Goal: Task Accomplishment & Management: Manage account settings

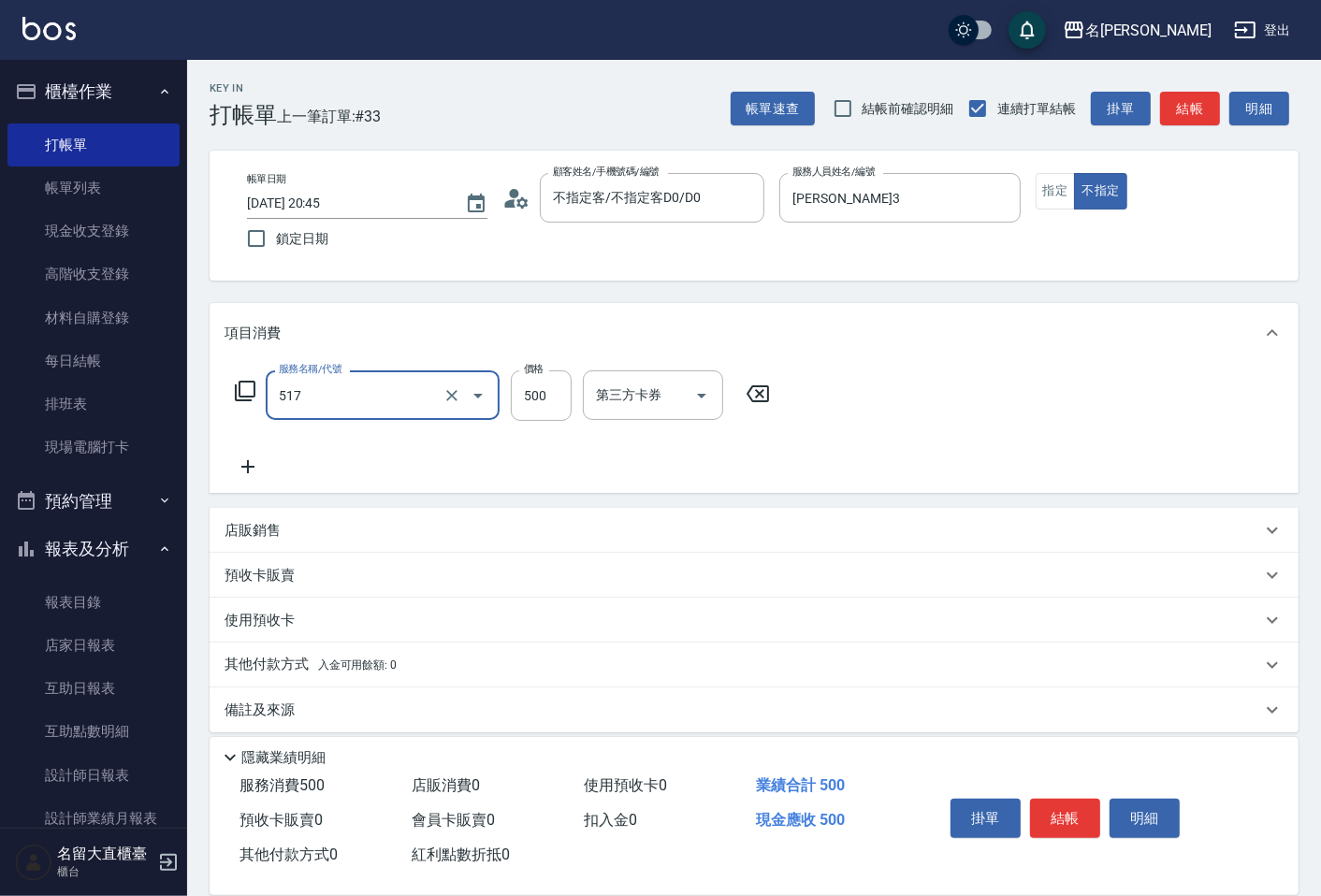
type input "舒醒頭皮(517)"
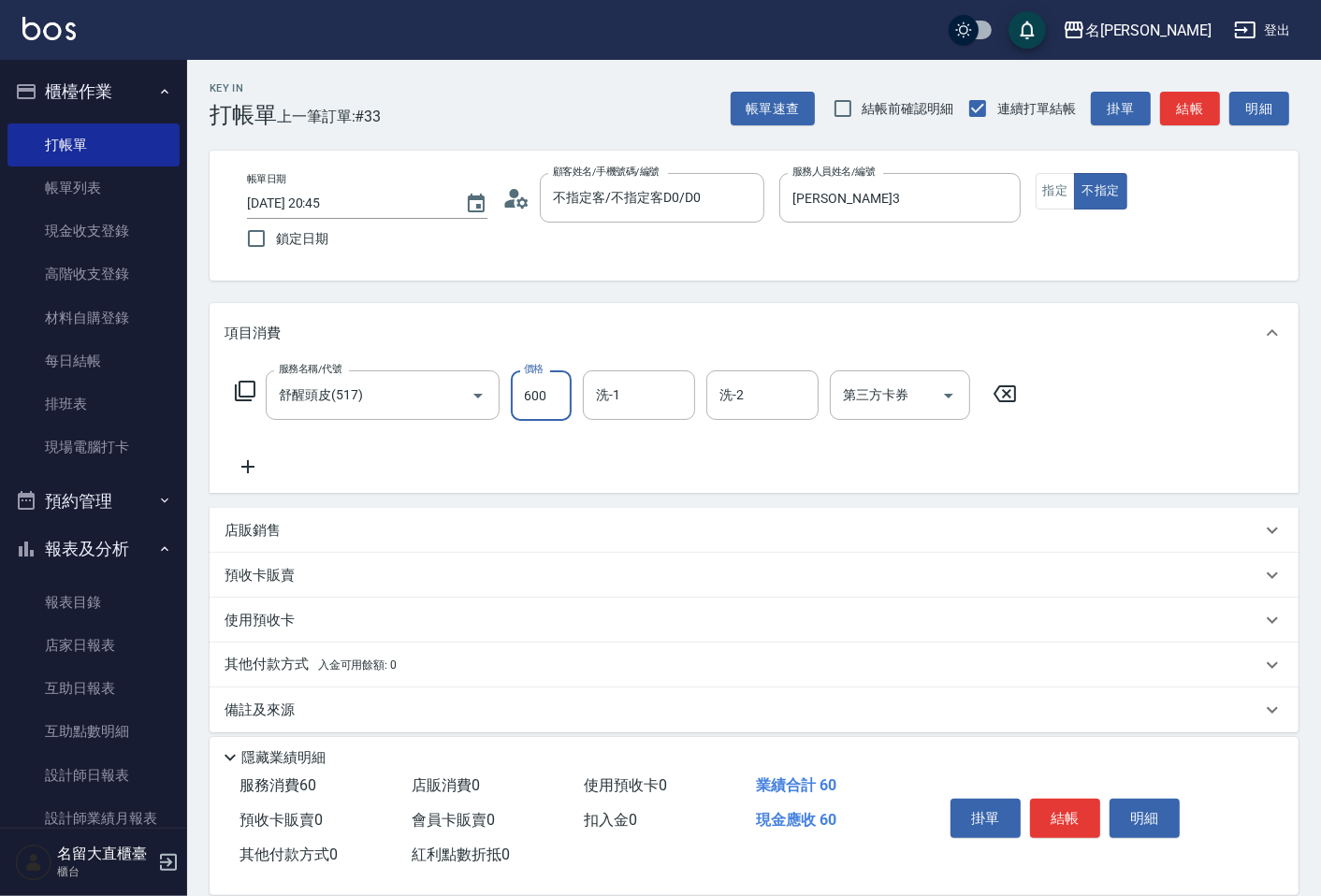
type input "600"
type input "詩雅-20"
drag, startPoint x: 0, startPoint y: 0, endPoint x: 163, endPoint y: 134, distance: 211.0
drag, startPoint x: 163, startPoint y: 134, endPoint x: 1195, endPoint y: 118, distance: 1032.1
click at [1195, 118] on button "結帳" at bounding box center [1189, 109] width 60 height 34
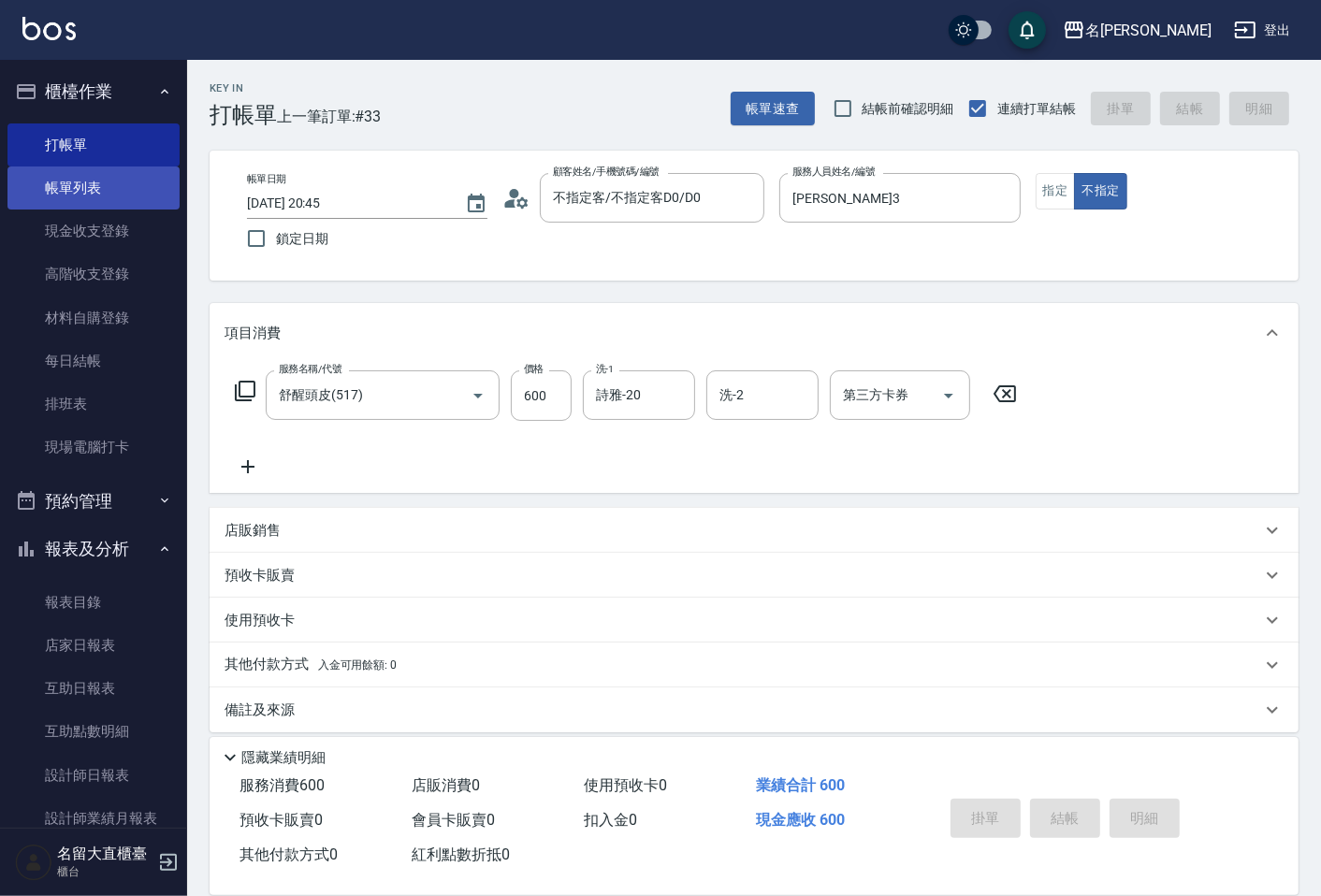
type input "[DATE] 21:19"
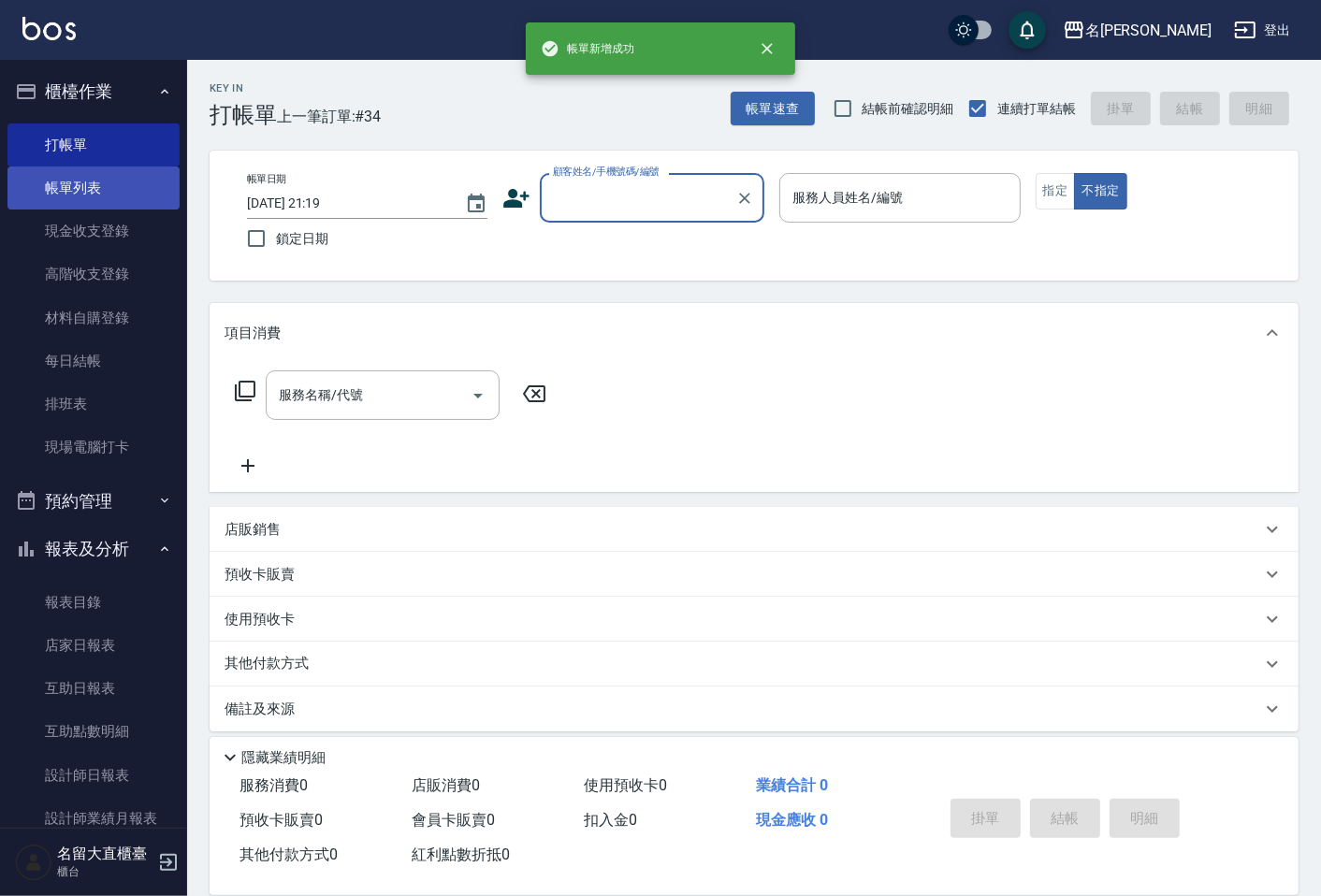
drag, startPoint x: 98, startPoint y: 175, endPoint x: 125, endPoint y: 175, distance: 27.0
click at [98, 174] on link "帳單列表" at bounding box center [94, 188] width 172 height 43
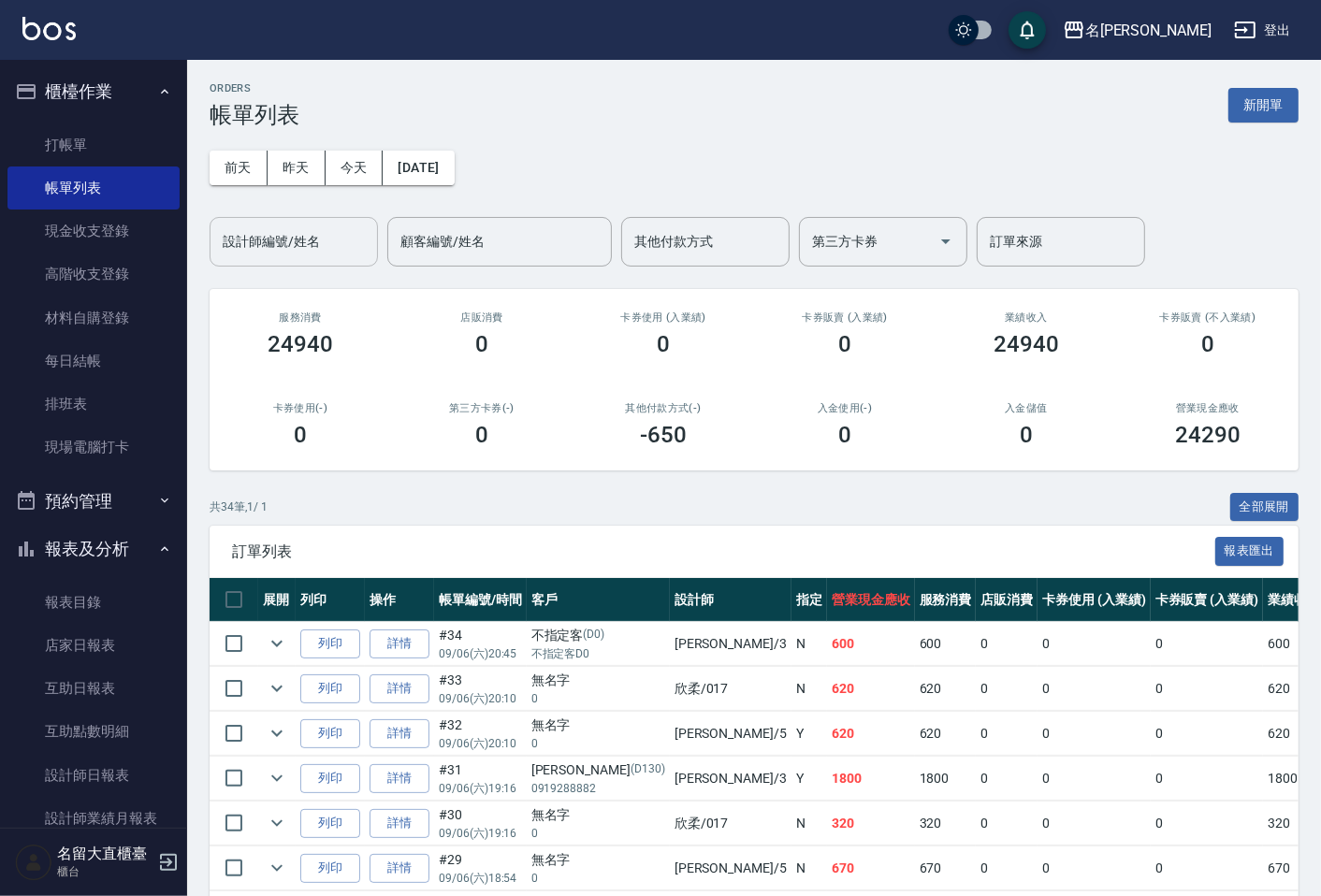
click at [333, 245] on input "設計師編號/姓名" at bounding box center [294, 241] width 152 height 32
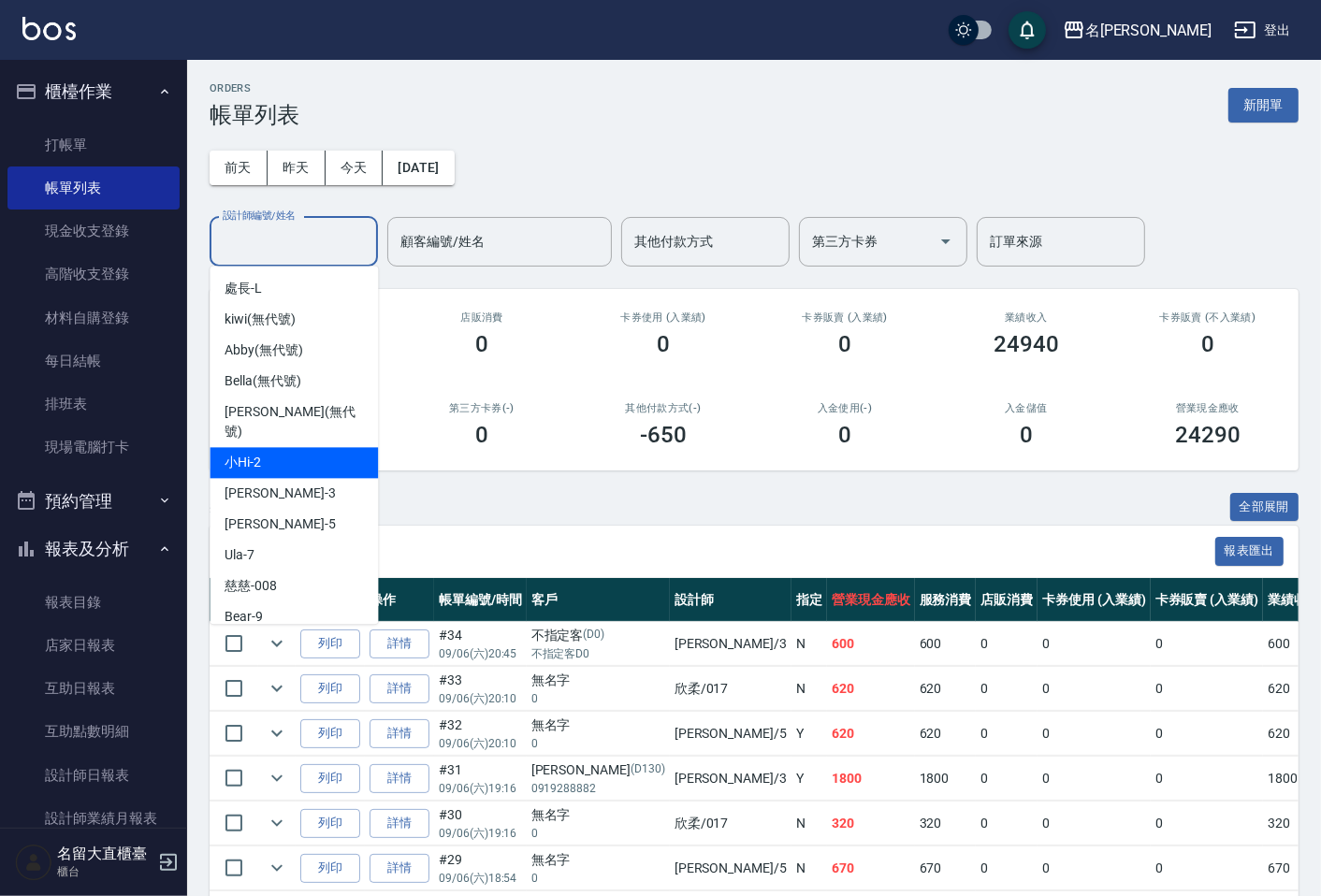
click at [257, 456] on div "小Hi -2" at bounding box center [294, 463] width 168 height 31
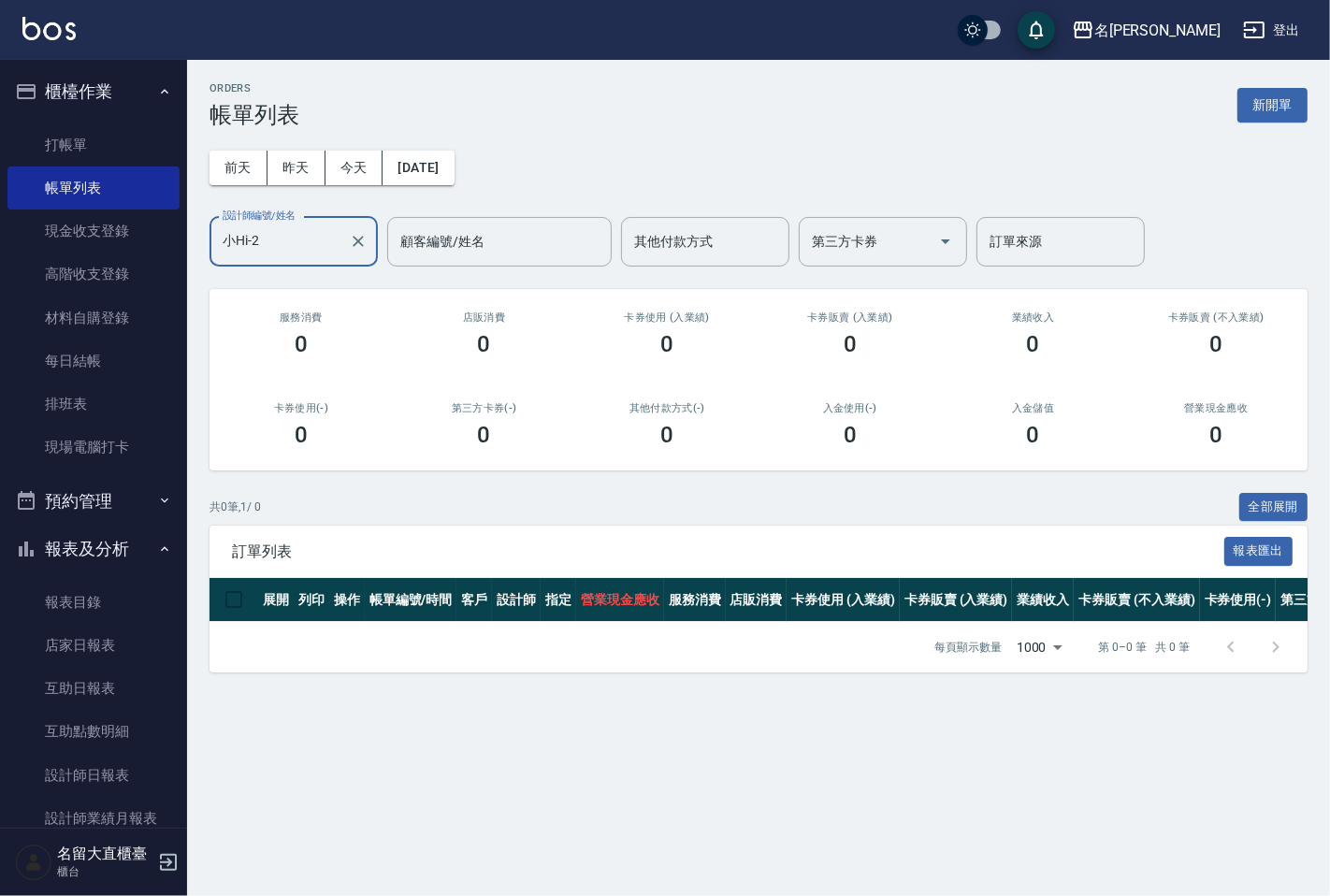
click at [282, 254] on input "小Hi-2" at bounding box center [280, 241] width 123 height 32
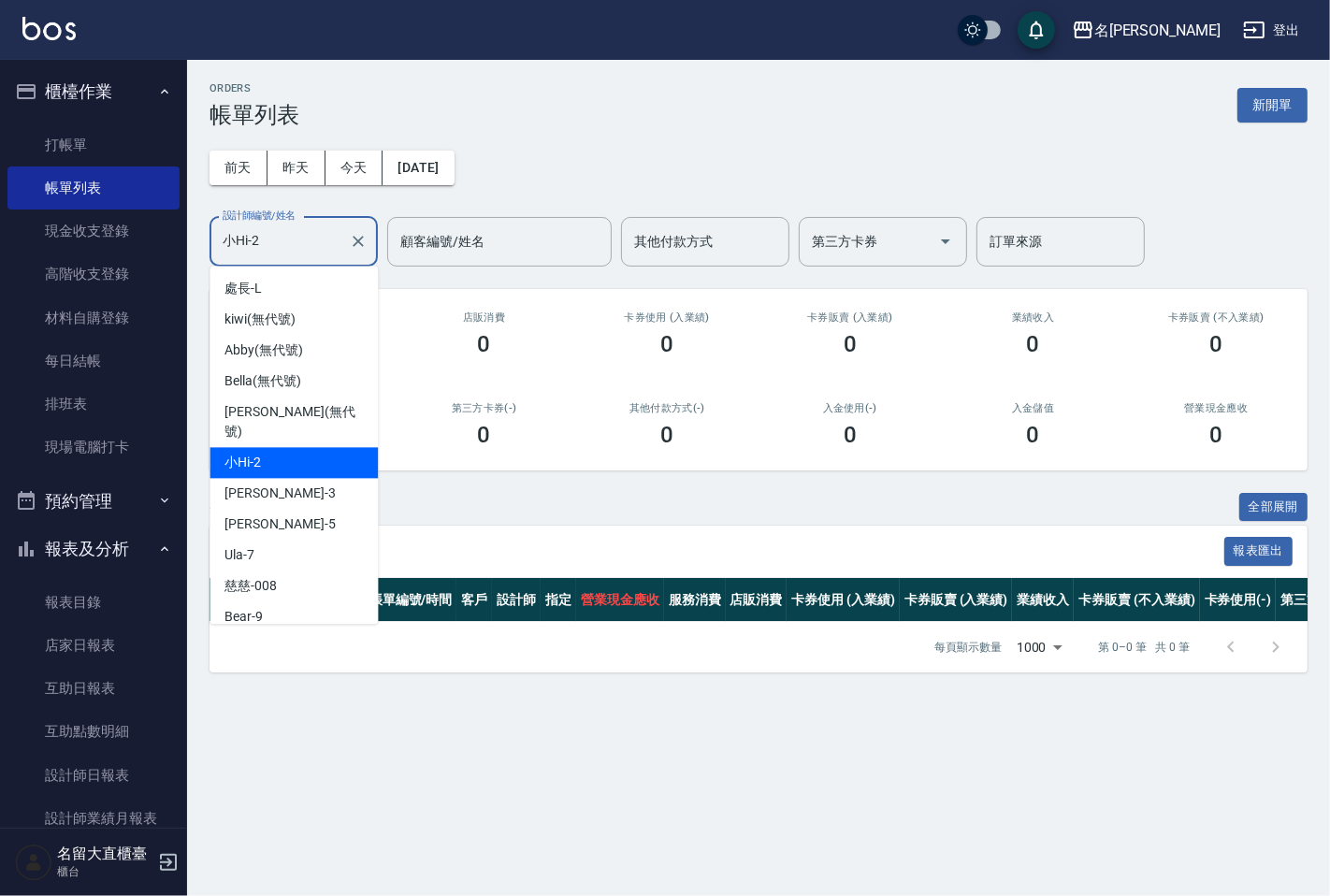
click at [281, 254] on input "小Hi-2" at bounding box center [280, 241] width 123 height 32
click at [281, 253] on input "小Hi-2" at bounding box center [280, 241] width 123 height 32
click at [267, 483] on span "[PERSON_NAME]3" at bounding box center [279, 493] width 111 height 20
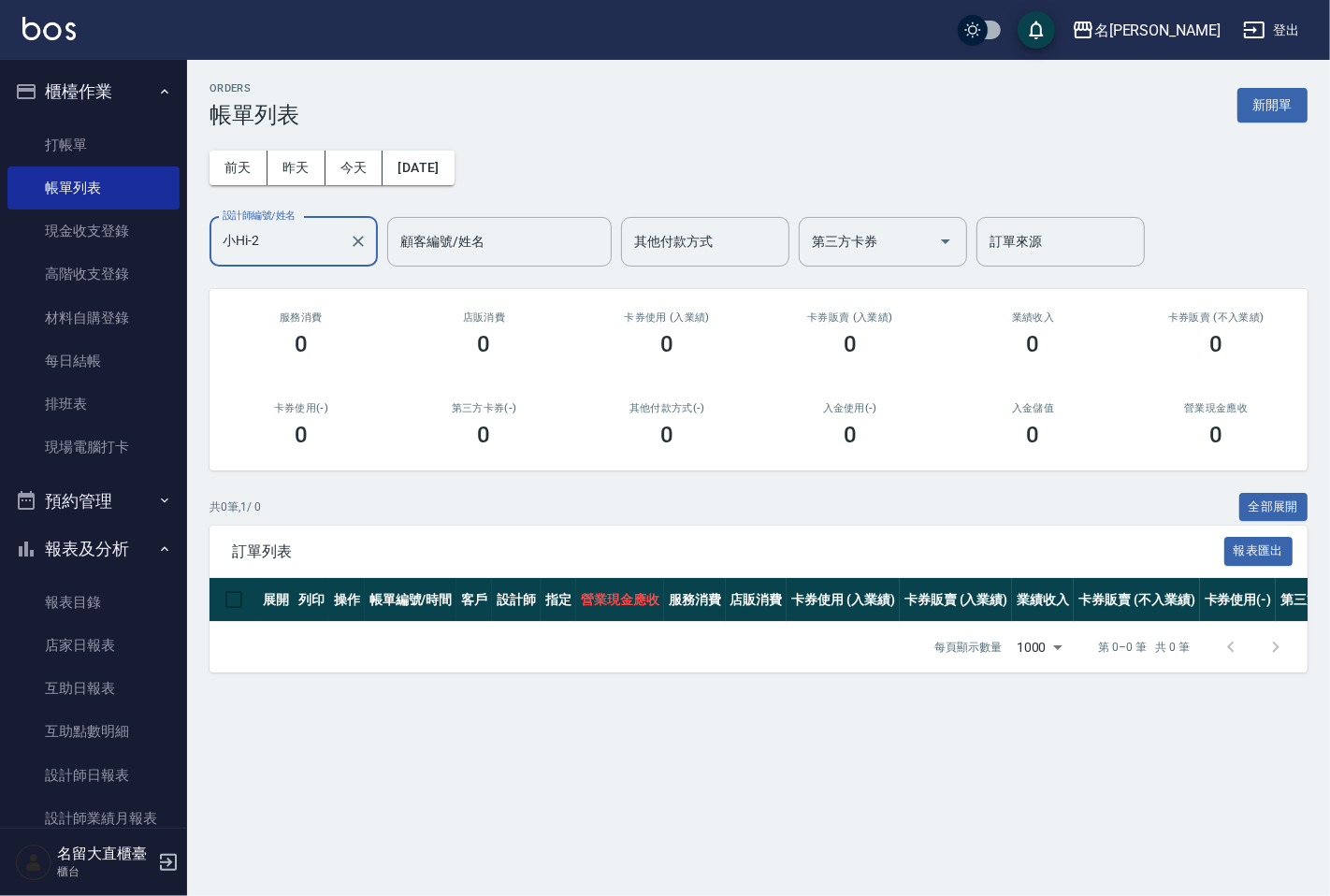
type input "[PERSON_NAME]3"
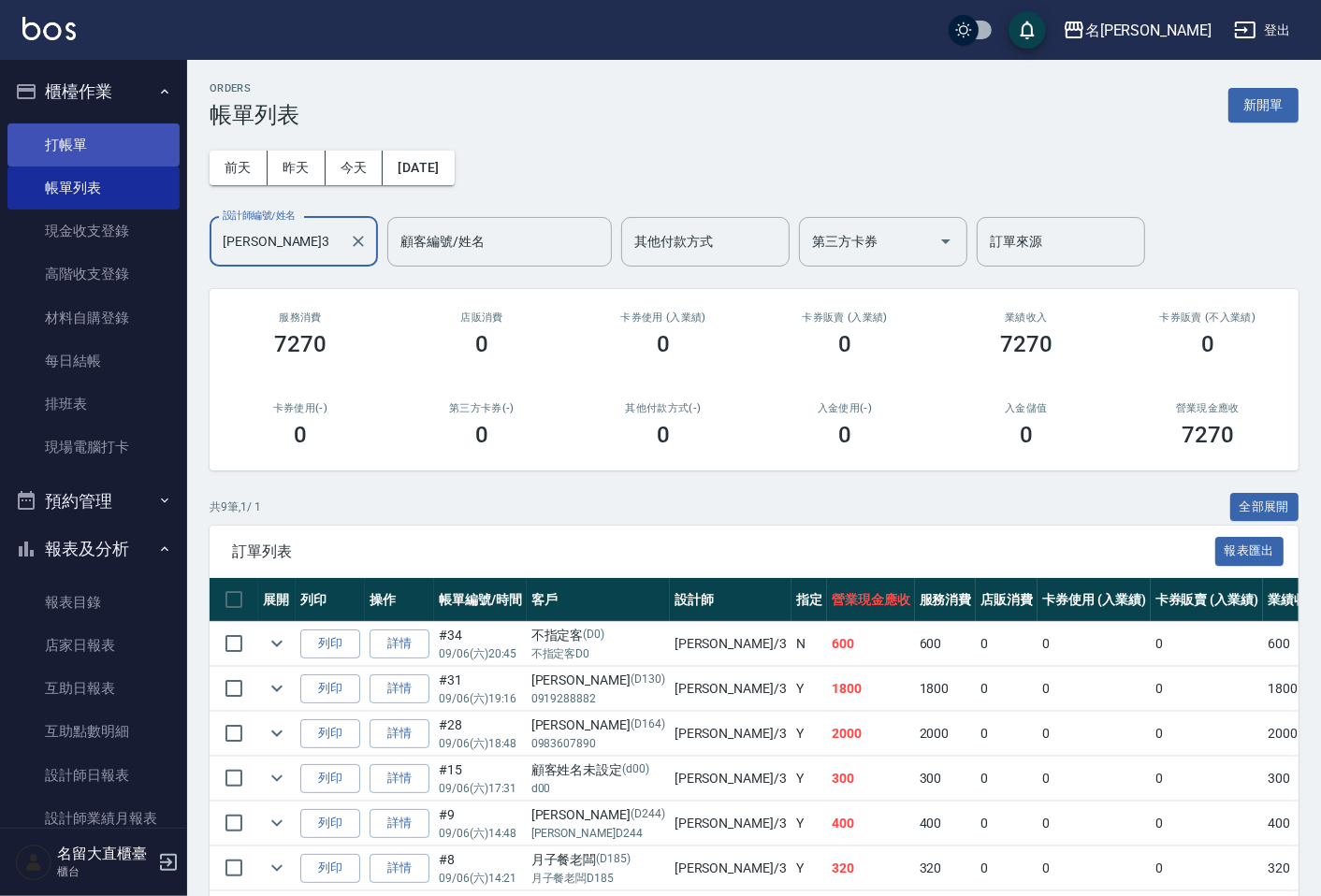
click at [72, 147] on link "打帳單" at bounding box center [94, 145] width 172 height 43
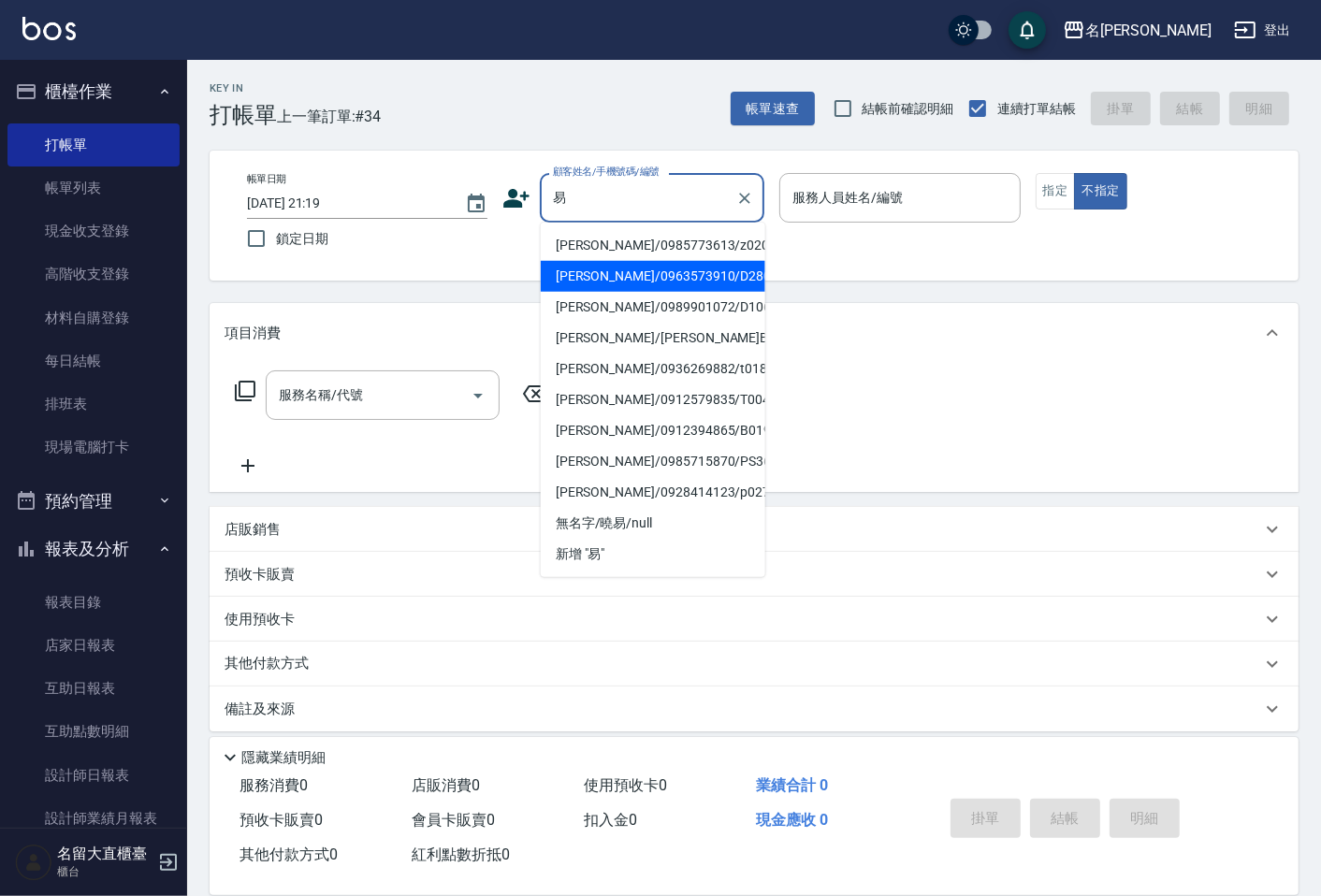
type input "吳易霖/0963573910/D280"
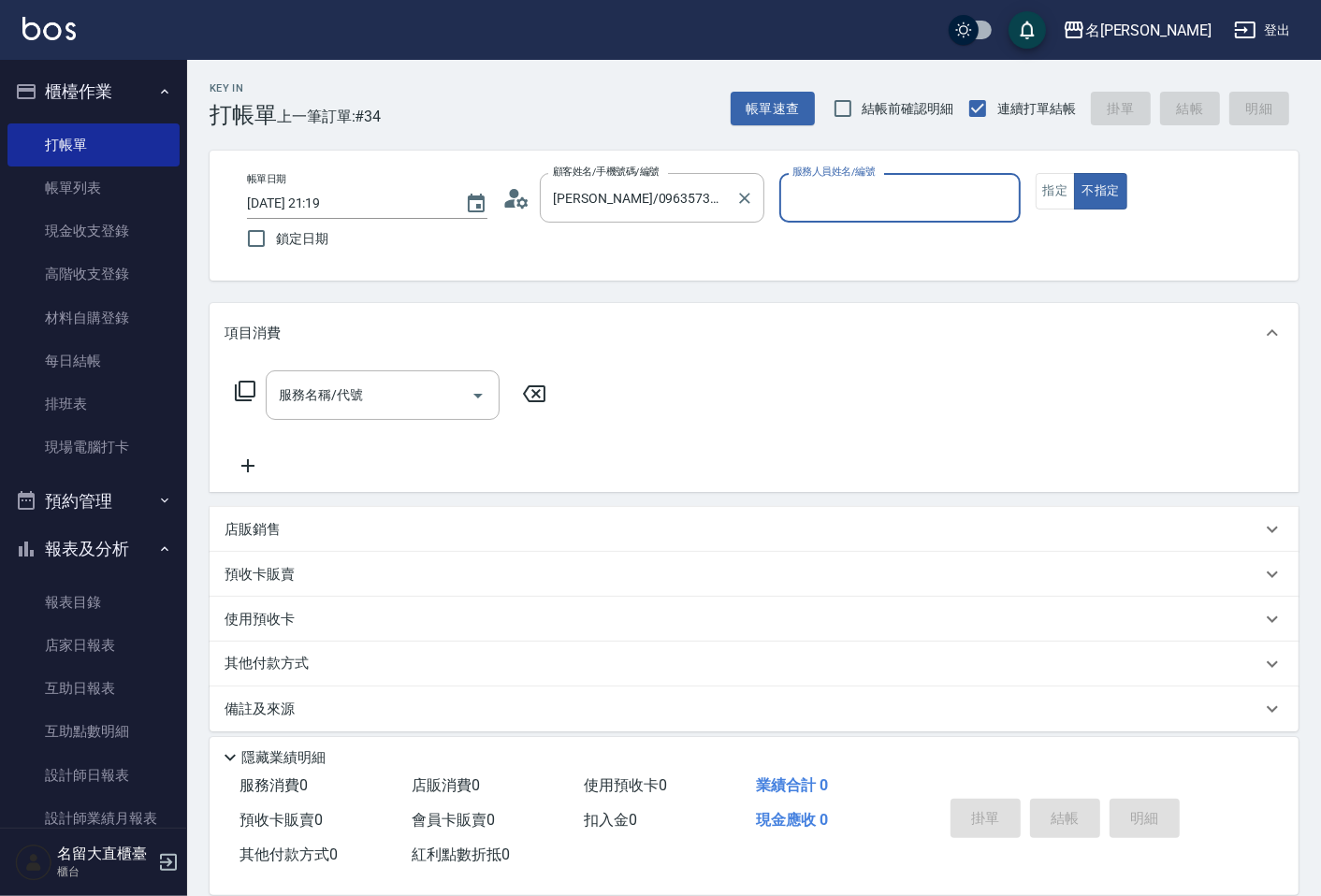
type input "[PERSON_NAME]3"
click at [1073, 173] on button "不指定" at bounding box center [1100, 191] width 53 height 36
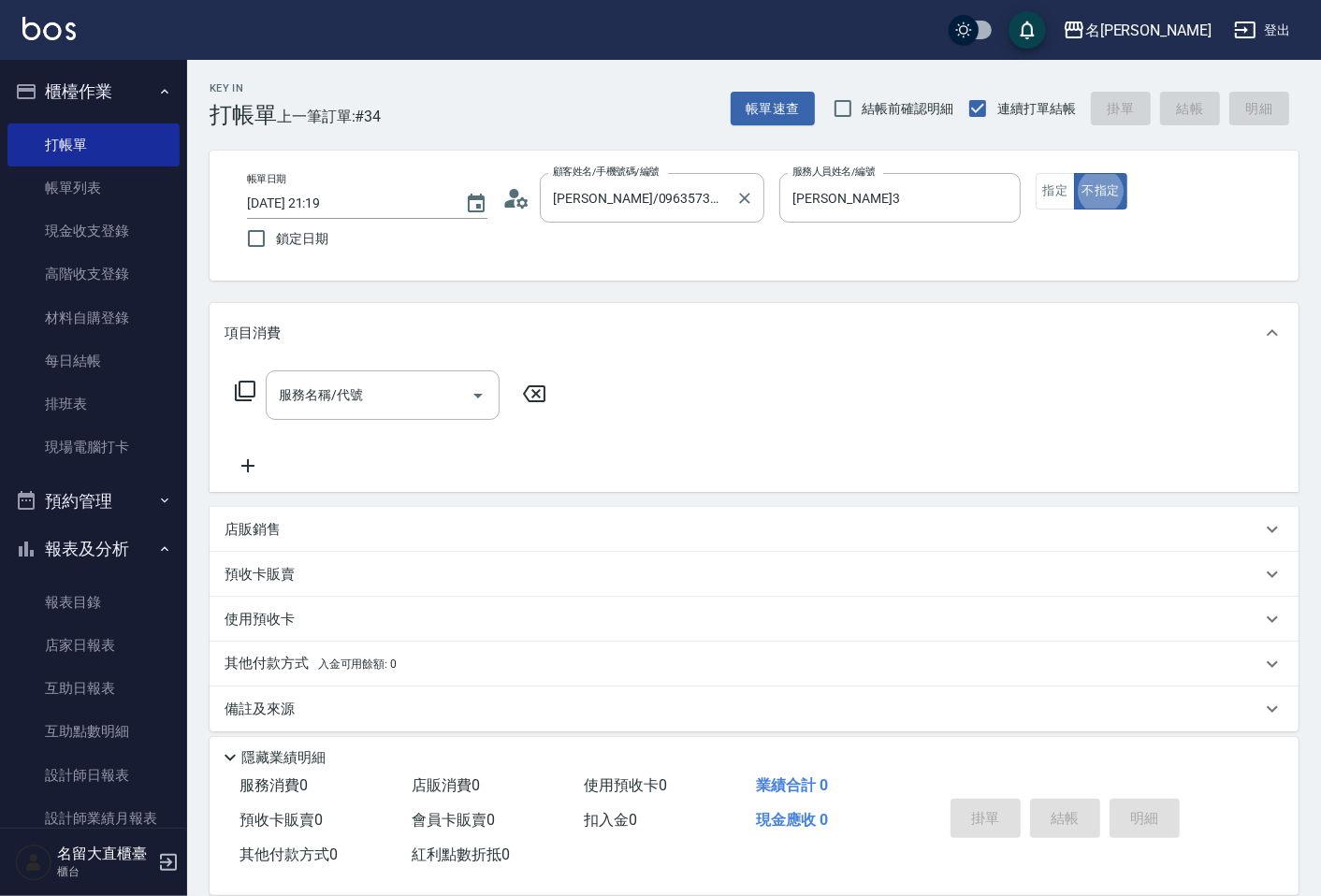
type button "false"
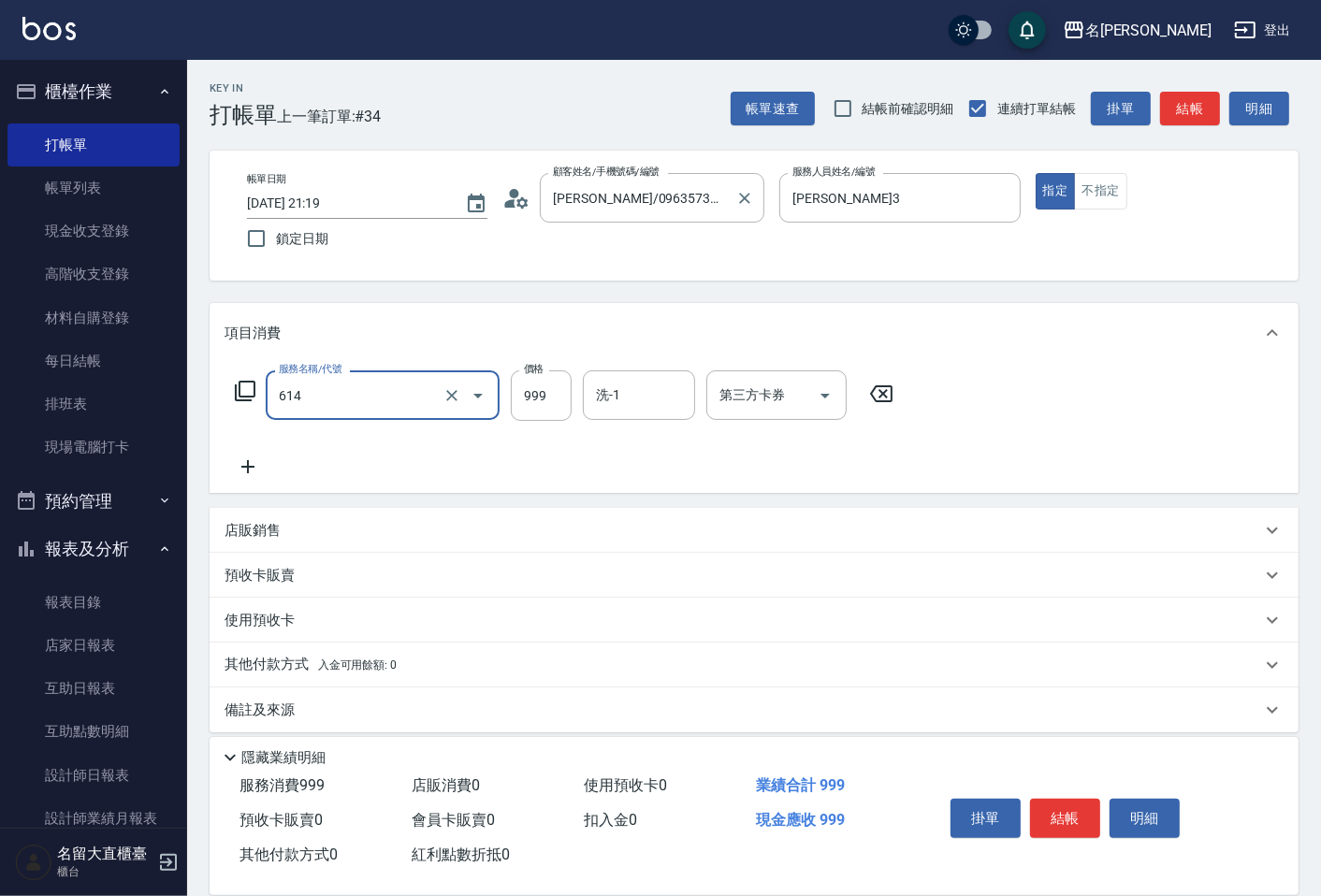
type input "去脂泥膠(614)"
type input "1000"
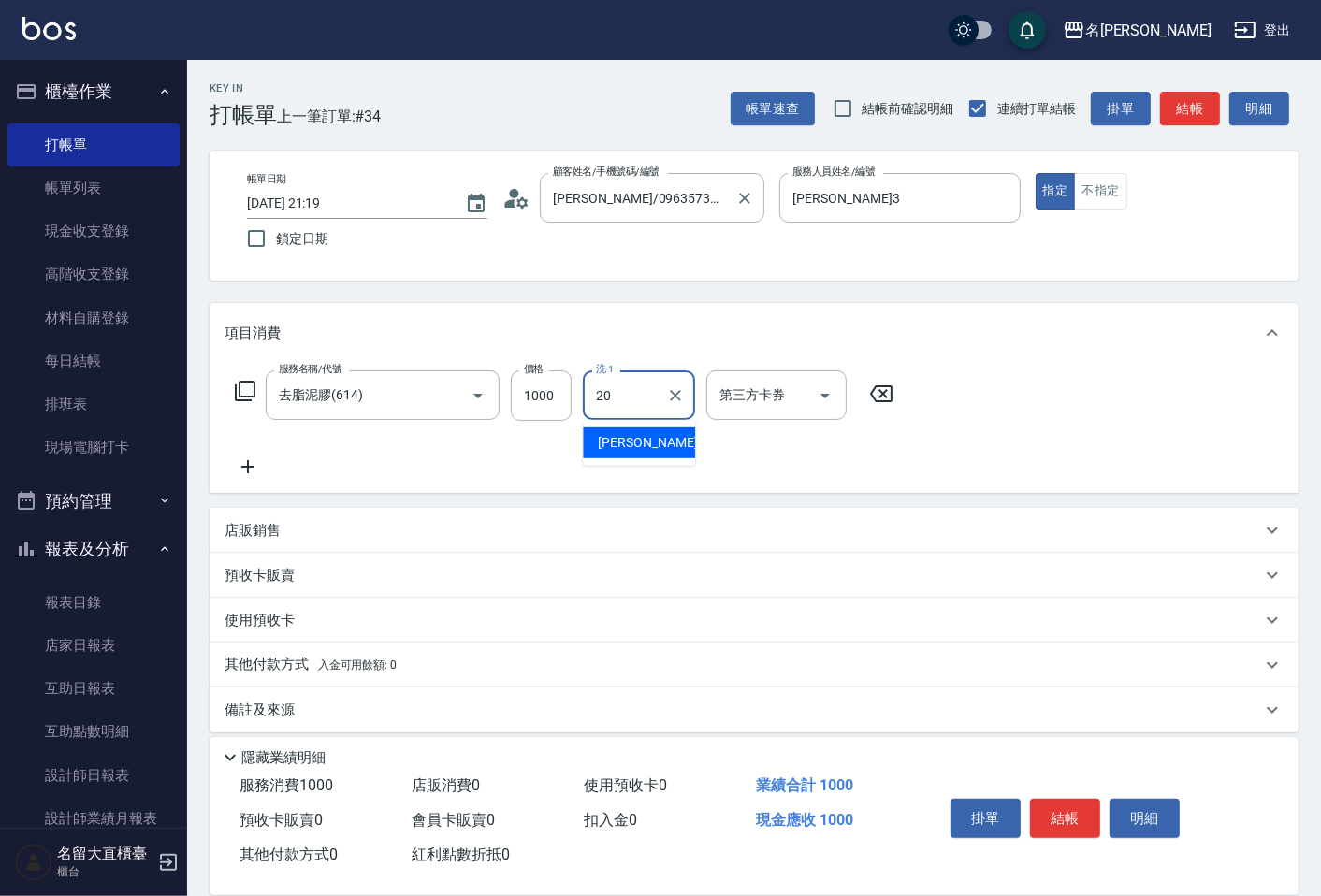
type input "詩雅-20"
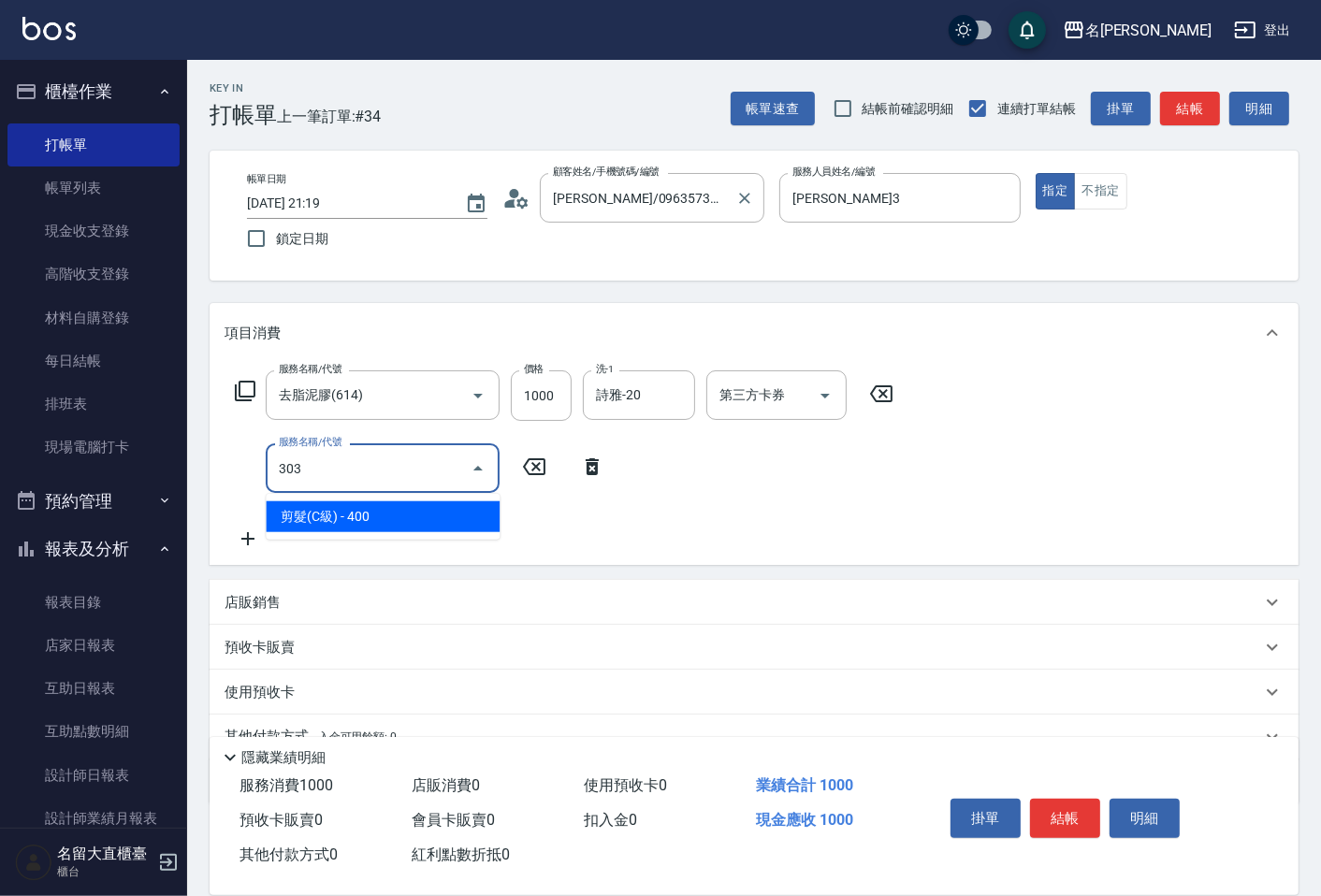
type input "剪髮(C級)(303)"
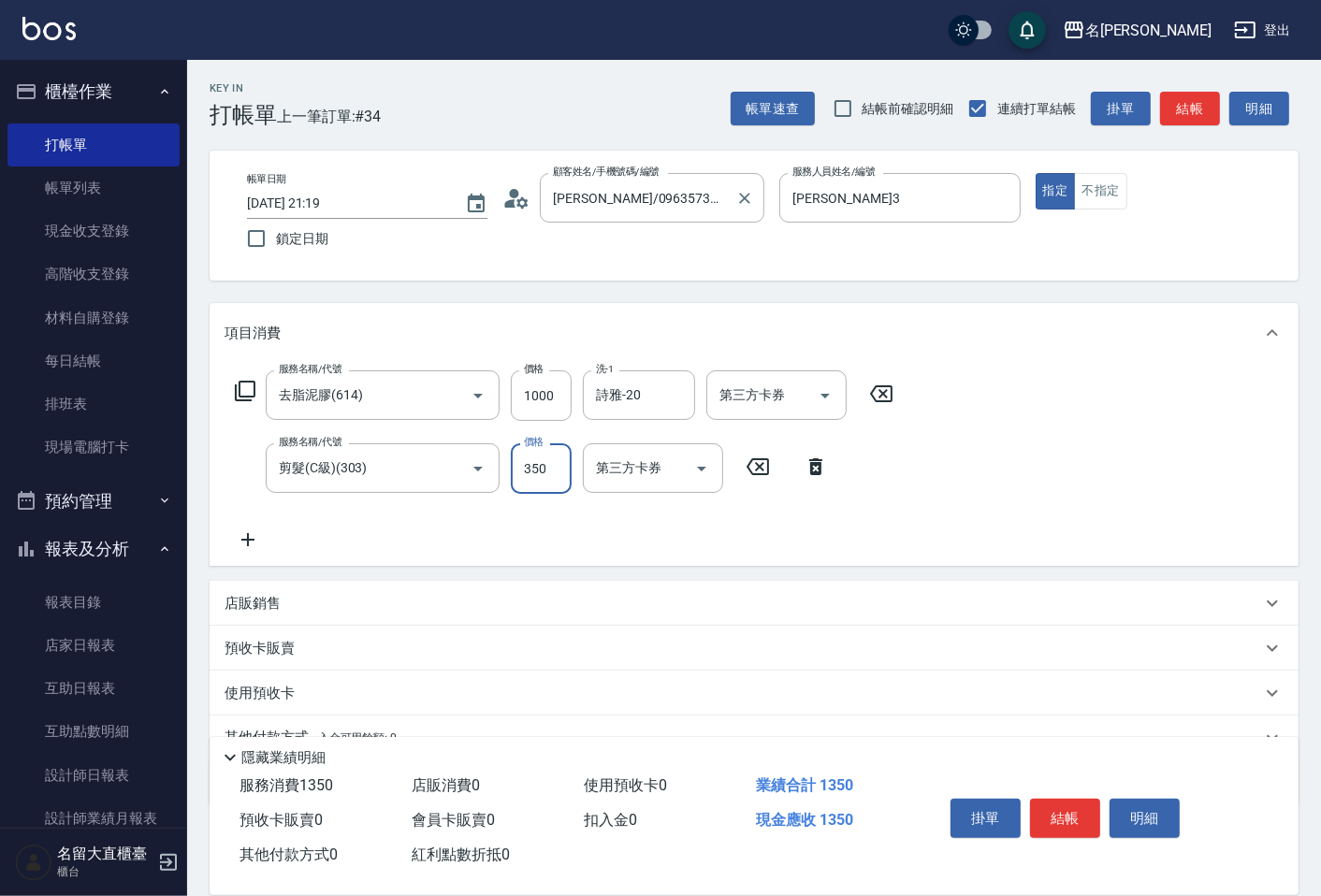
type input "350"
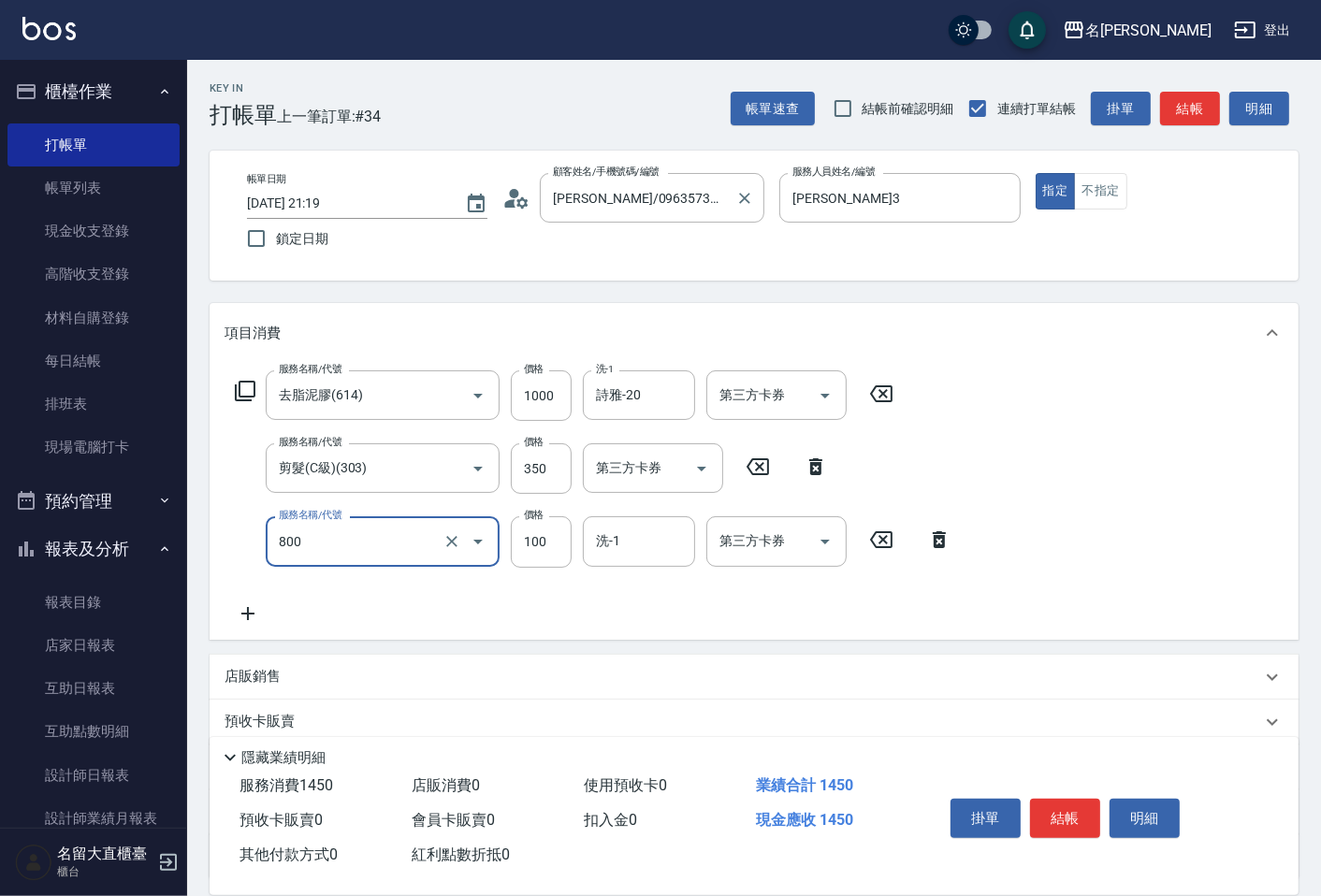
type input "快速修護(800)"
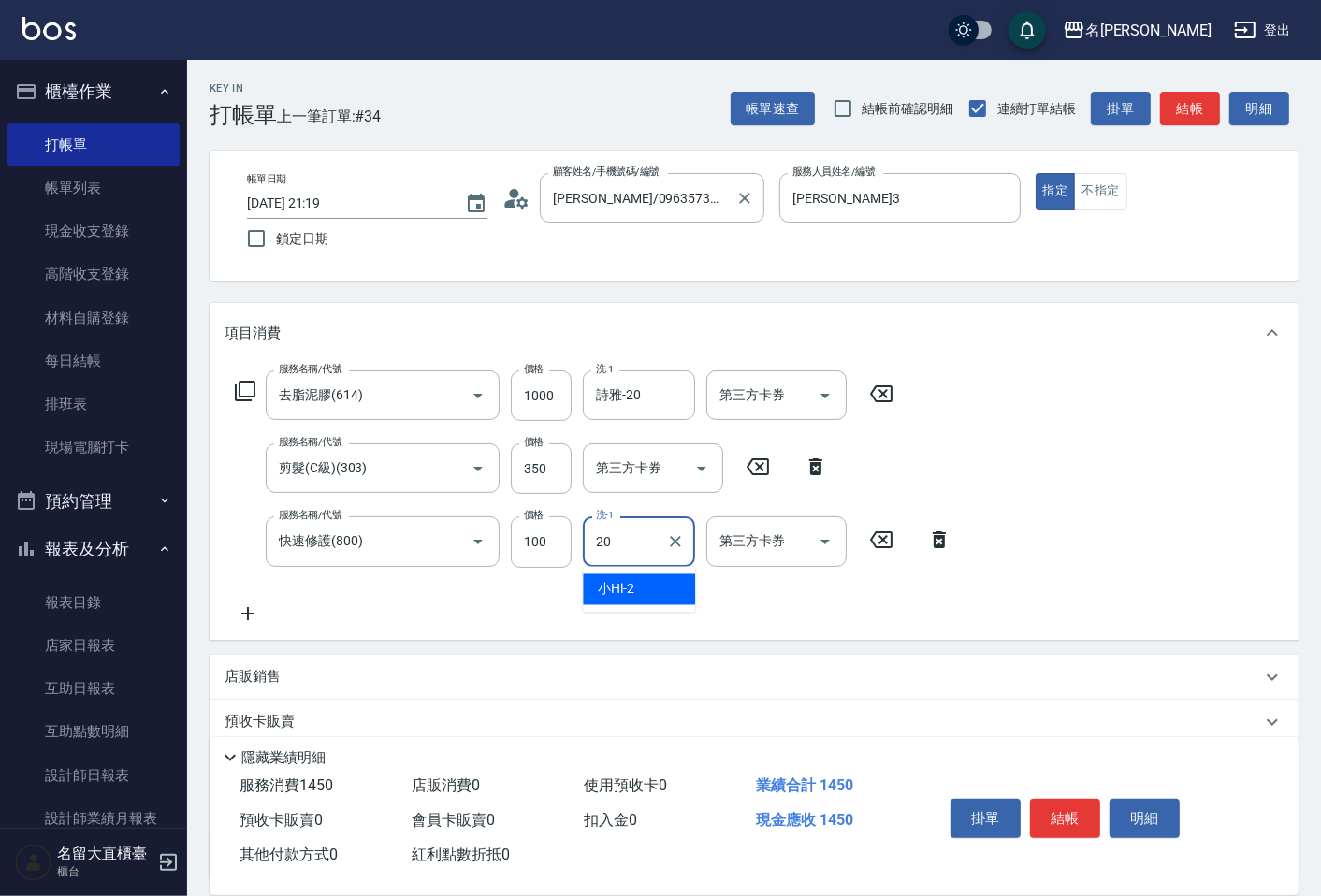
type input "詩雅-20"
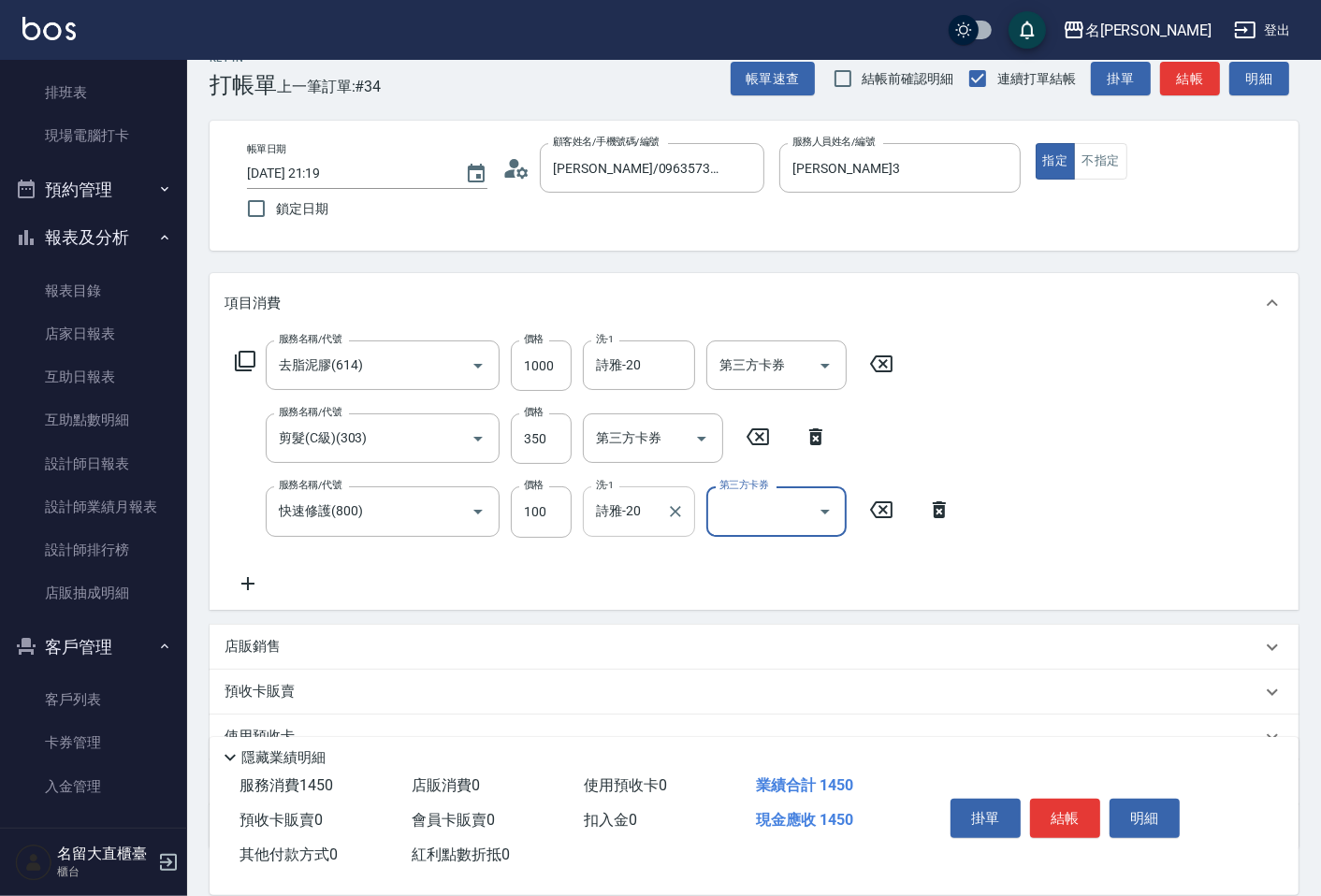
scroll to position [158, 0]
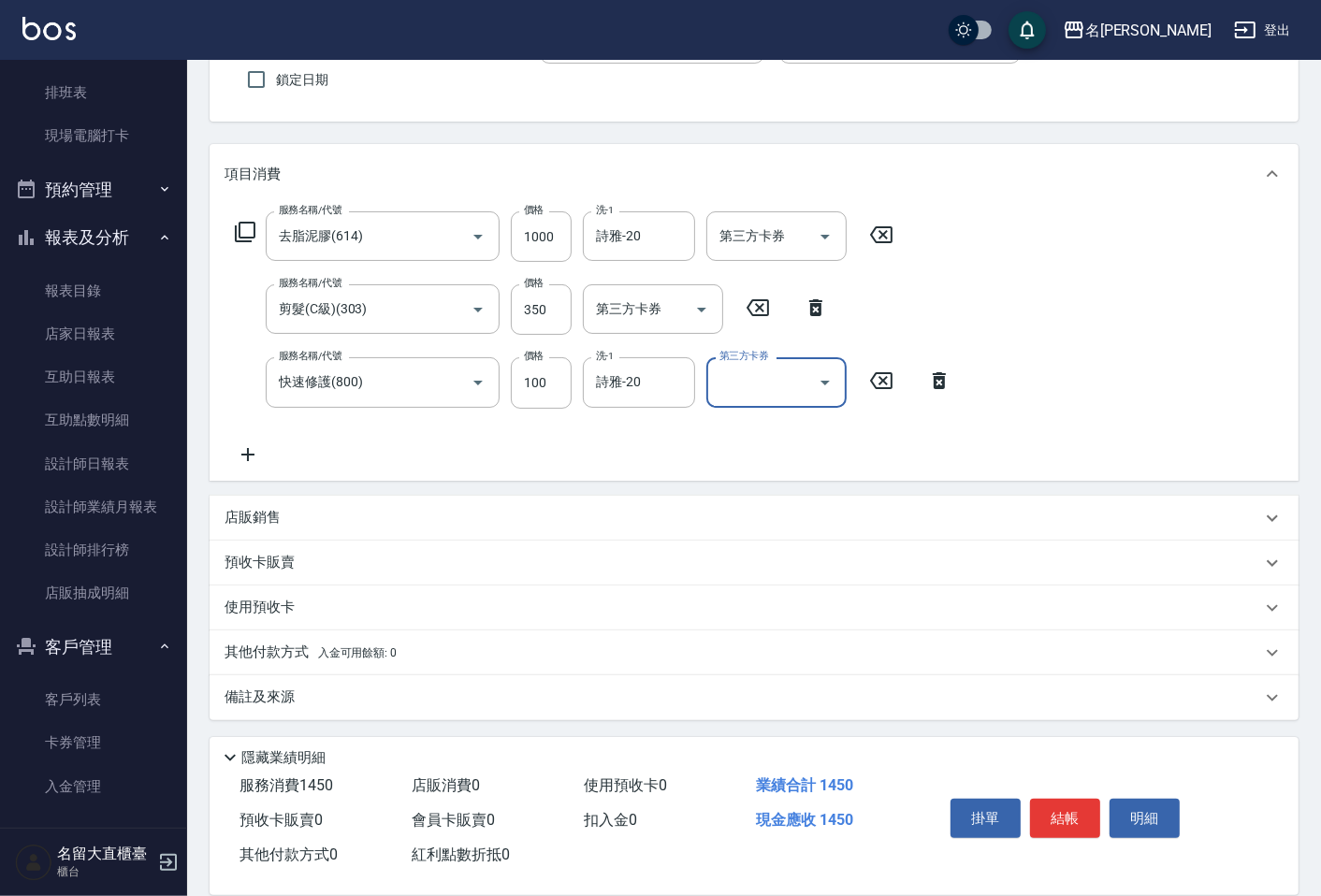
click at [257, 704] on p "備註及來源" at bounding box center [259, 697] width 70 height 20
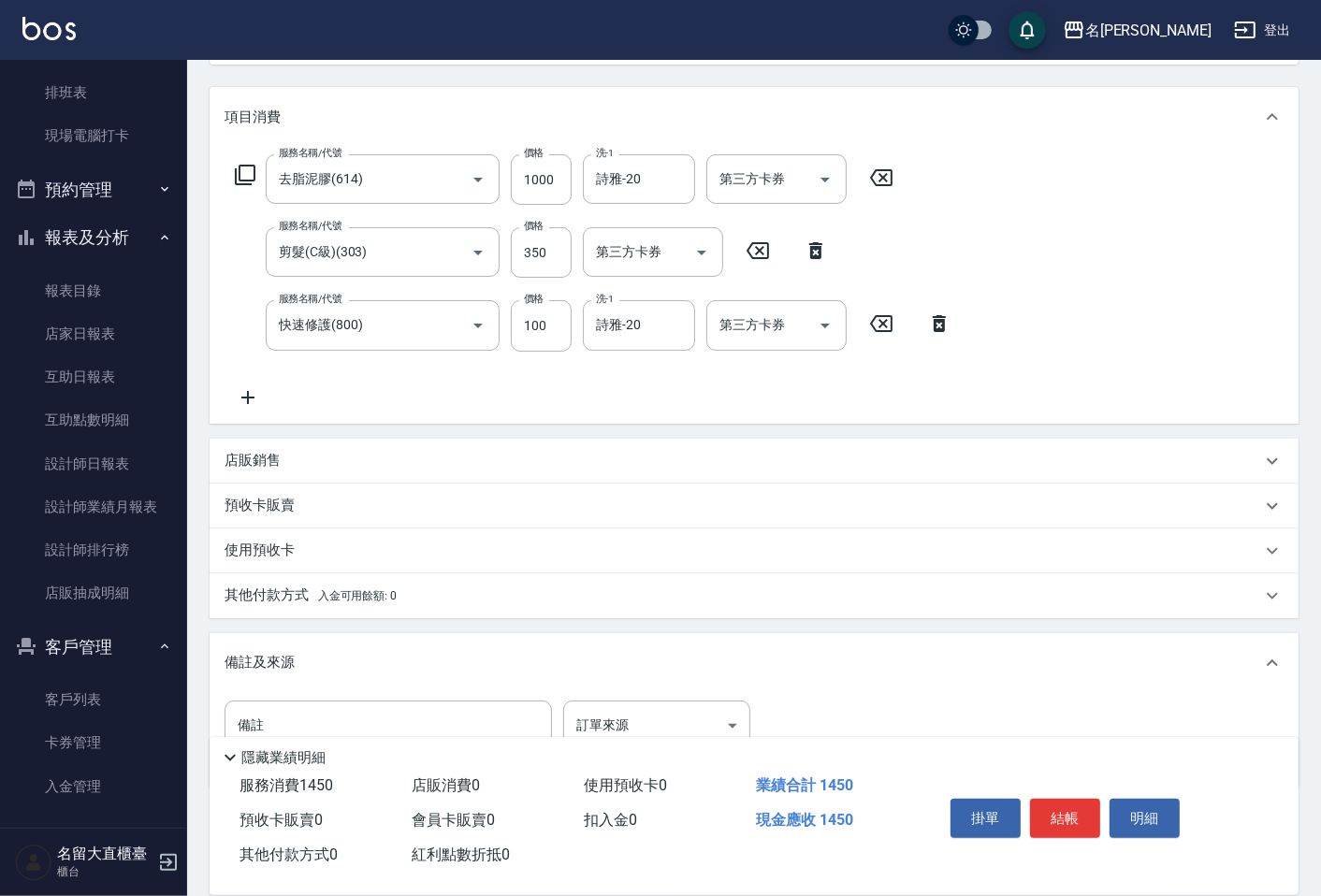
scroll to position [283, 0]
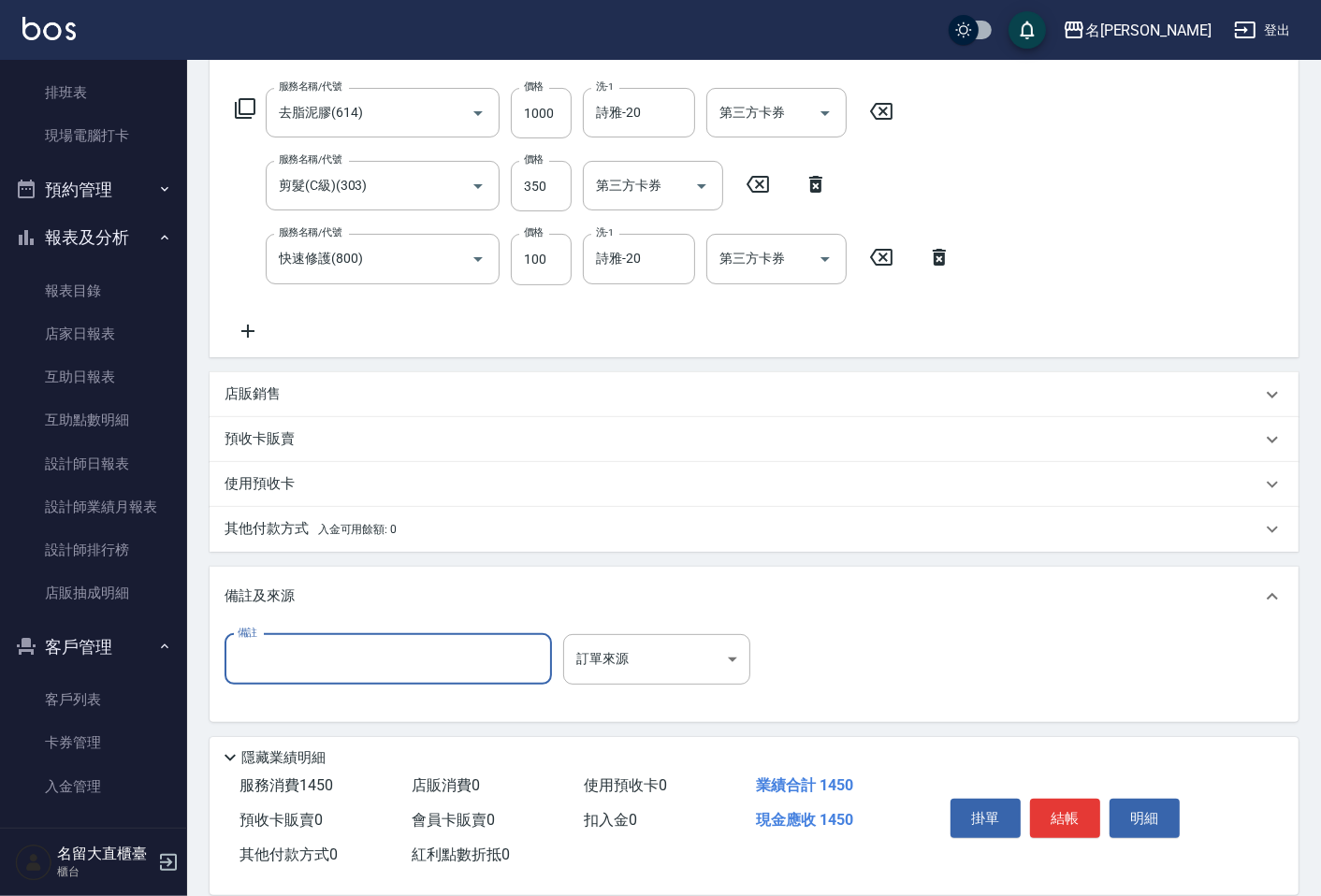
click at [266, 667] on input "備註" at bounding box center [387, 659] width 328 height 51
type input "X"
type input "老婆"
click at [1070, 821] on button "結帳" at bounding box center [1065, 818] width 70 height 39
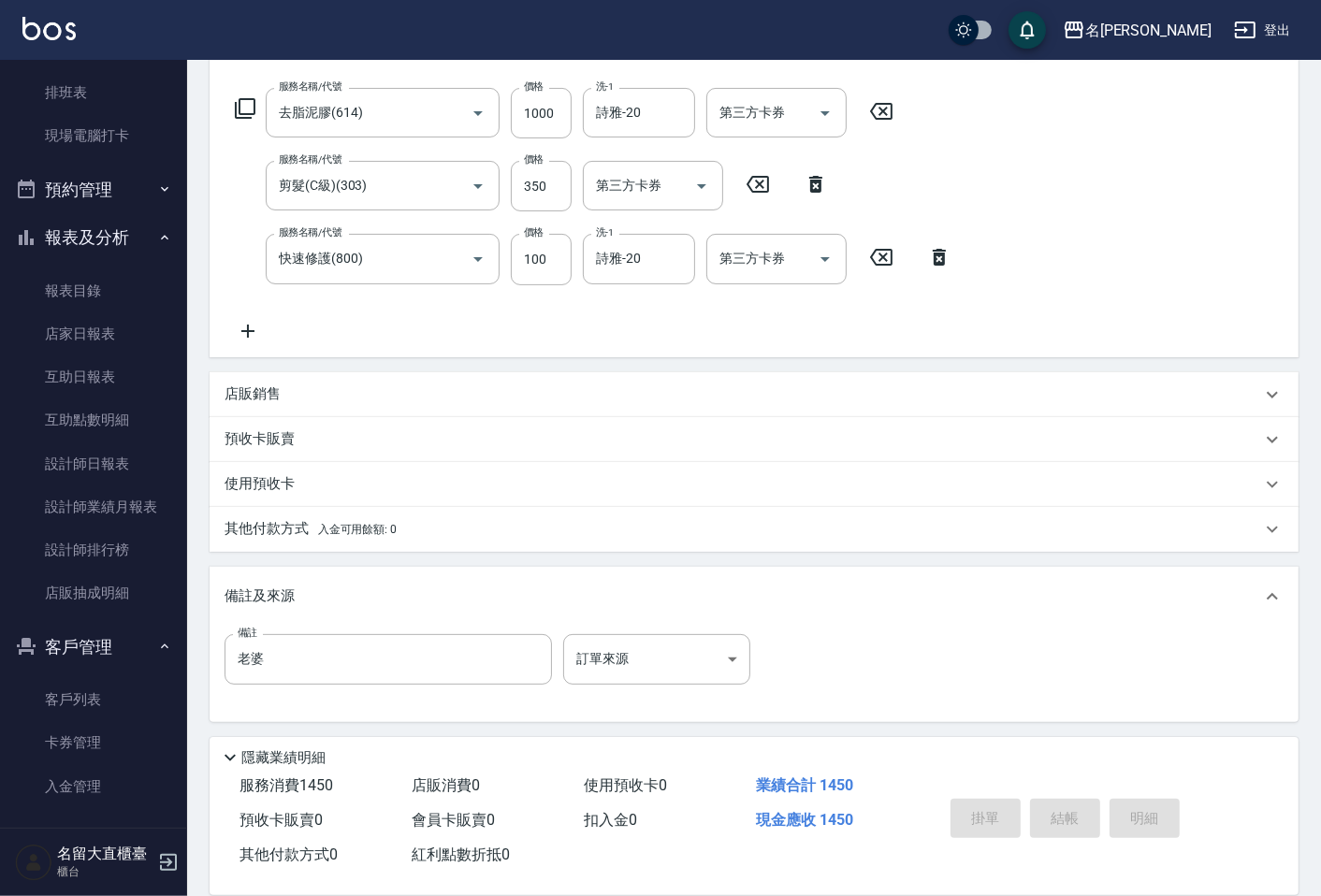
type input "2025/09/06 21:20"
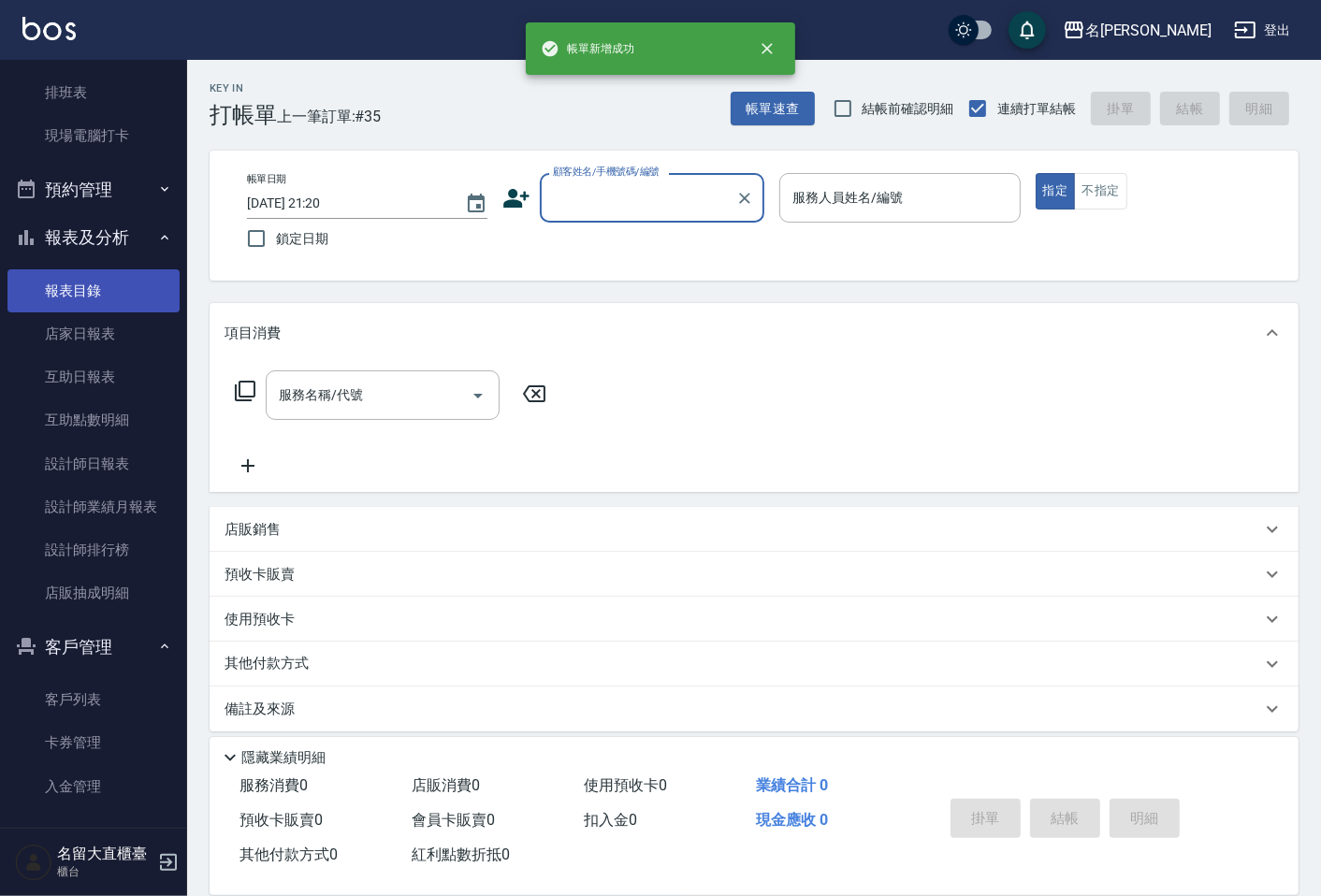
scroll to position [0, 0]
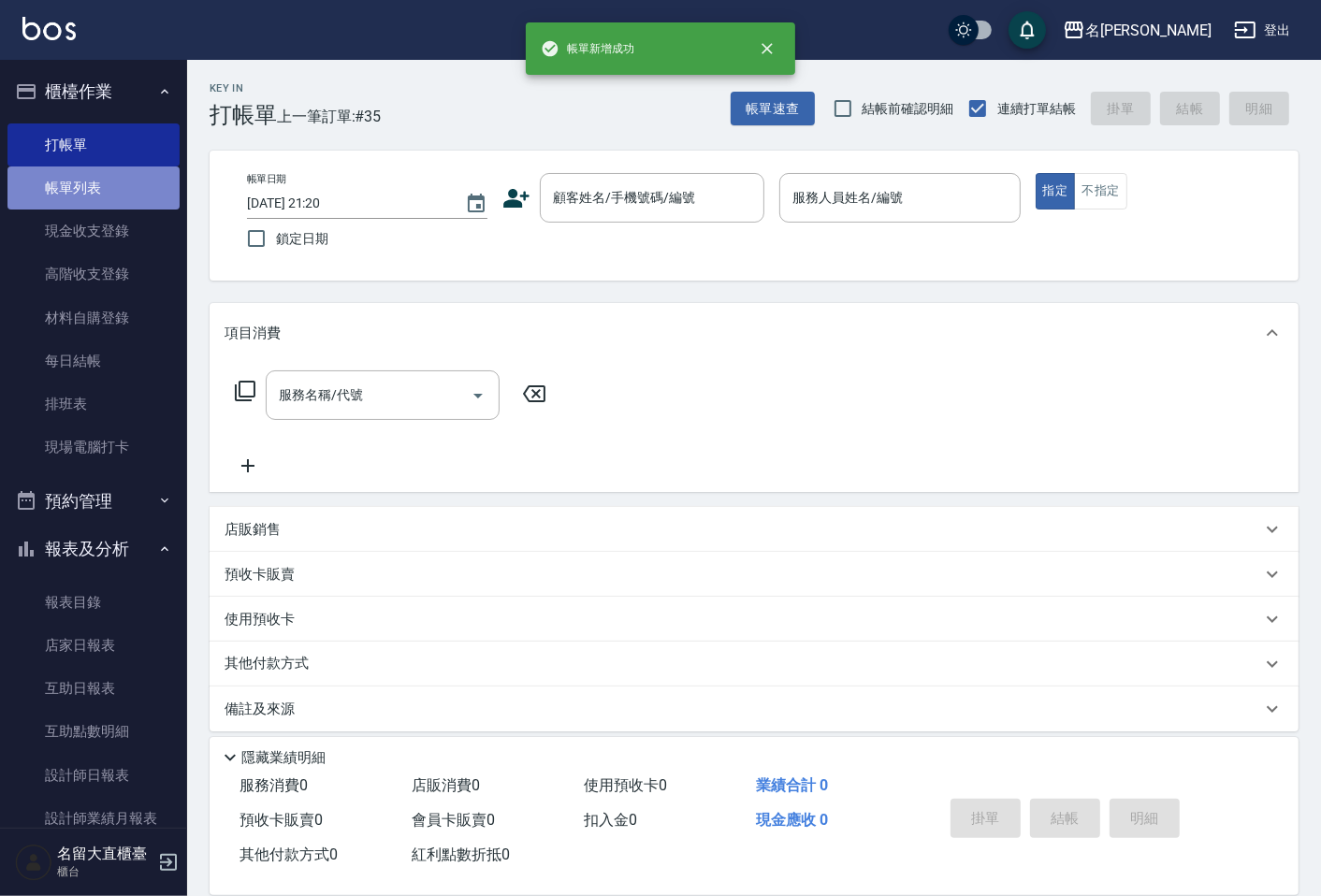
click at [111, 168] on link "帳單列表" at bounding box center [94, 188] width 172 height 43
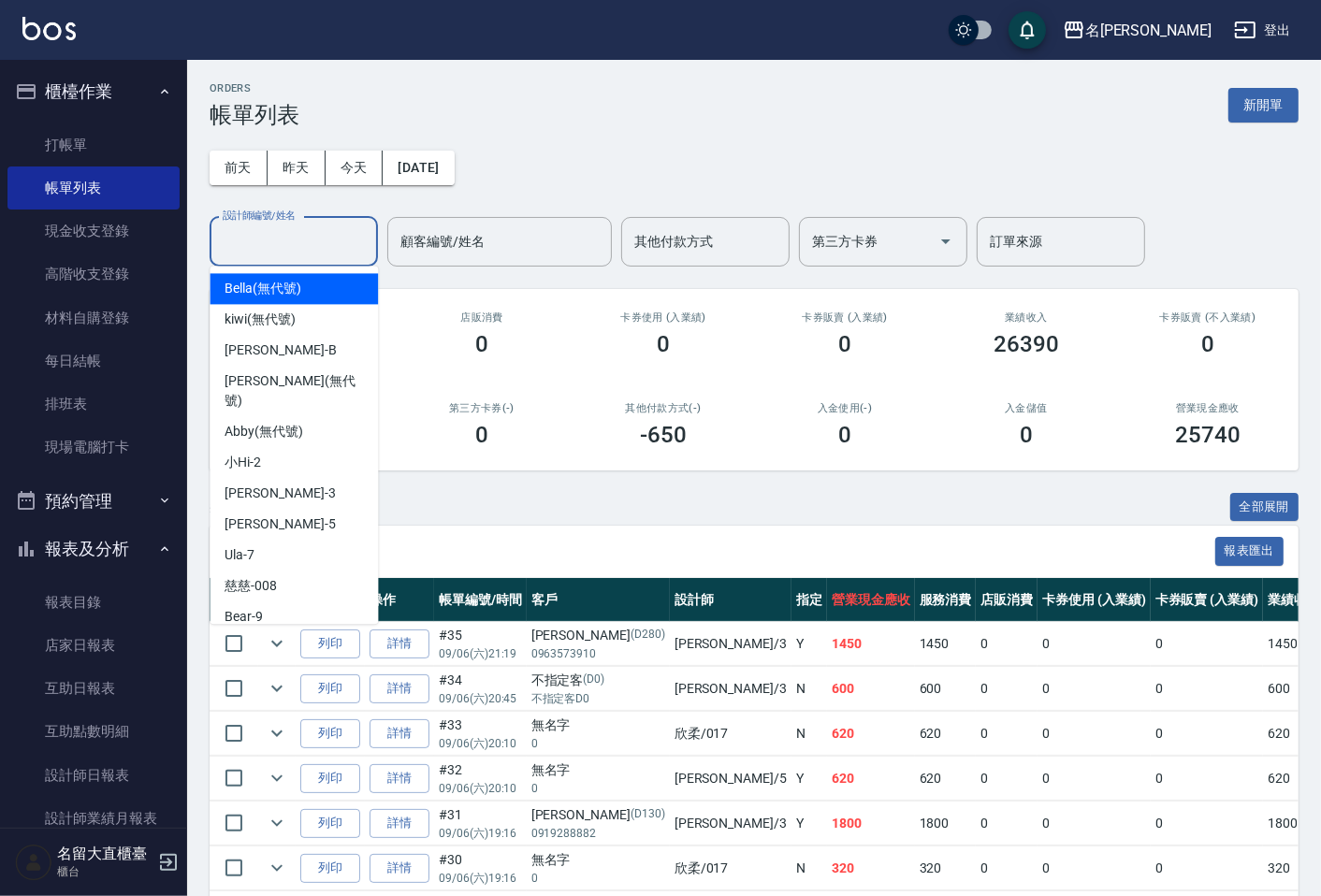
click at [325, 231] on input "設計師編號/姓名" at bounding box center [294, 241] width 152 height 32
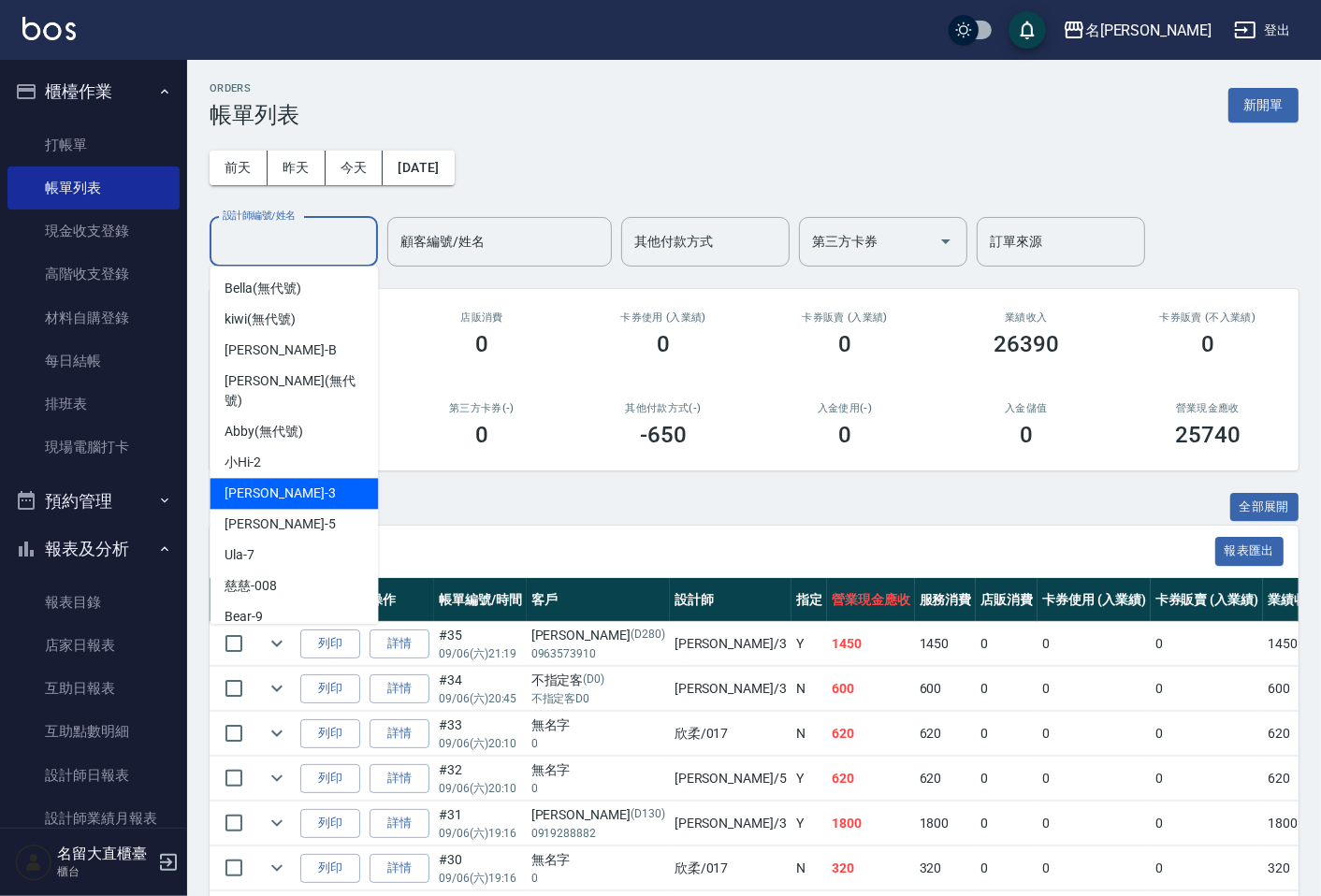
click at [285, 477] on div "[PERSON_NAME]3" at bounding box center [294, 493] width 168 height 31
type input "[PERSON_NAME]3"
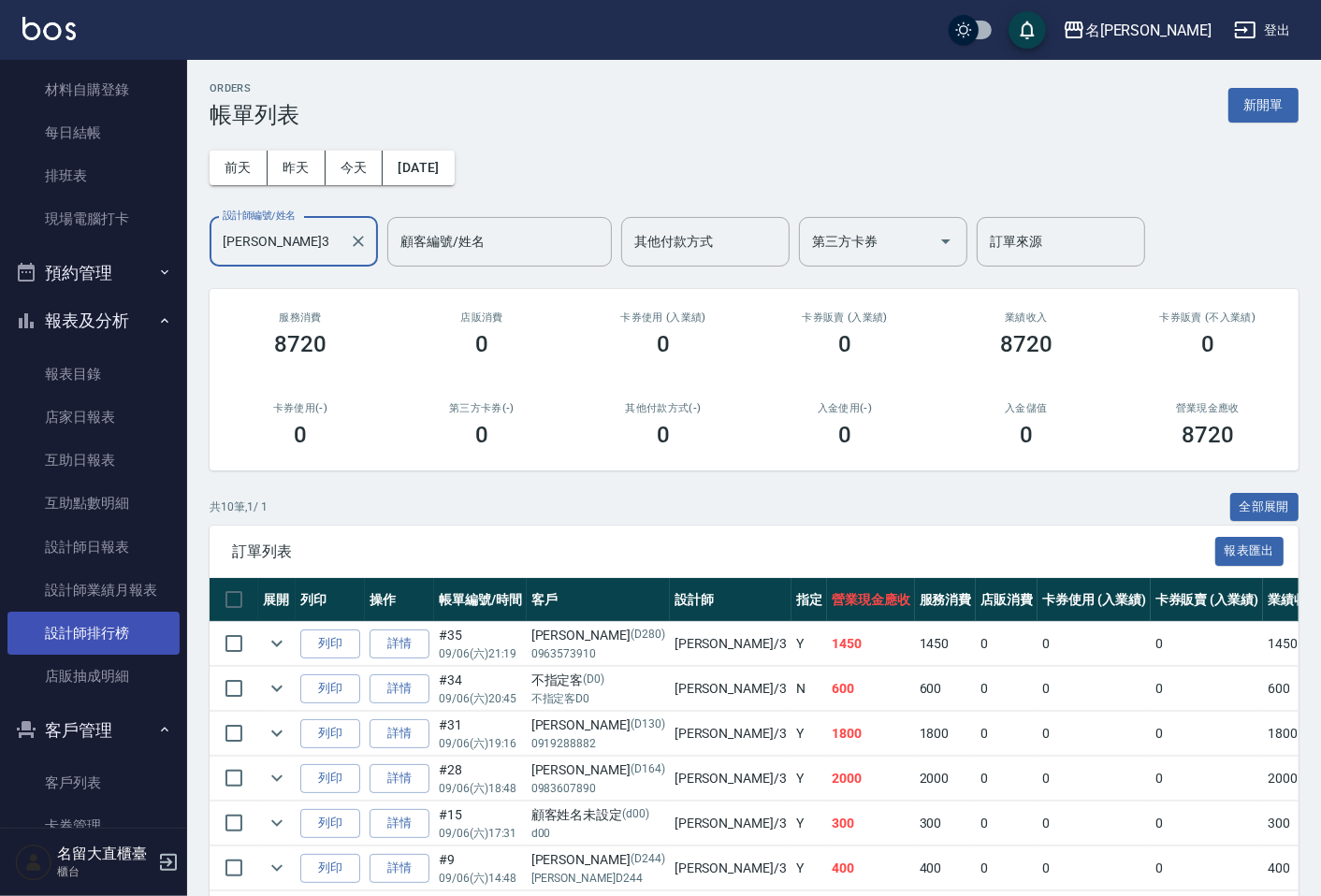
scroll to position [311, 0]
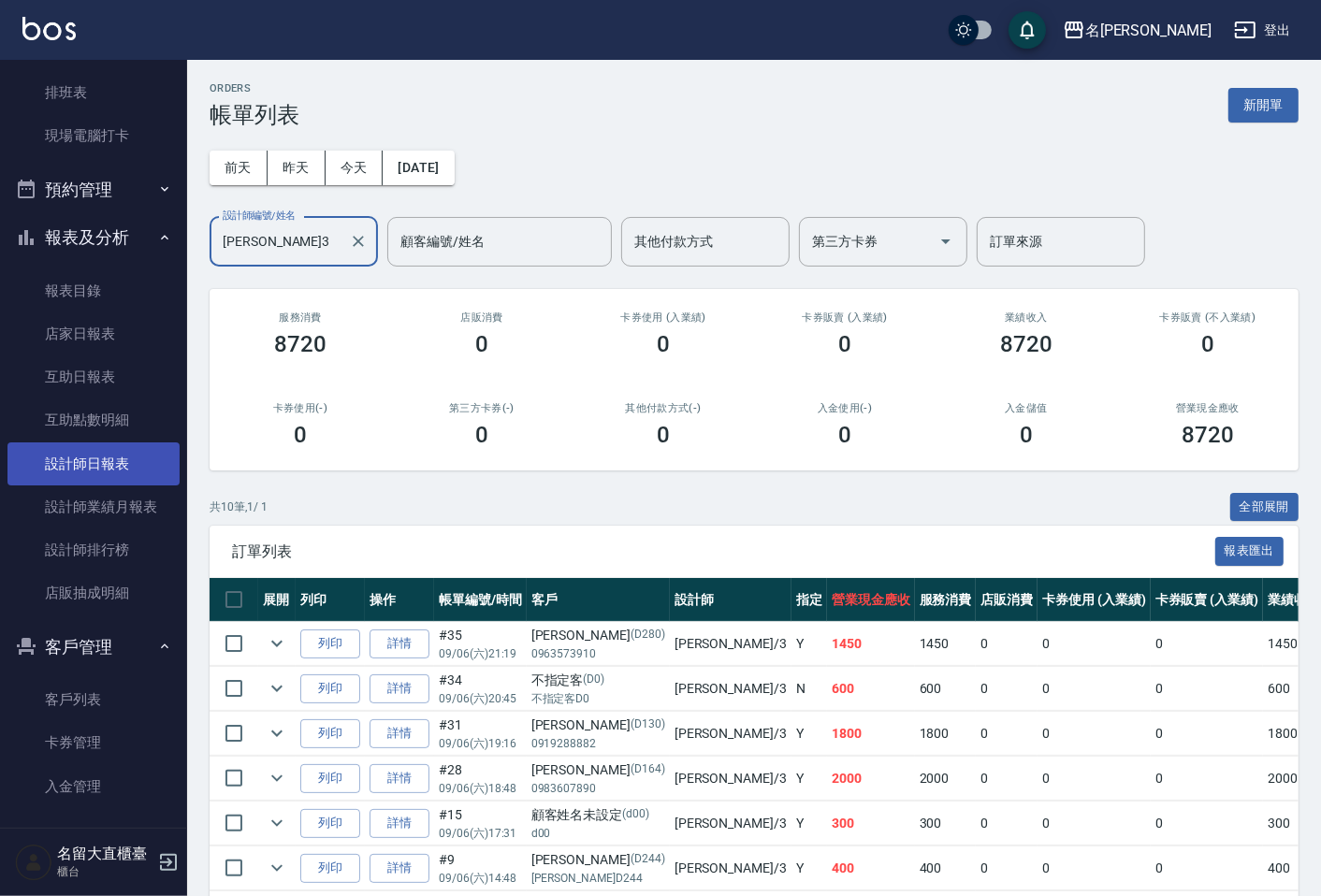
click at [80, 458] on link "設計師日報表" at bounding box center [94, 464] width 172 height 43
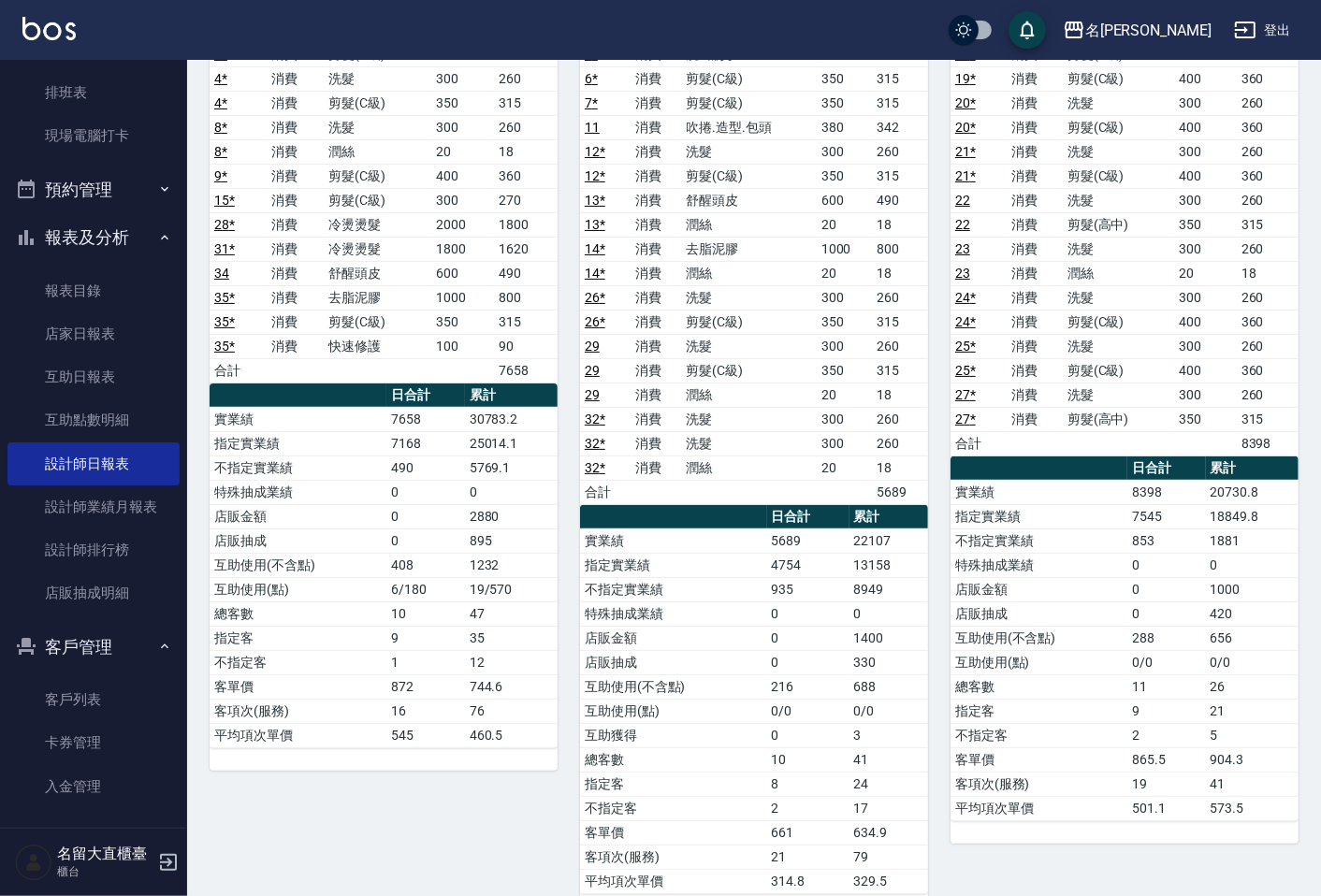
scroll to position [104, 0]
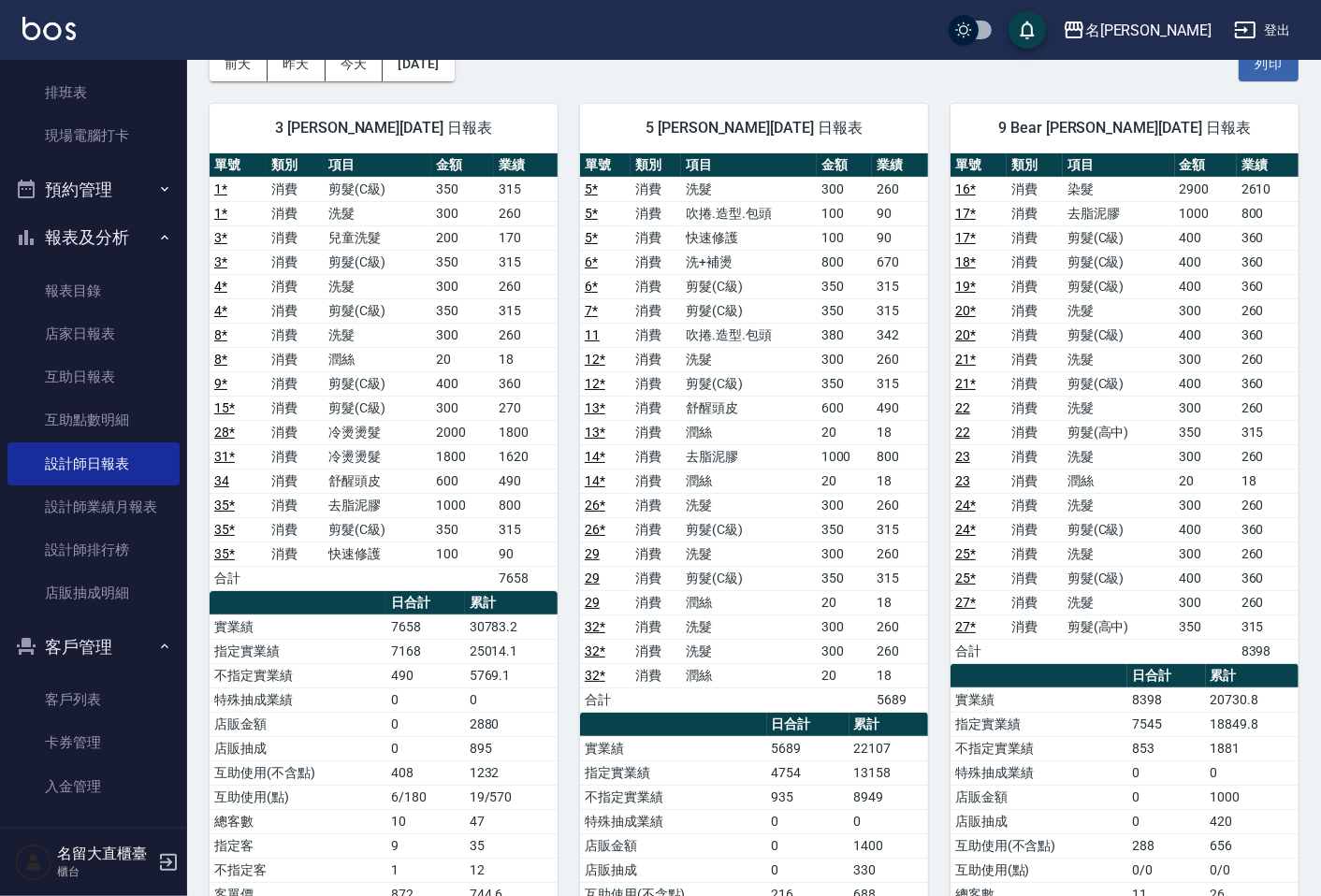
drag, startPoint x: 799, startPoint y: 528, endPoint x: 787, endPoint y: 466, distance: 63.2
click at [799, 523] on td "剪髮(C級)" at bounding box center [749, 529] width 136 height 24
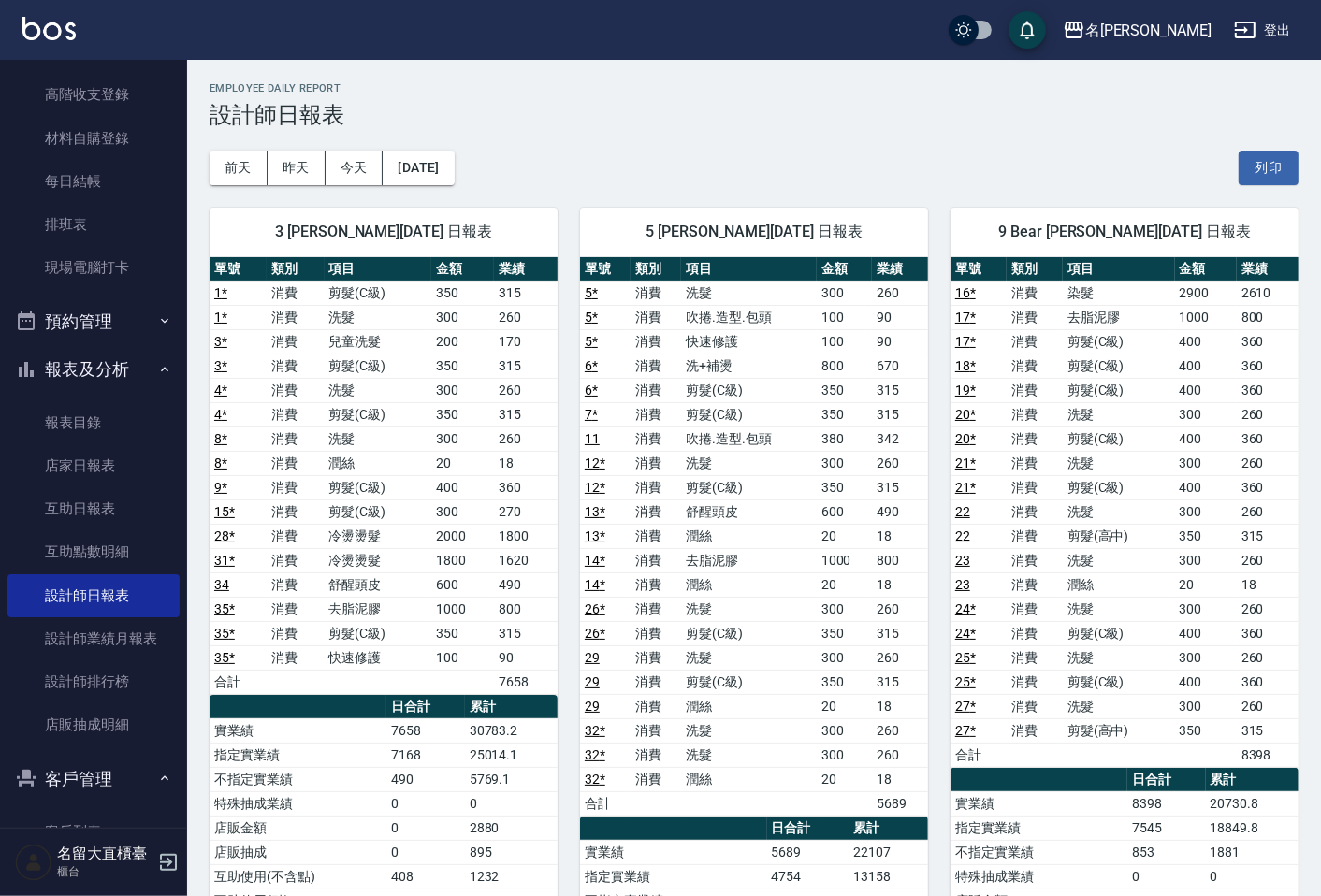
scroll to position [0, 0]
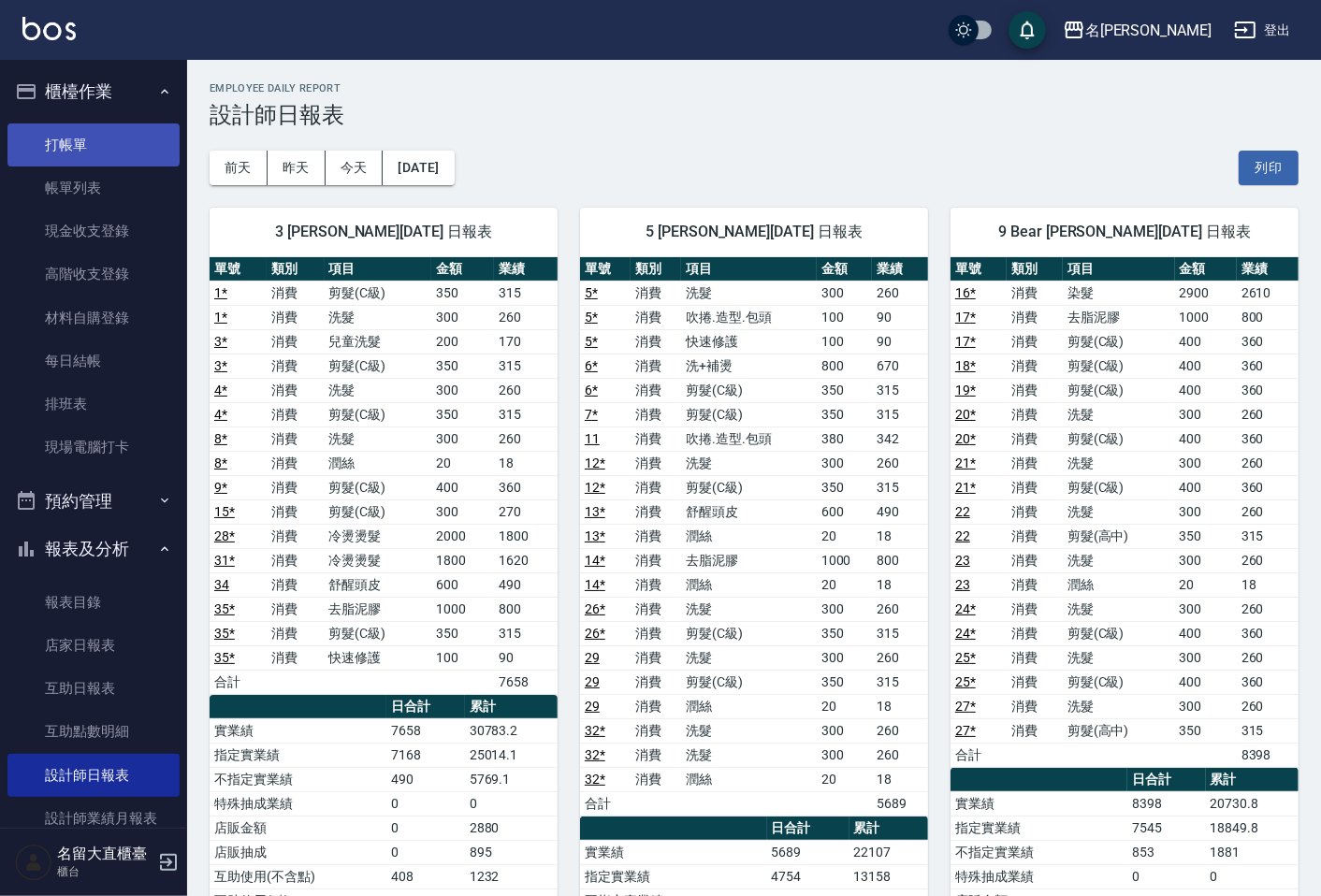
click at [84, 155] on link "打帳單" at bounding box center [94, 145] width 172 height 43
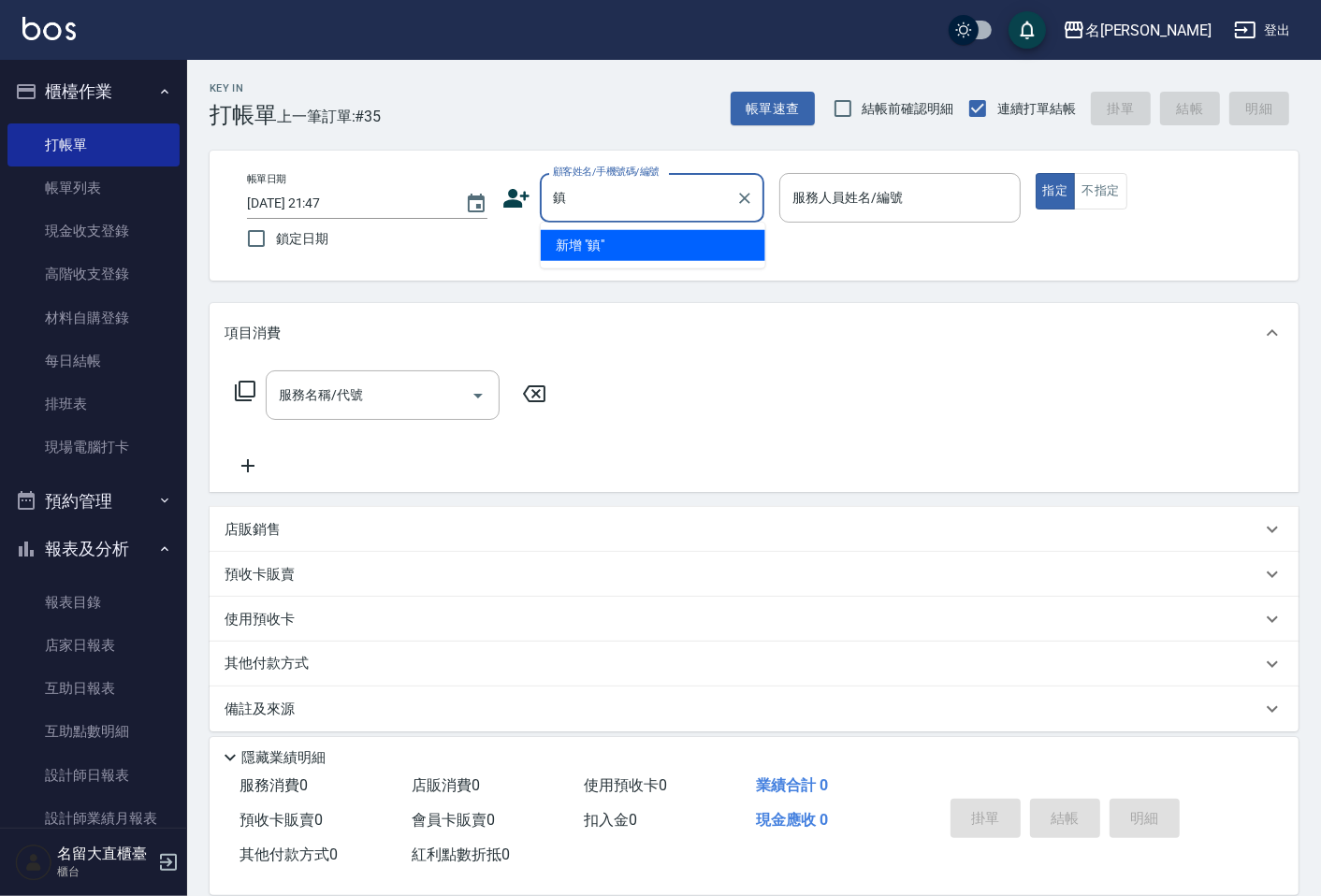
type input "振"
type input "譖"
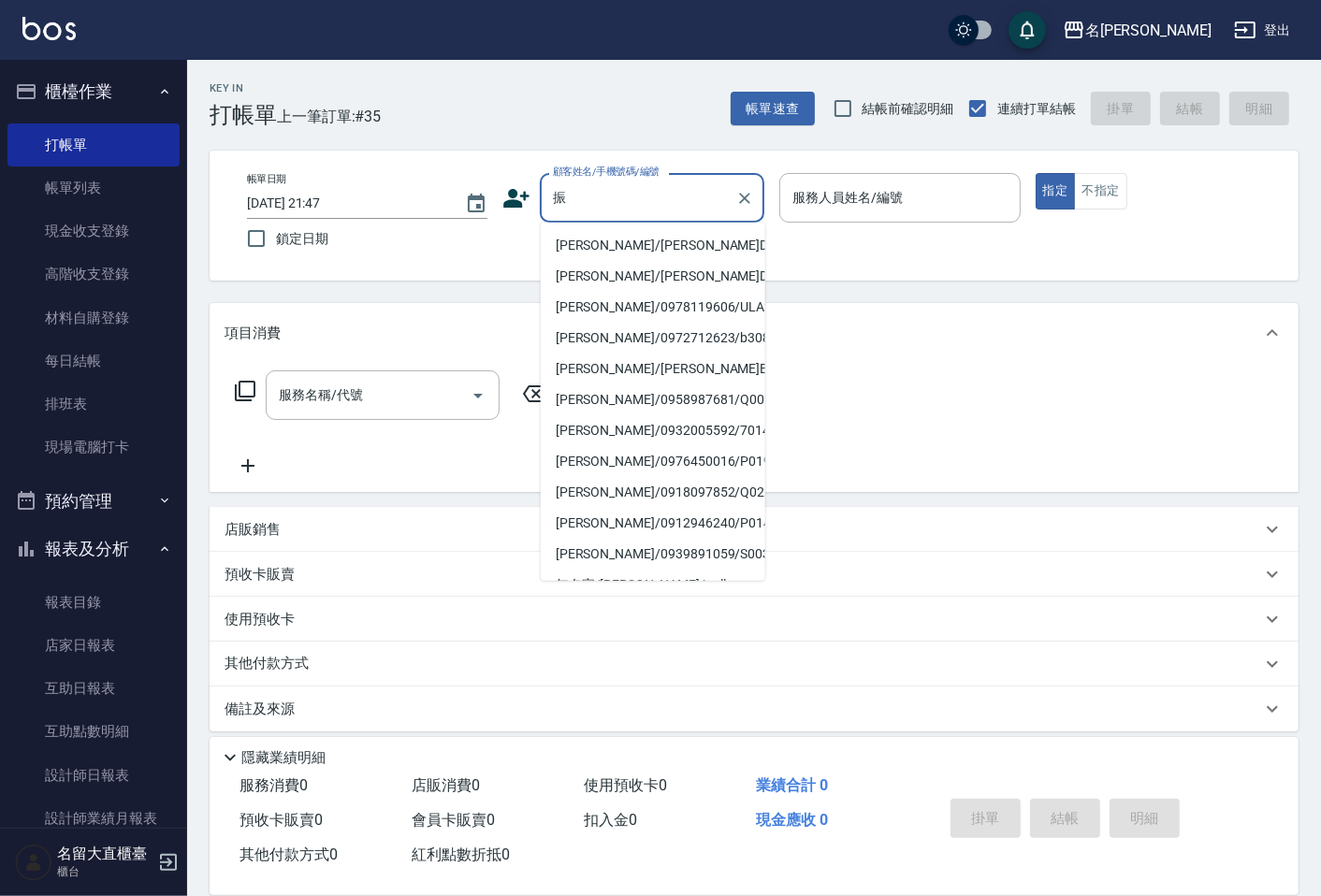
type input "陣"
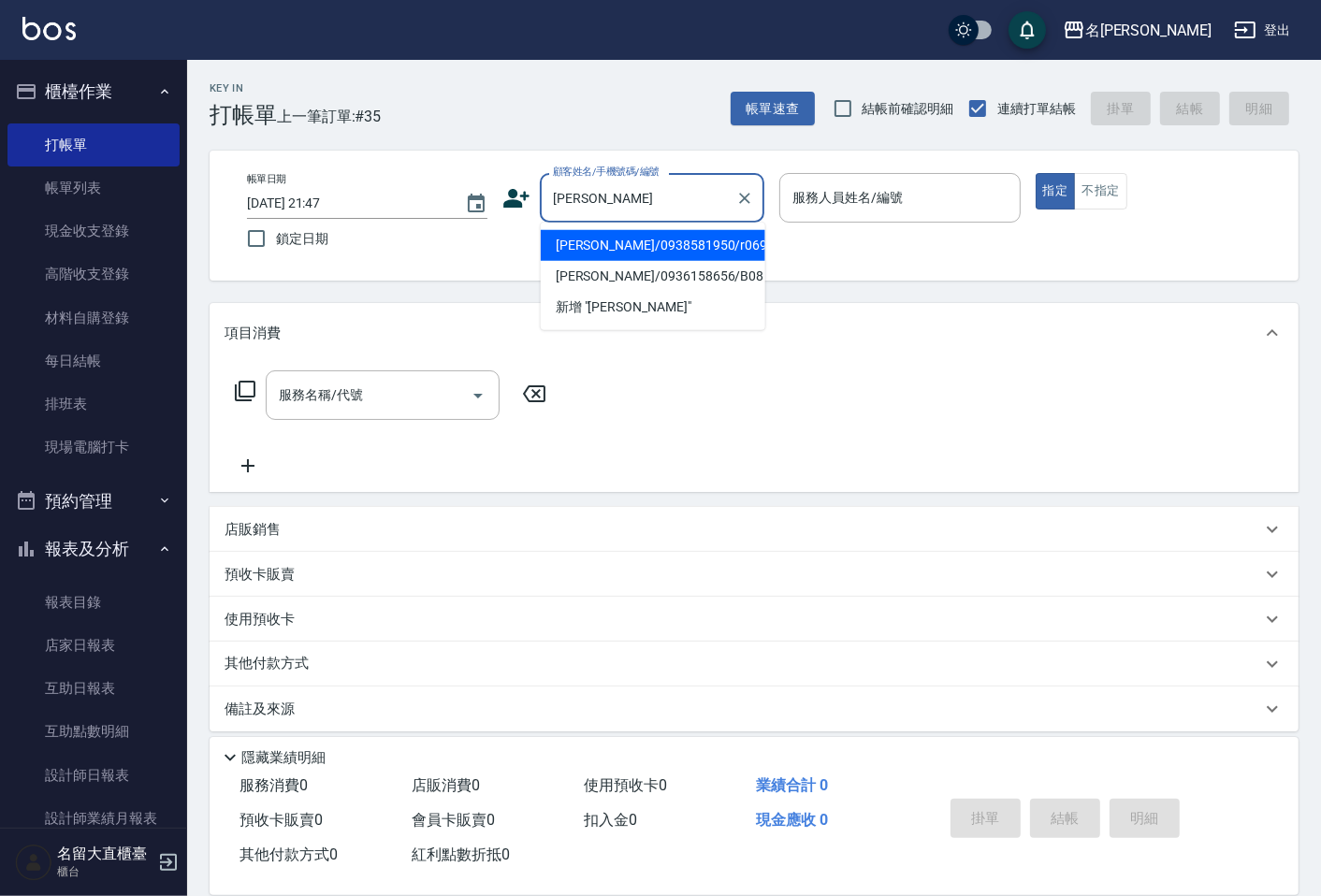
click at [669, 237] on li "鄭曉瑩/0938581950/r069" at bounding box center [652, 246] width 224 height 31
type input "鄭曉瑩/0938581950/r069"
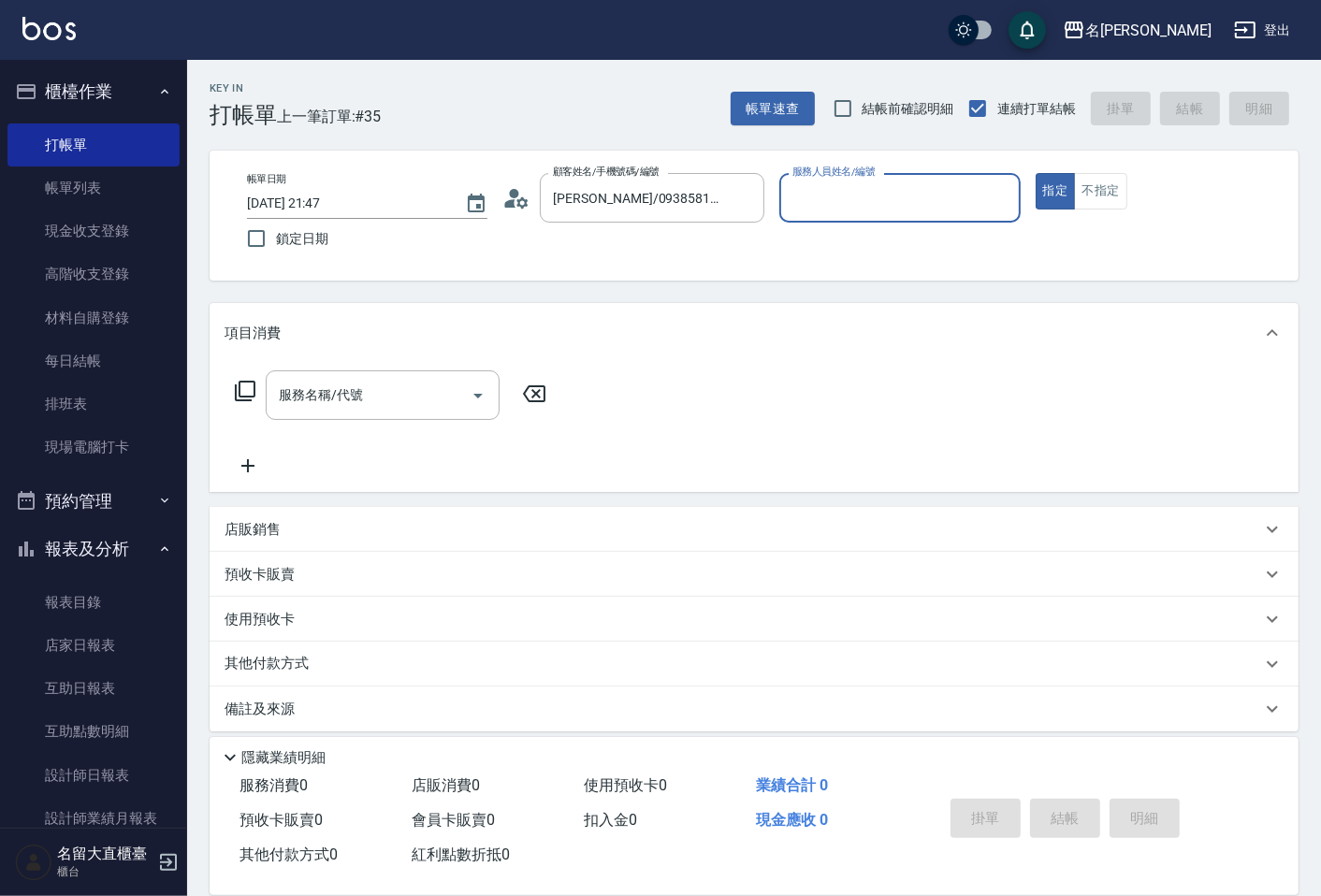
type input "Reese-5"
click at [246, 402] on div "服務名稱/代號 服務名稱/代號" at bounding box center [390, 395] width 333 height 50
click at [249, 392] on icon at bounding box center [245, 390] width 23 height 22
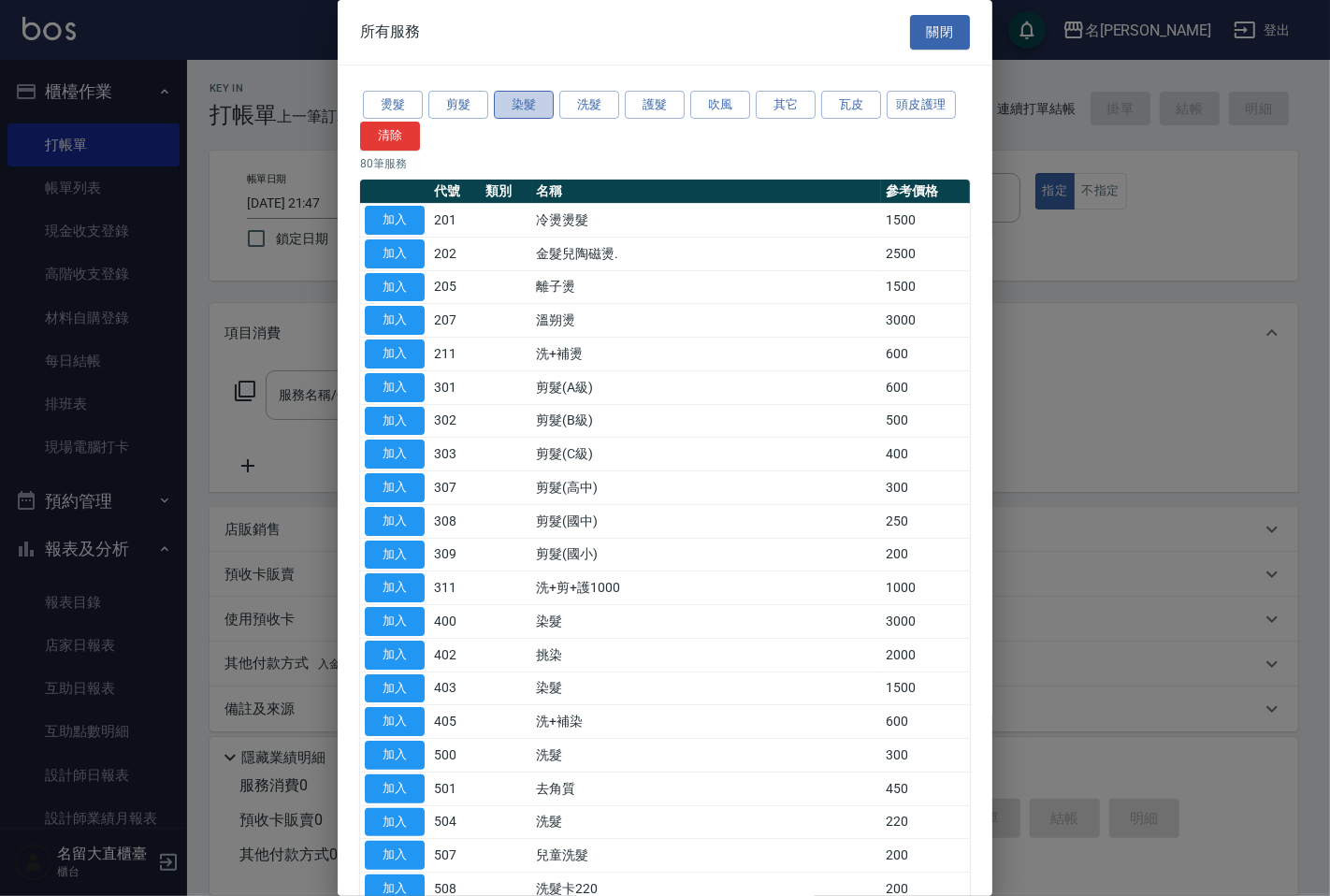
click at [524, 112] on button "染髮" at bounding box center [524, 106] width 60 height 29
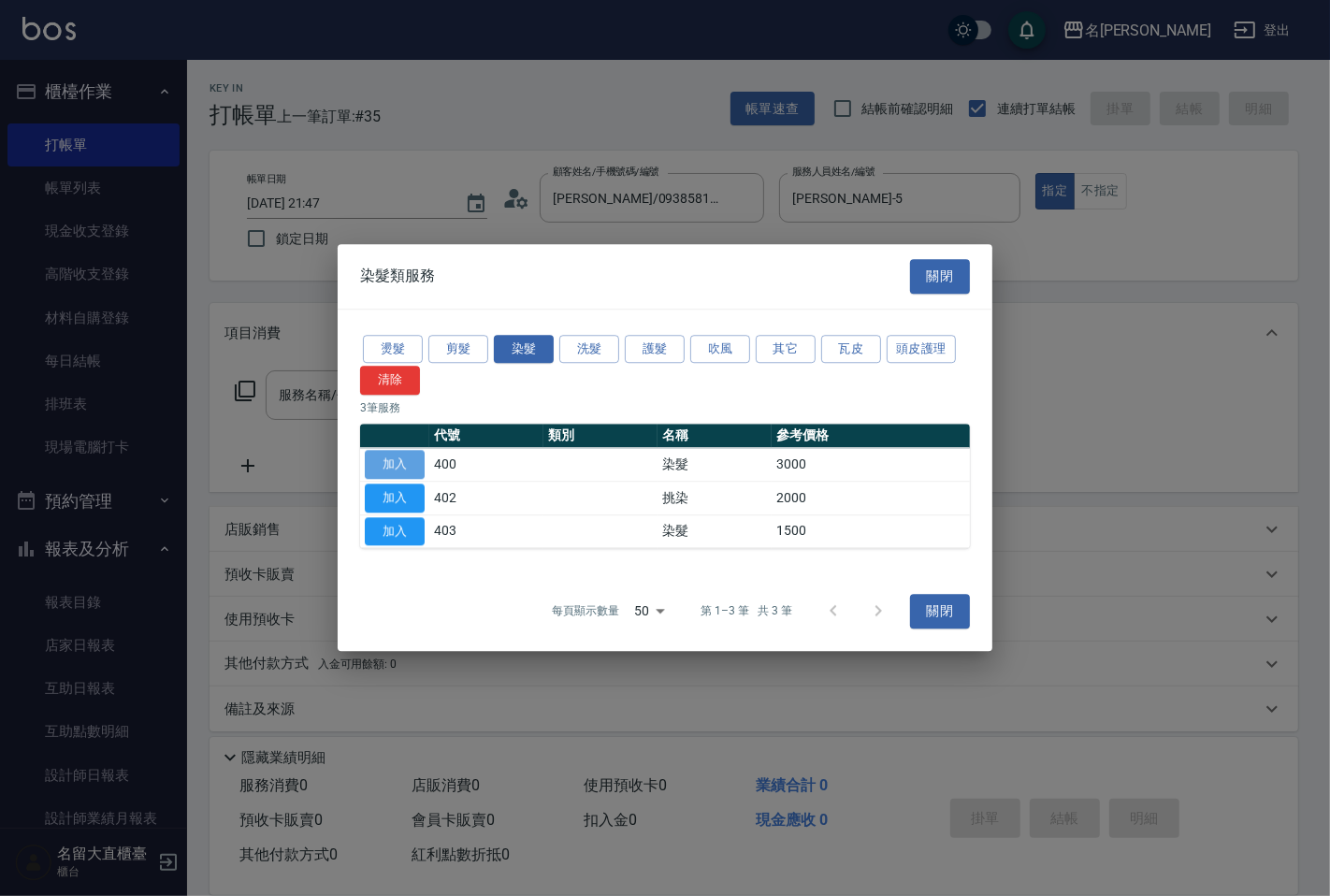
click at [416, 456] on button "加入" at bounding box center [394, 465] width 60 height 29
type input "染髮(400)"
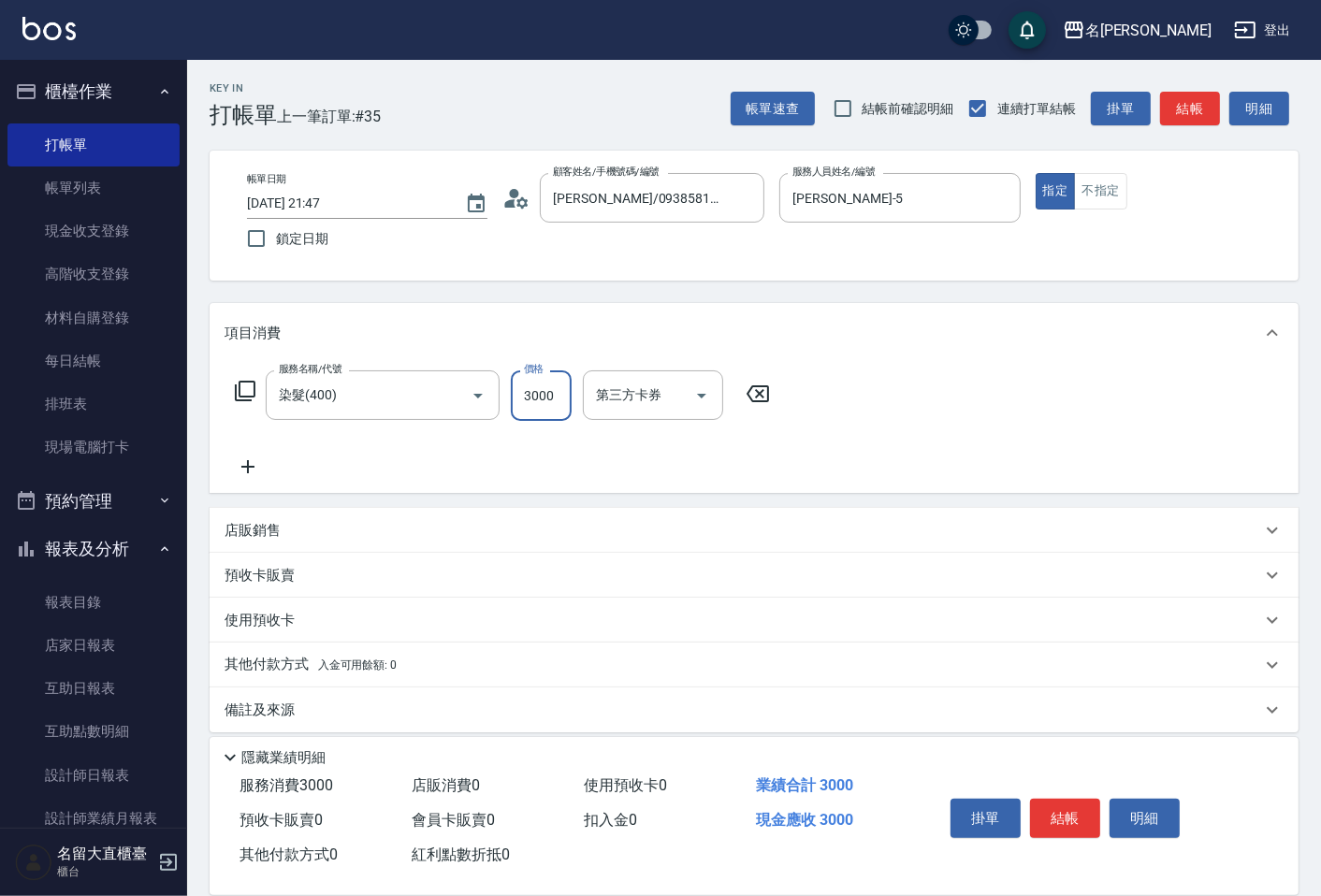
click at [530, 381] on input "3000" at bounding box center [541, 396] width 61 height 51
type input "2899"
click at [310, 656] on p "其他付款方式 入金可用餘額: 0" at bounding box center [310, 664] width 172 height 21
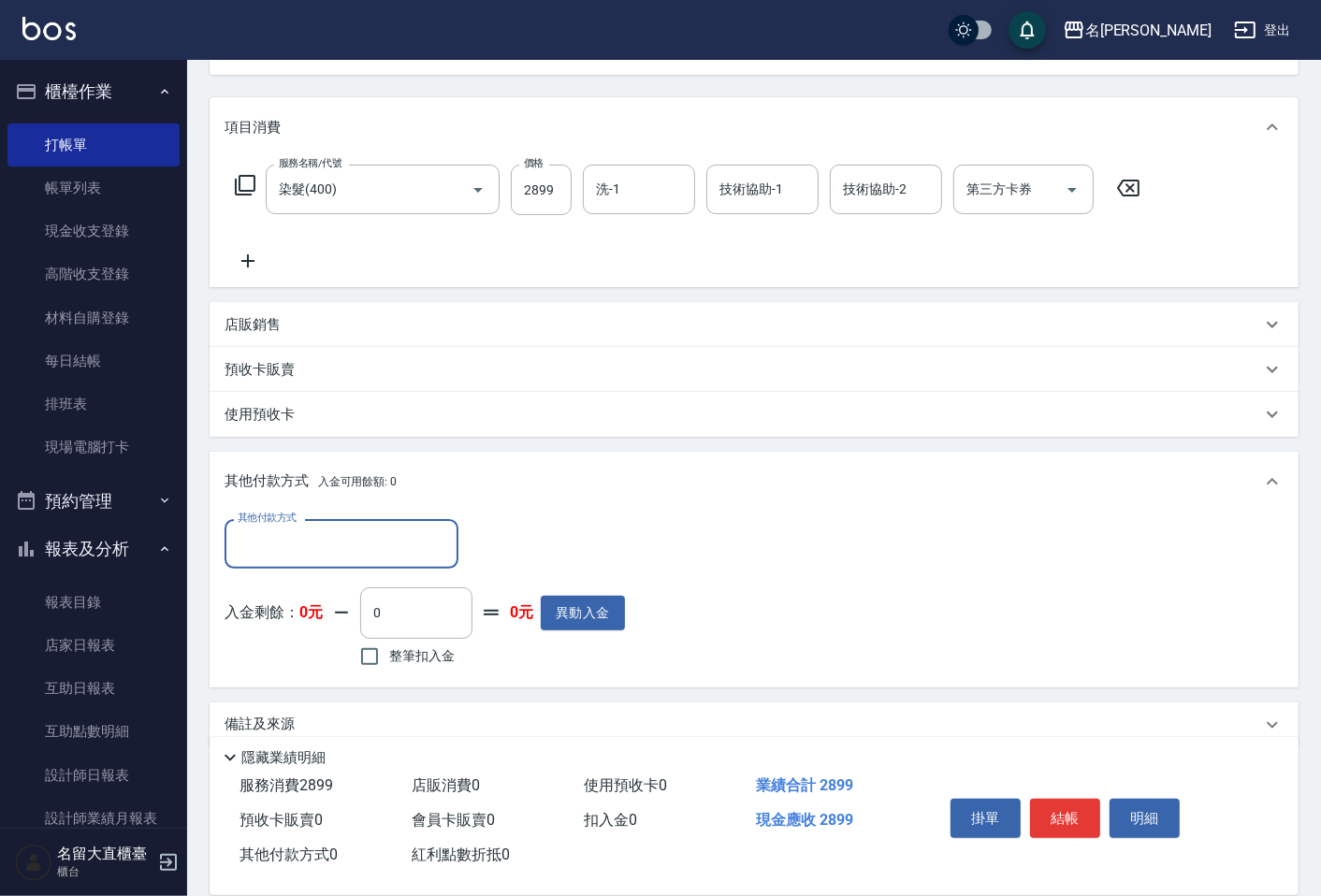
scroll to position [207, 0]
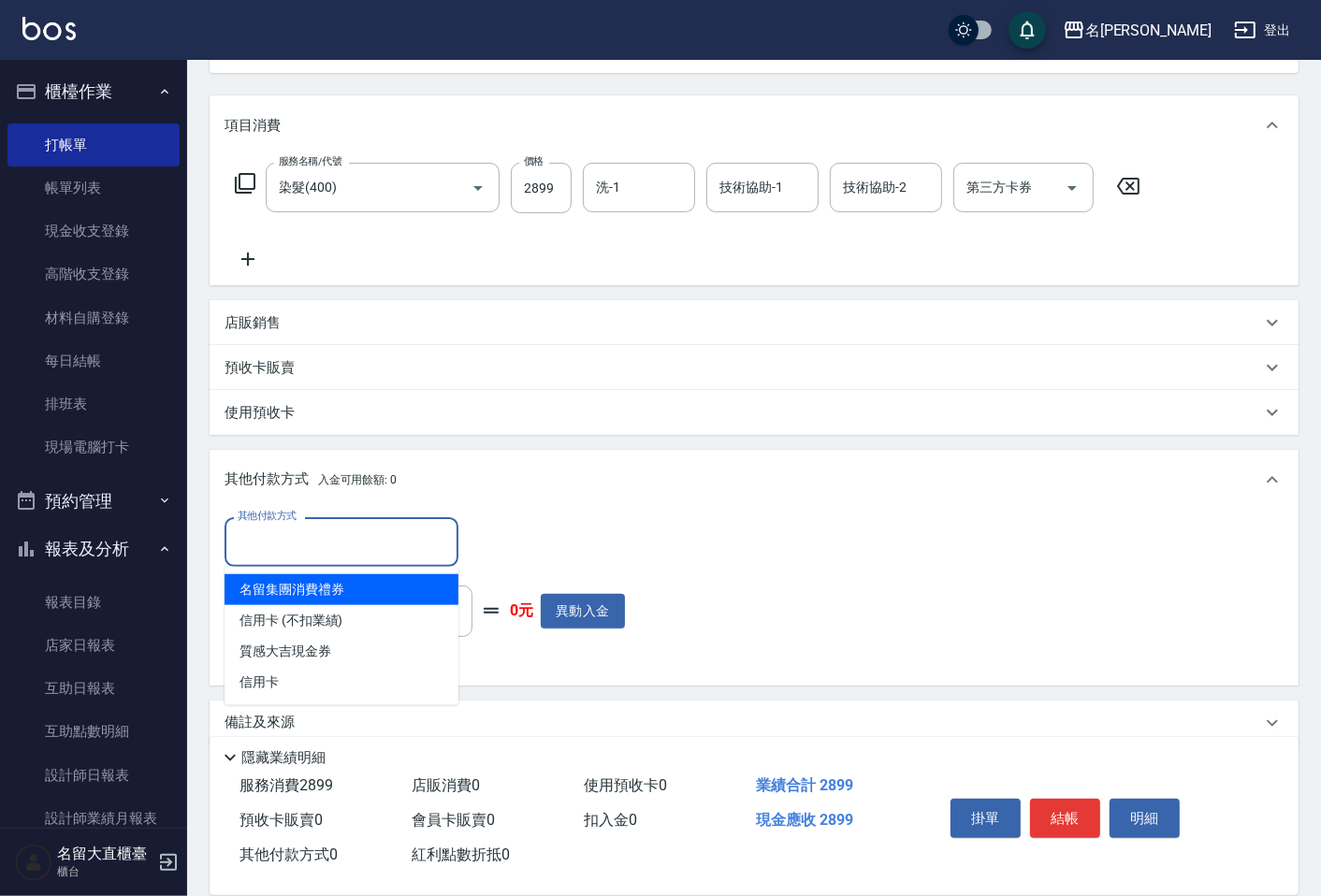
click at [341, 537] on input "其他付款方式" at bounding box center [342, 541] width 217 height 32
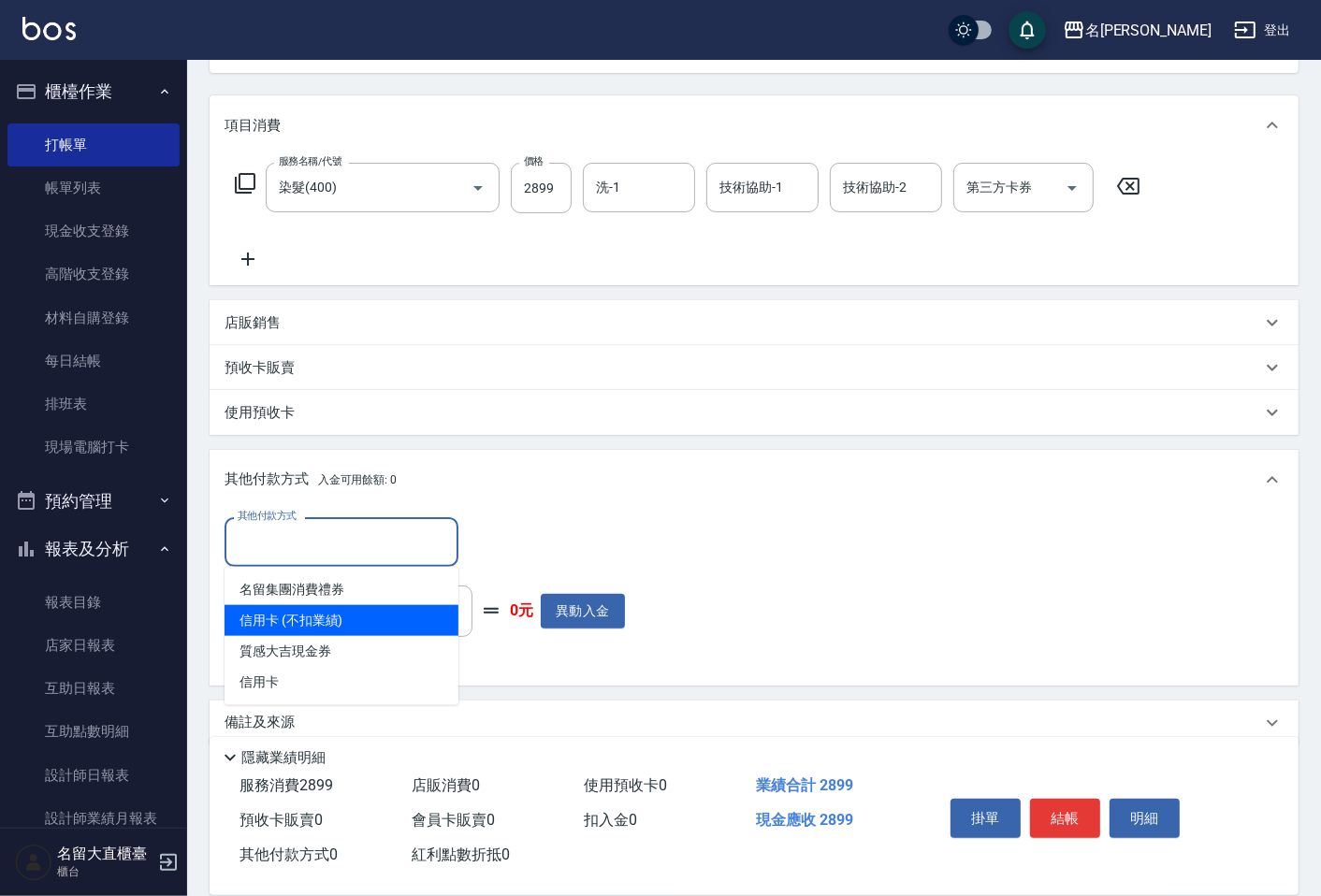
click at [342, 621] on span "信用卡 (不扣業績)" at bounding box center [341, 620] width 234 height 31
type input "信用卡 (不扣業績)"
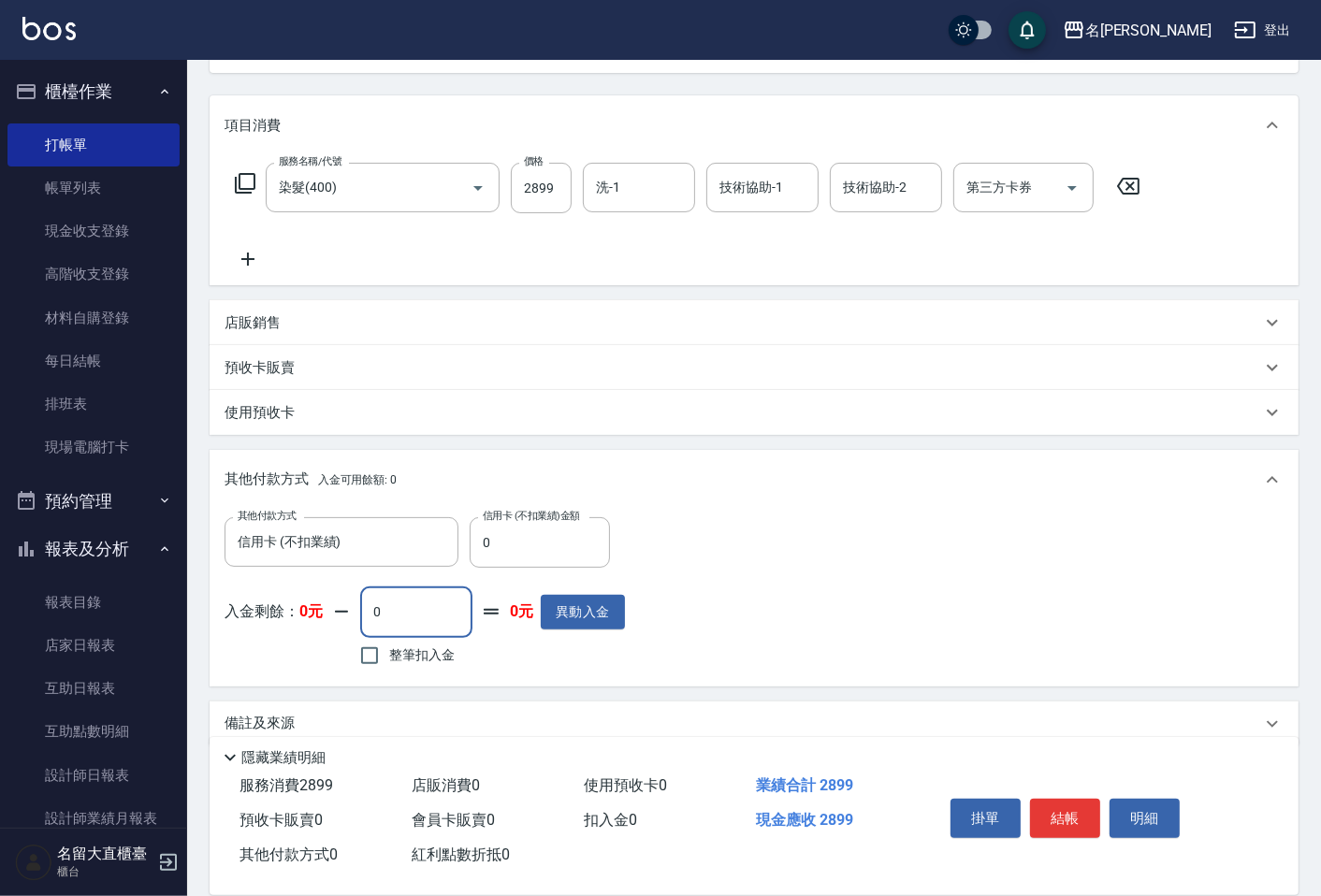
click at [413, 608] on input "0" at bounding box center [416, 611] width 113 height 51
click at [554, 531] on input "0" at bounding box center [539, 543] width 140 height 51
type input "2899"
click at [1079, 811] on button "結帳" at bounding box center [1065, 818] width 70 height 39
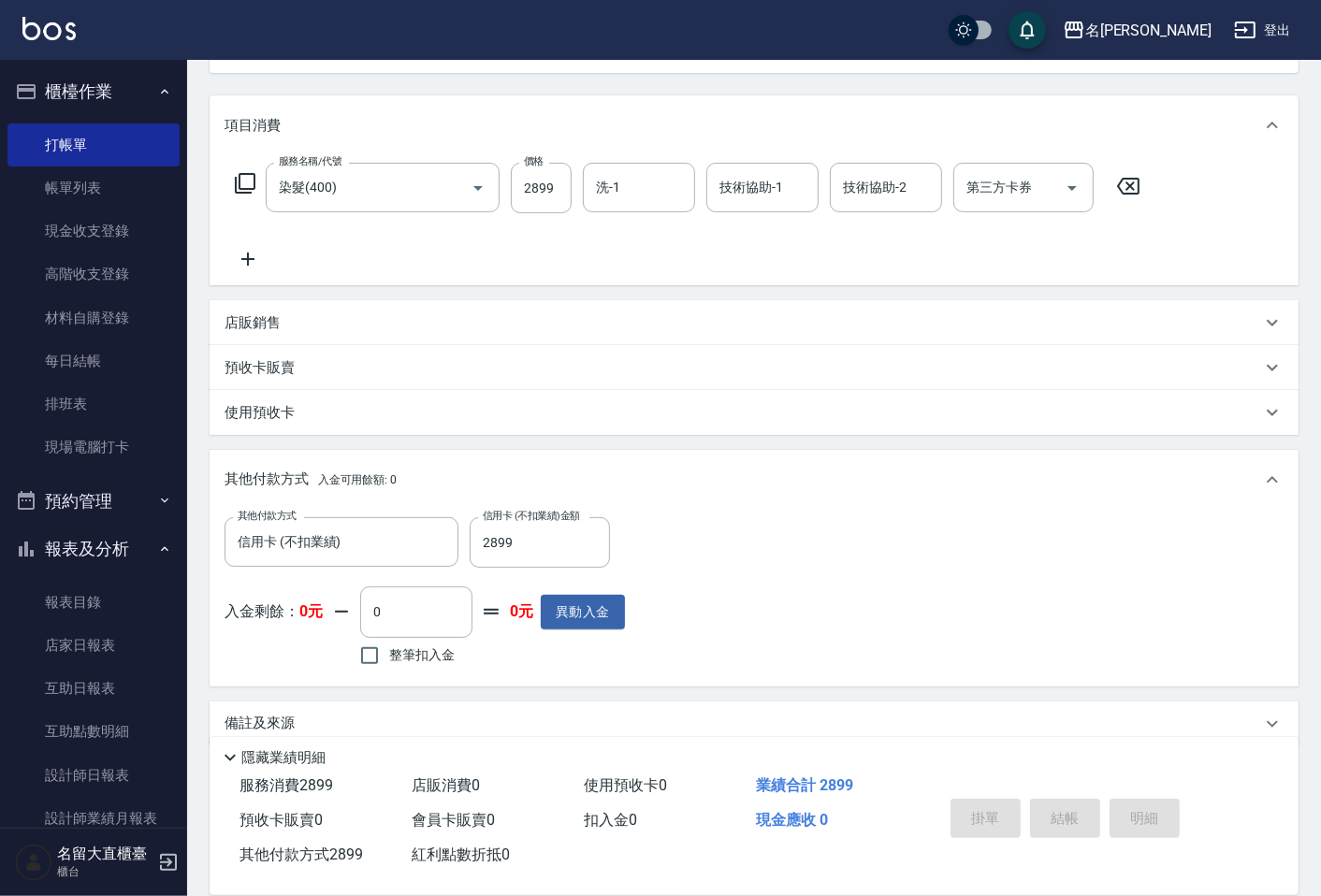
type input "2025/09/06 21:48"
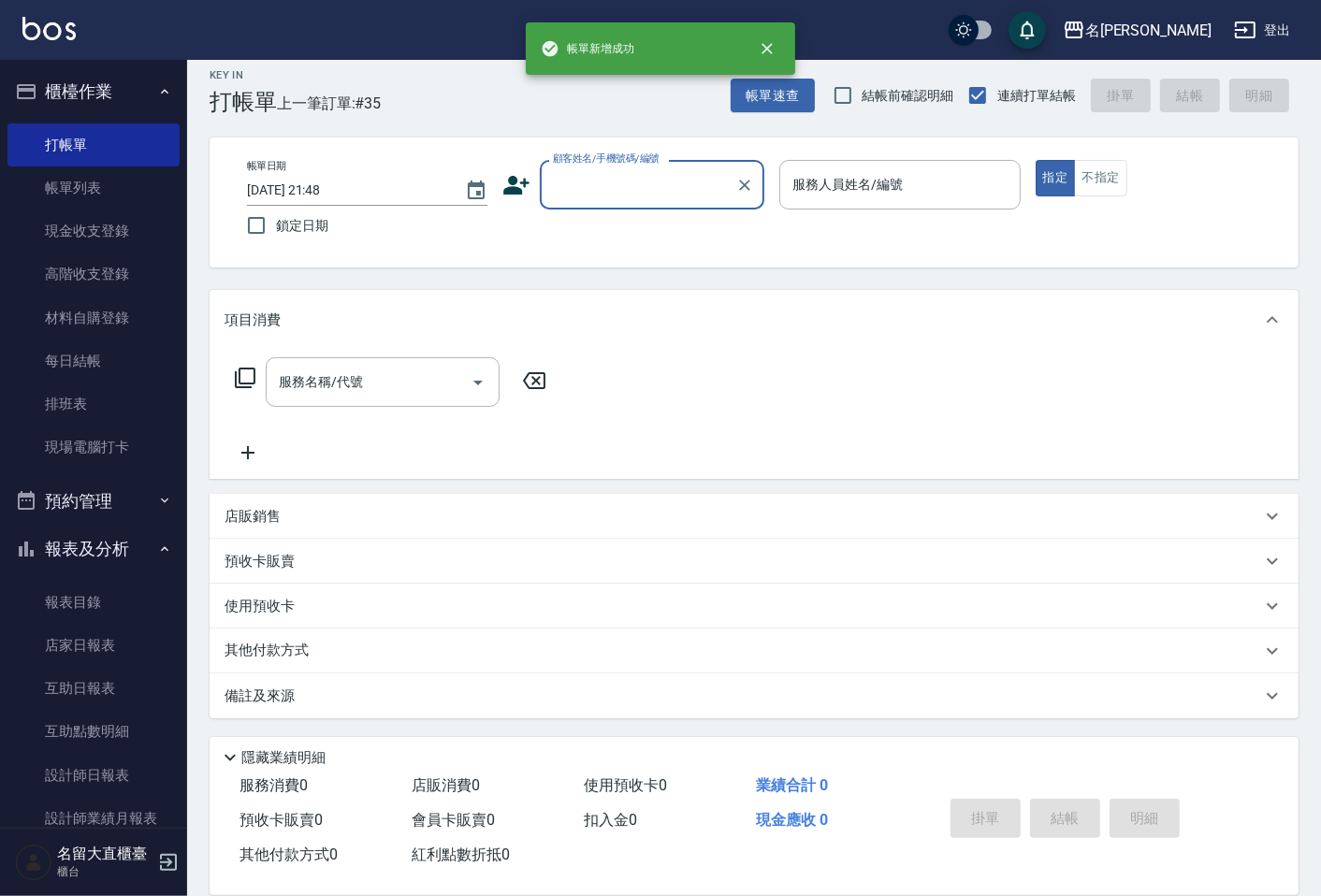
scroll to position [12, 0]
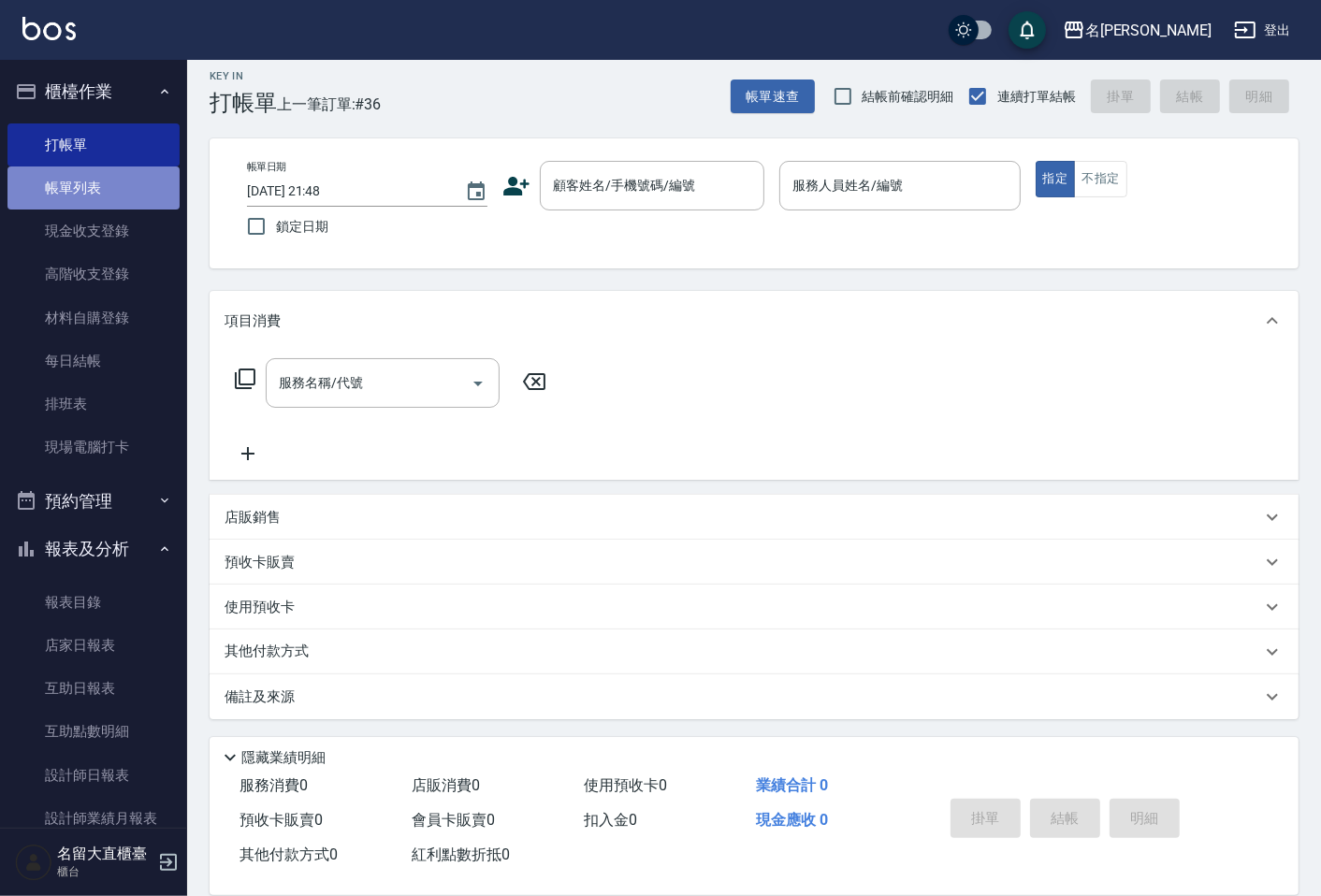
click at [146, 179] on link "帳單列表" at bounding box center [94, 188] width 172 height 43
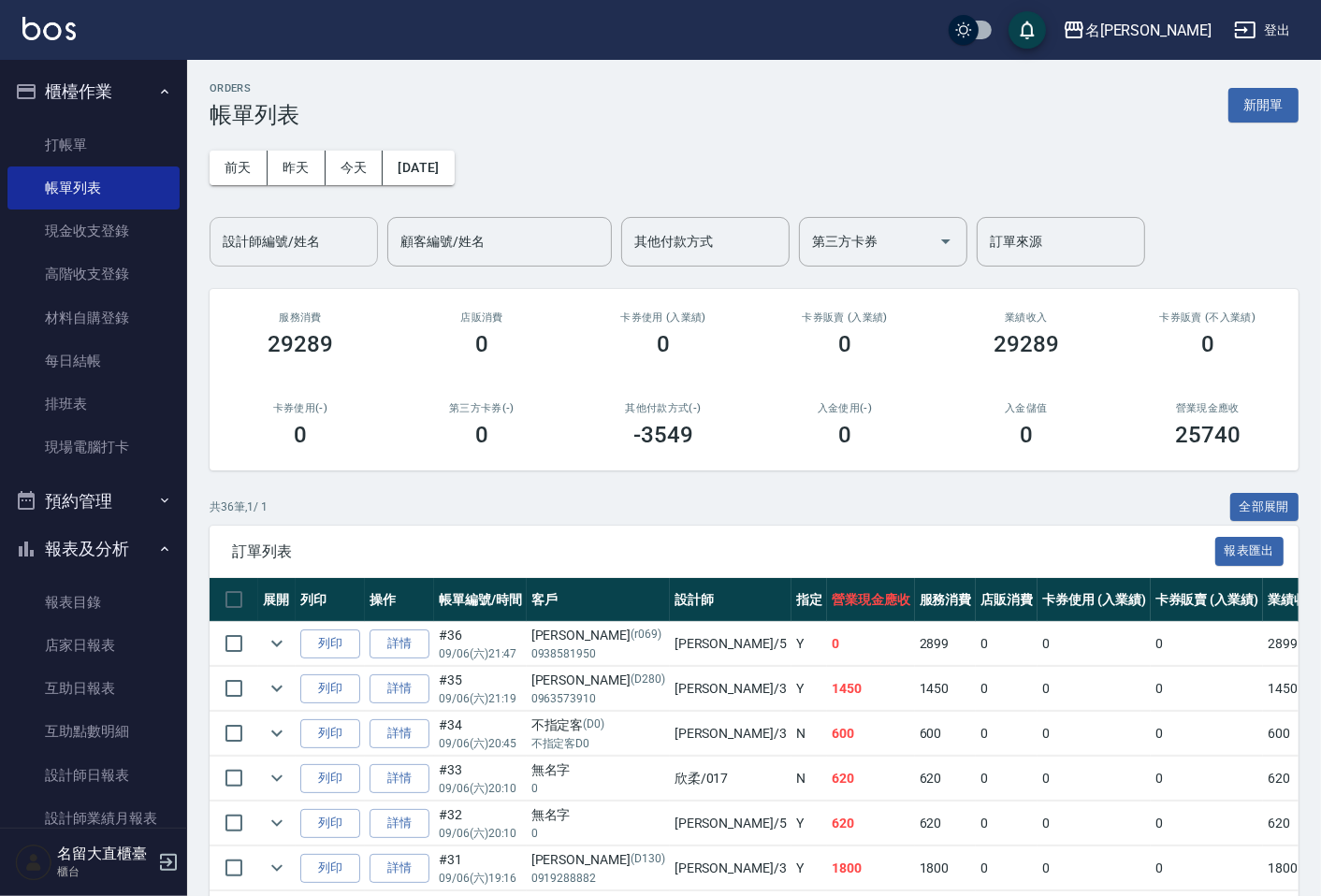
click at [265, 222] on div "設計師編號/姓名" at bounding box center [294, 242] width 168 height 50
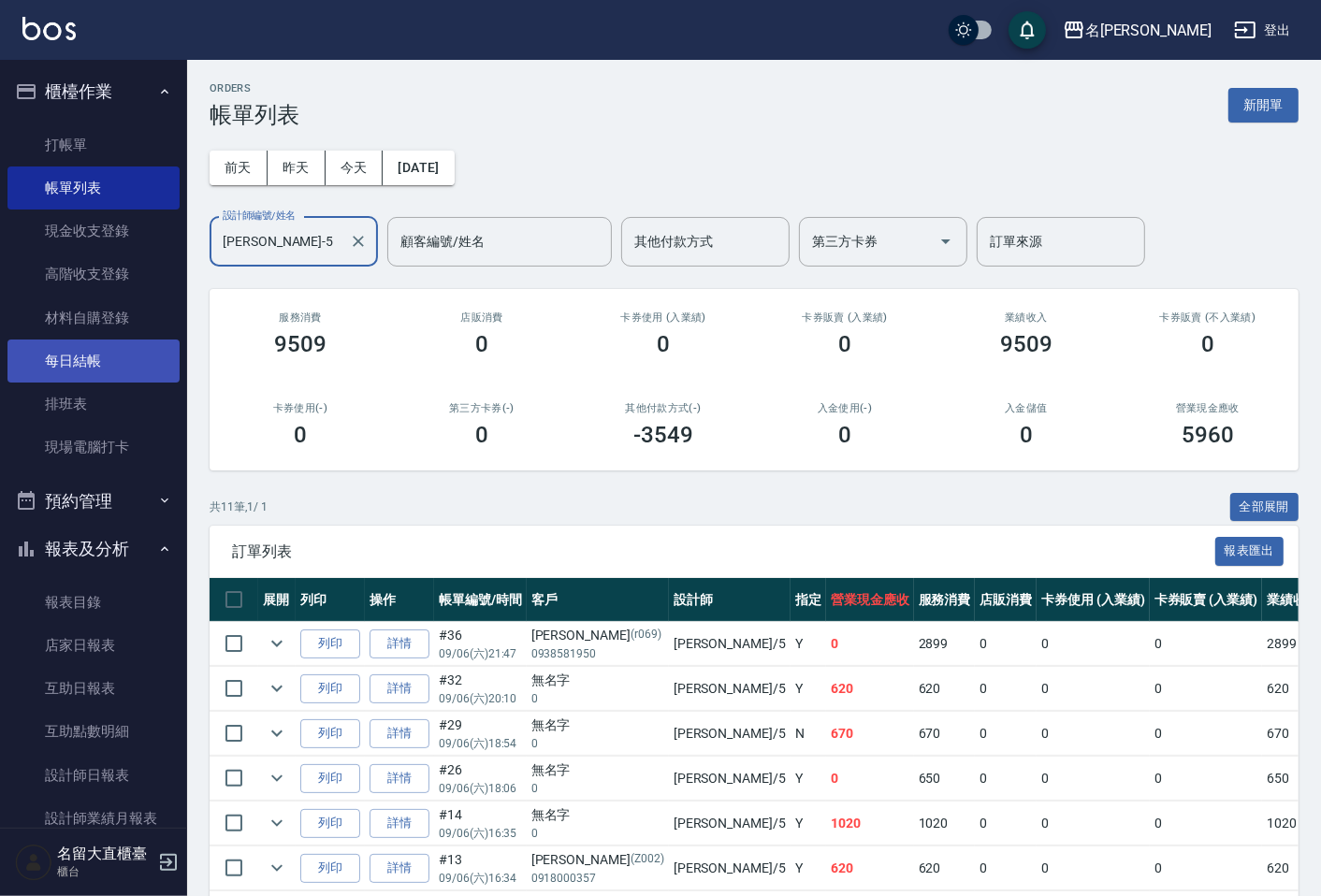
type input "Reese-5"
click at [101, 369] on link "每日結帳" at bounding box center [94, 361] width 172 height 43
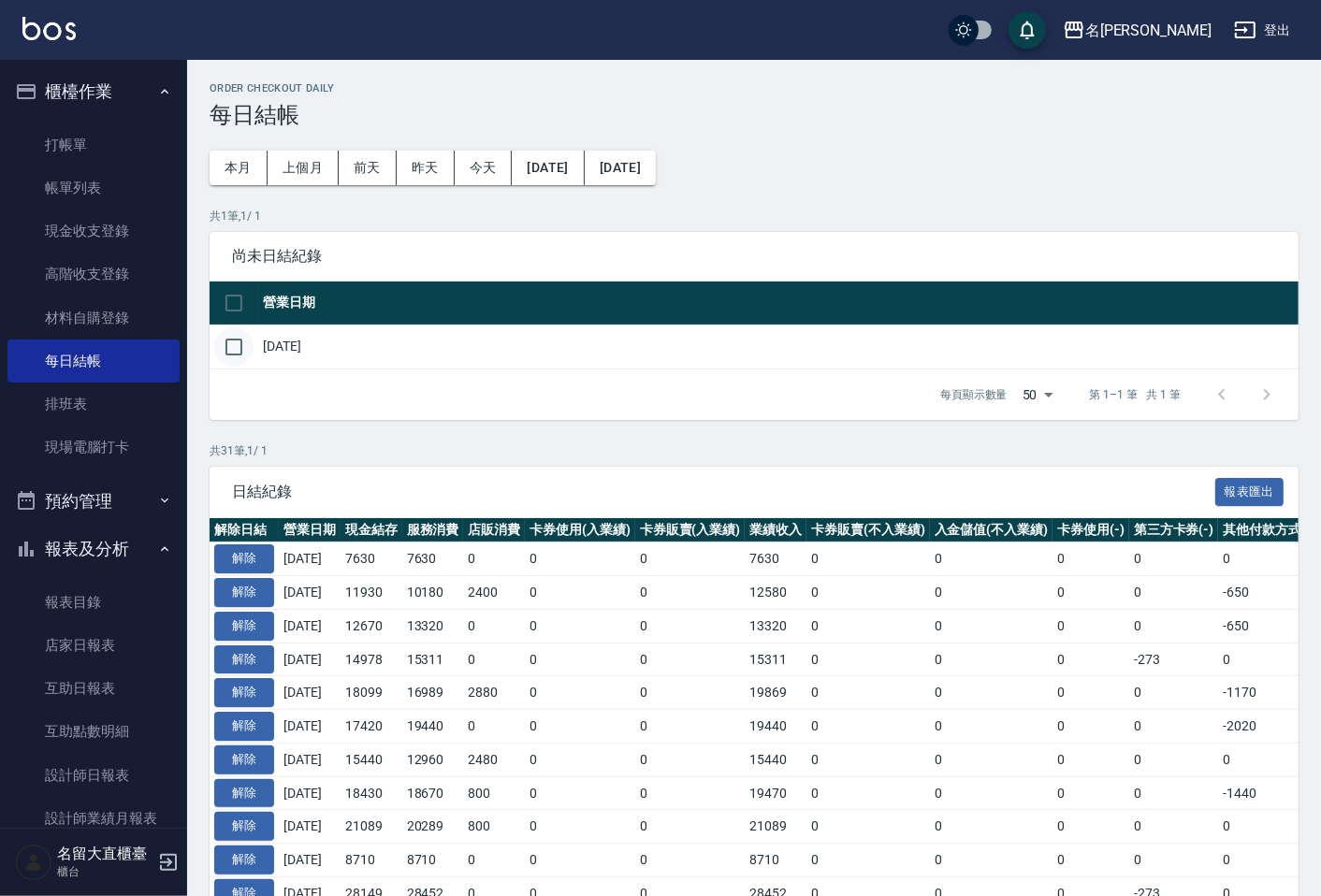
click at [230, 344] on input "checkbox" at bounding box center [234, 347] width 39 height 39
checkbox input "true"
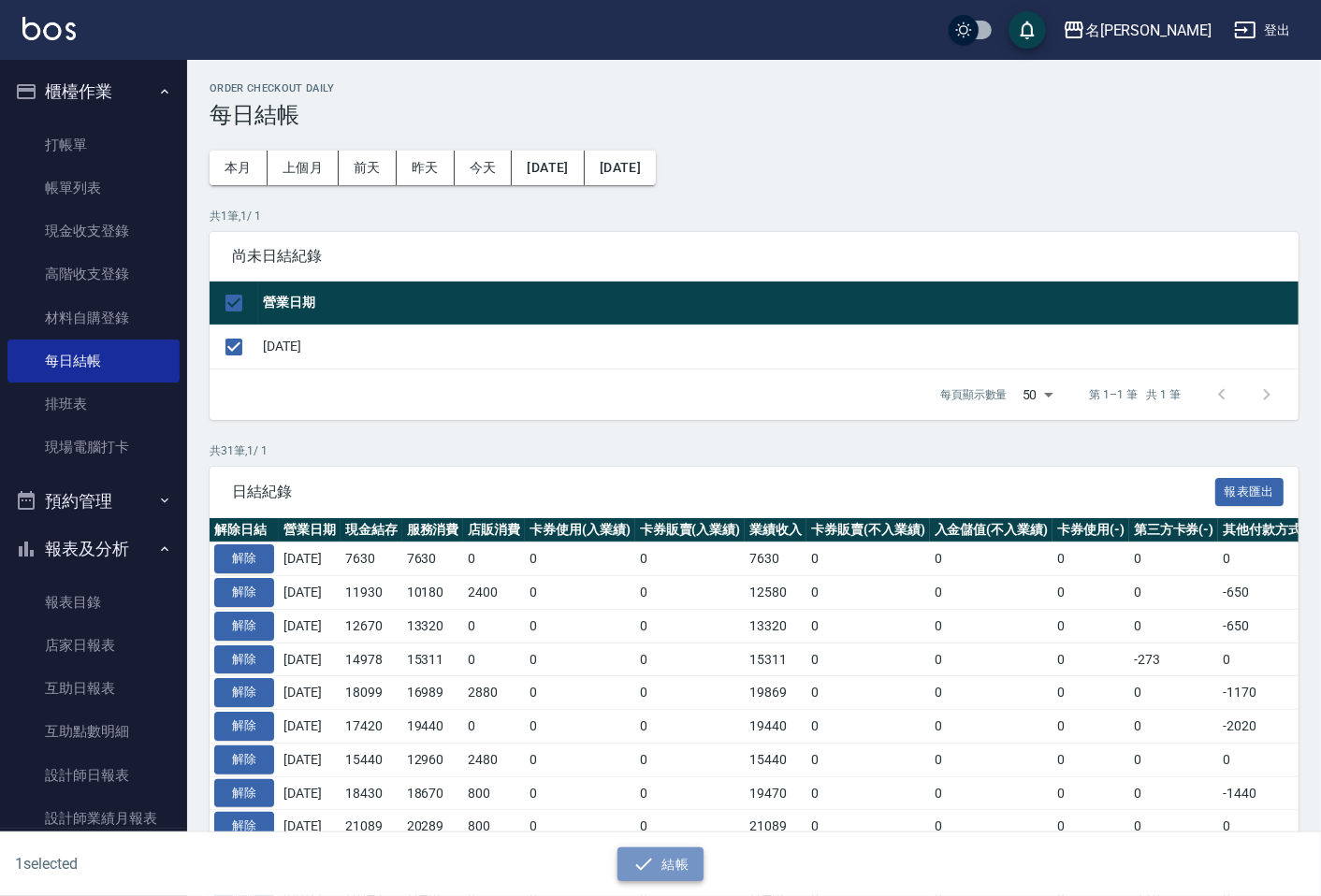
click at [697, 858] on button "結帳" at bounding box center [660, 864] width 87 height 34
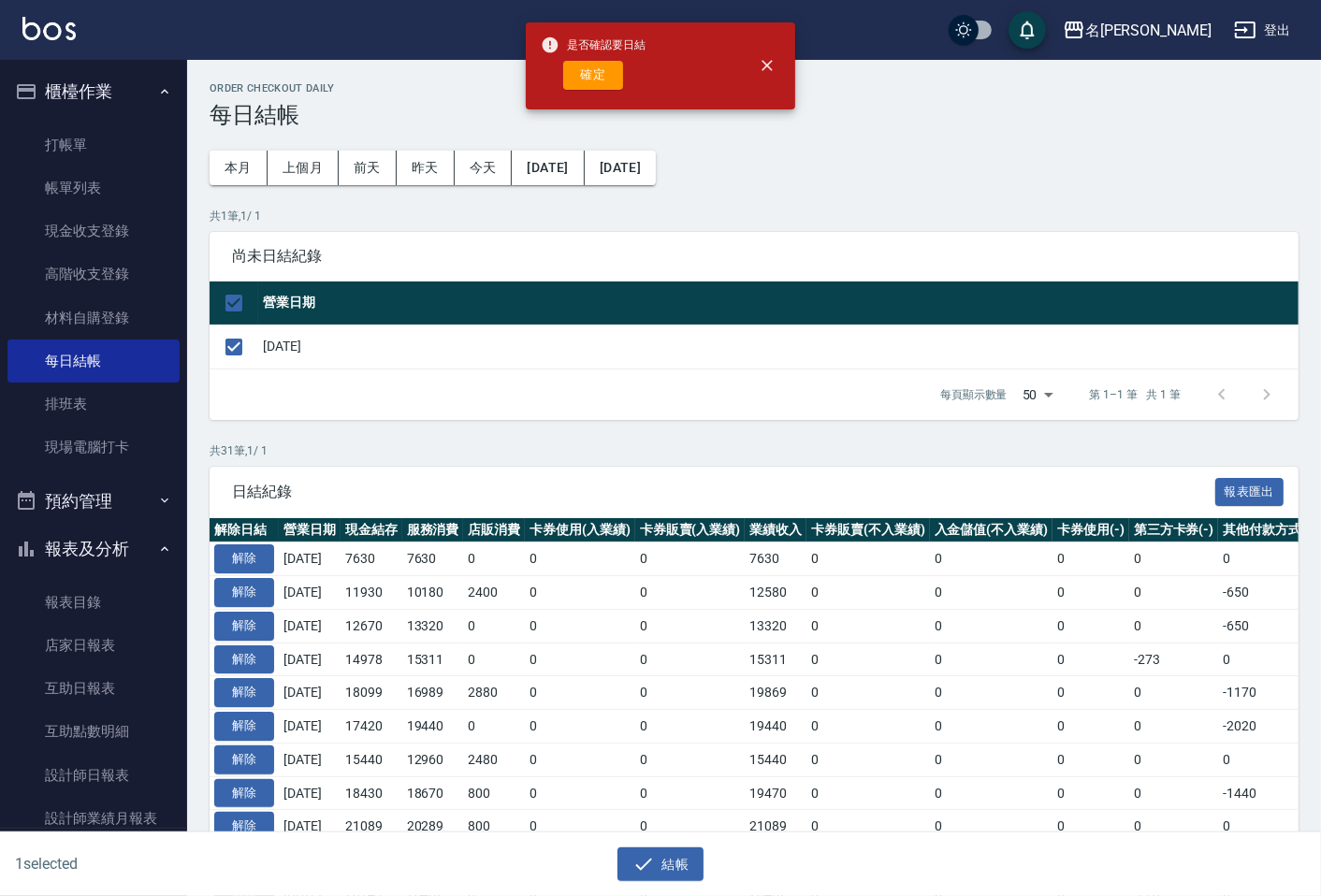
drag, startPoint x: 604, startPoint y: 103, endPoint x: 593, endPoint y: 87, distance: 19.4
click at [599, 95] on div "是否確認要日結 確定" at bounding box center [592, 66] width 105 height 75
click at [584, 76] on button "確定" at bounding box center [592, 75] width 60 height 29
checkbox input "false"
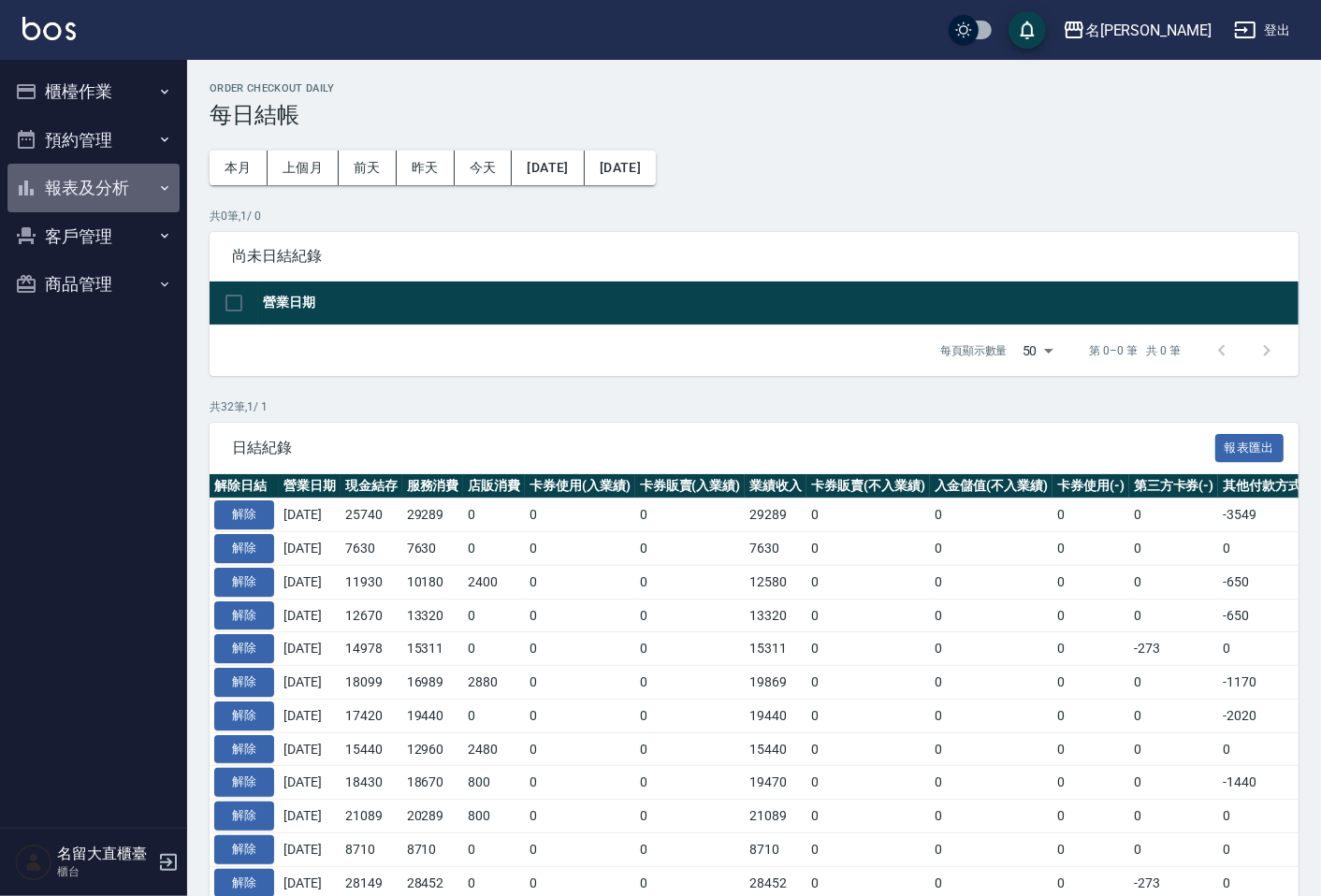
click at [94, 183] on button "報表及分析" at bounding box center [94, 188] width 172 height 49
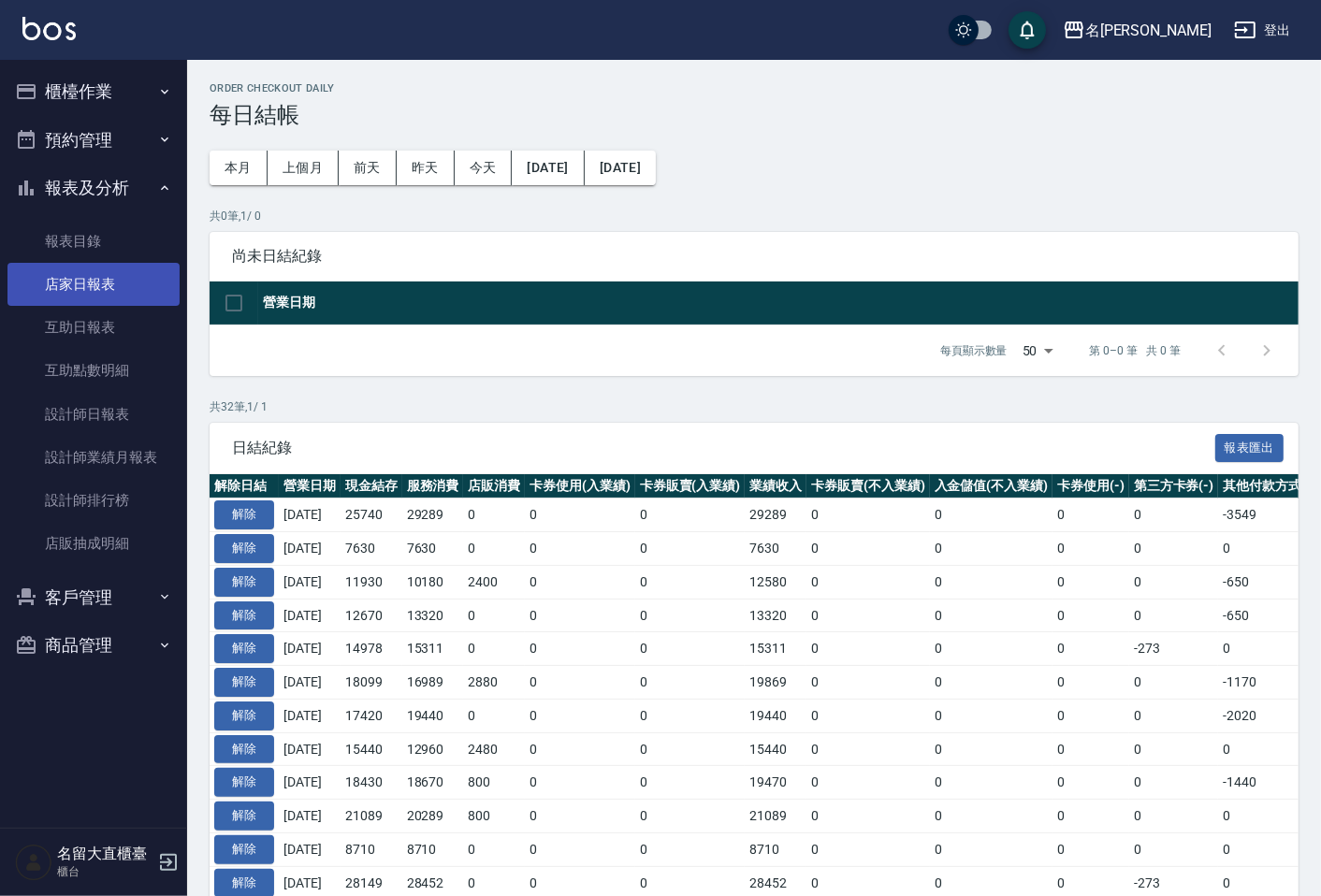
click at [145, 278] on link "店家日報表" at bounding box center [94, 285] width 172 height 43
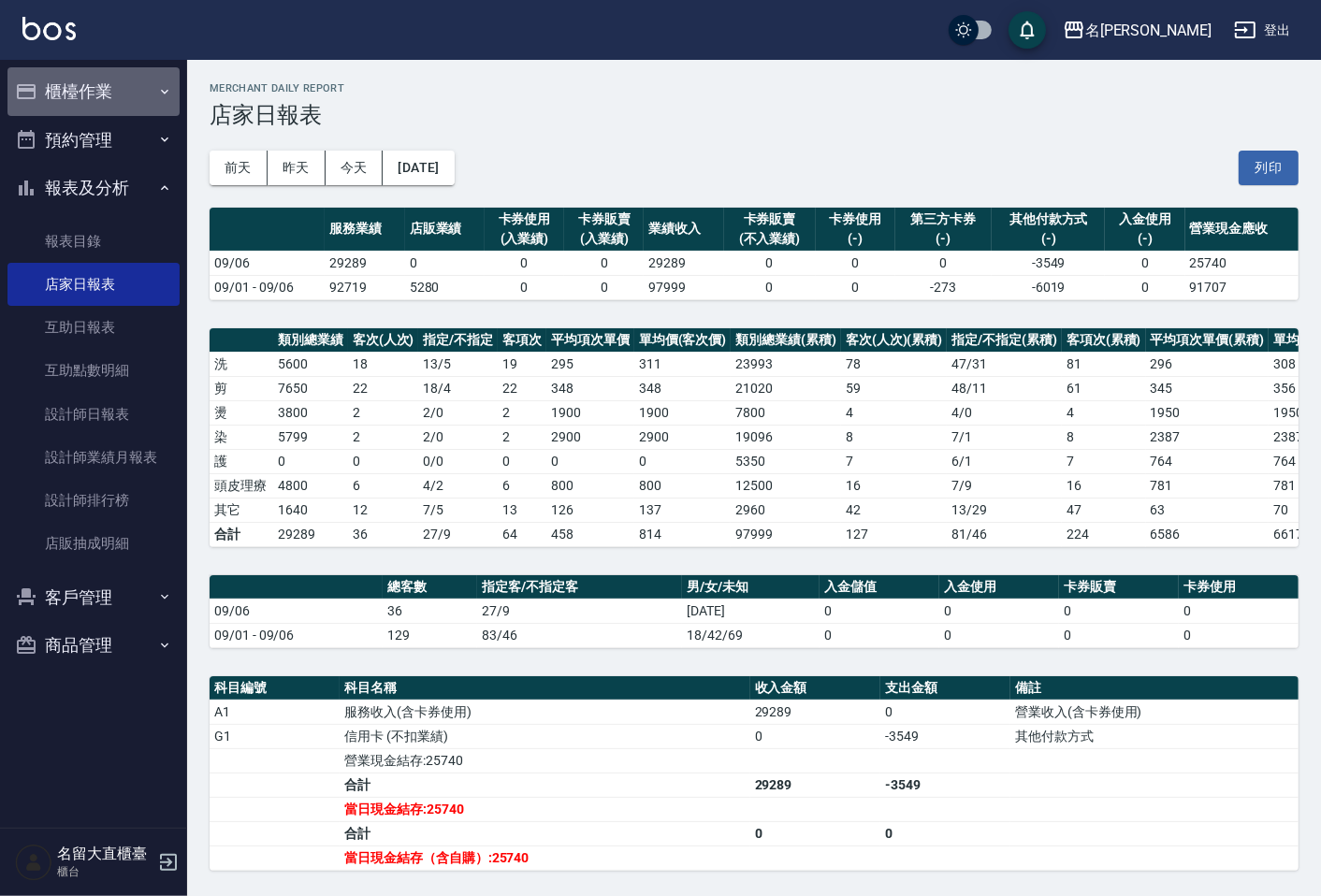
click at [62, 100] on button "櫃檯作業" at bounding box center [94, 92] width 172 height 49
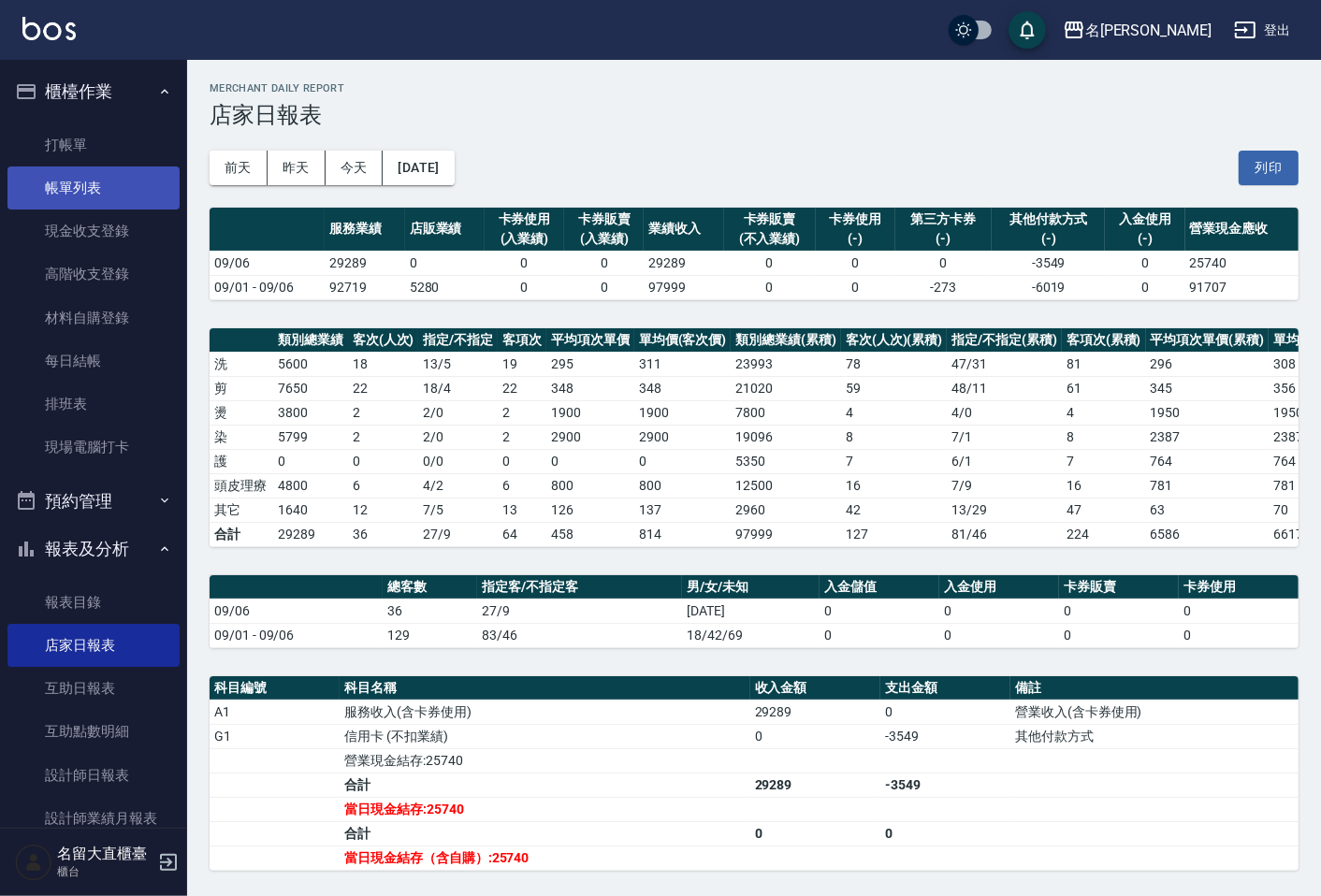
click at [74, 182] on link "帳單列表" at bounding box center [94, 188] width 172 height 43
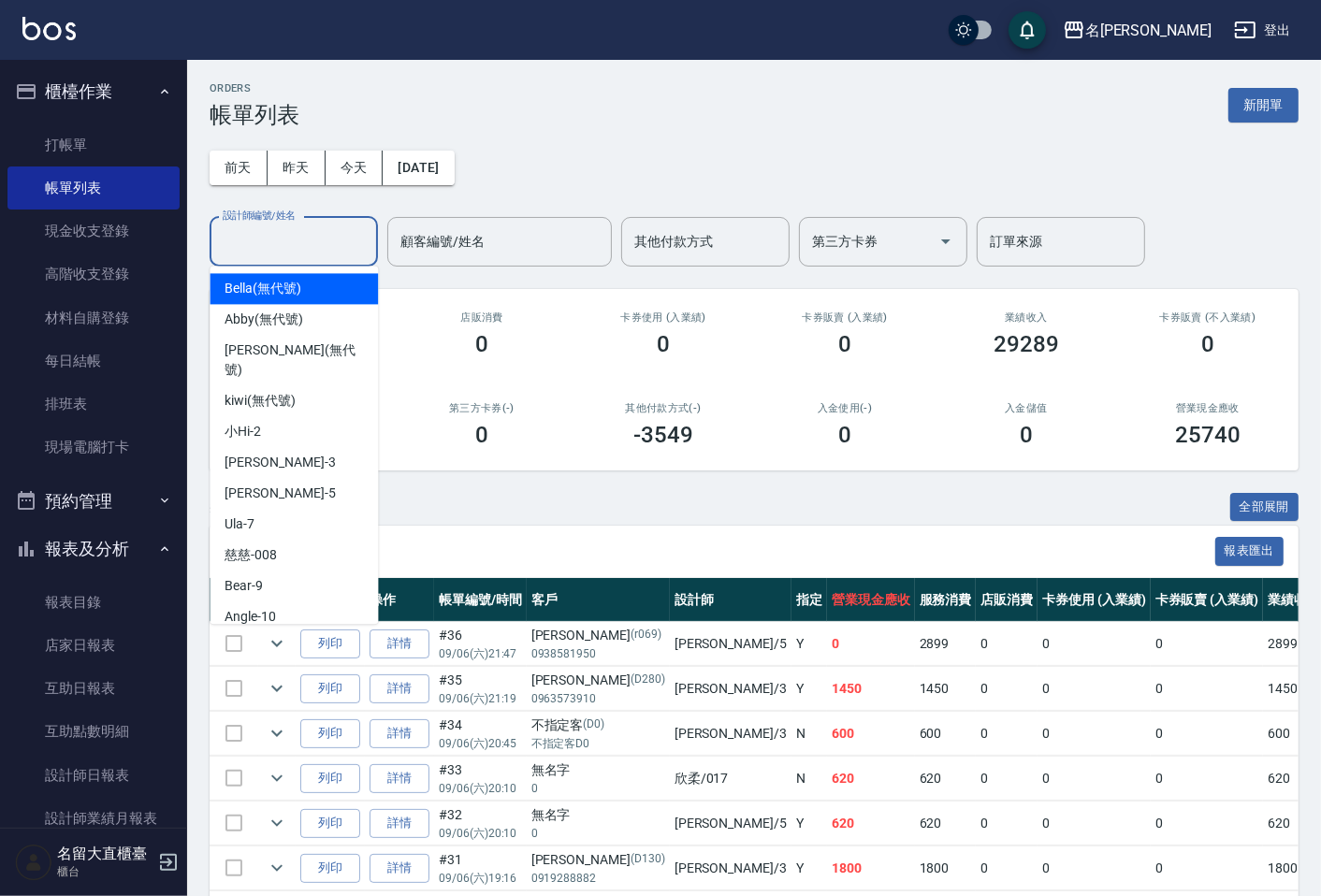
click at [286, 244] on input "設計師編號/姓名" at bounding box center [294, 241] width 152 height 32
click at [286, 447] on div "[PERSON_NAME]3" at bounding box center [294, 463] width 168 height 31
type input "[PERSON_NAME]3"
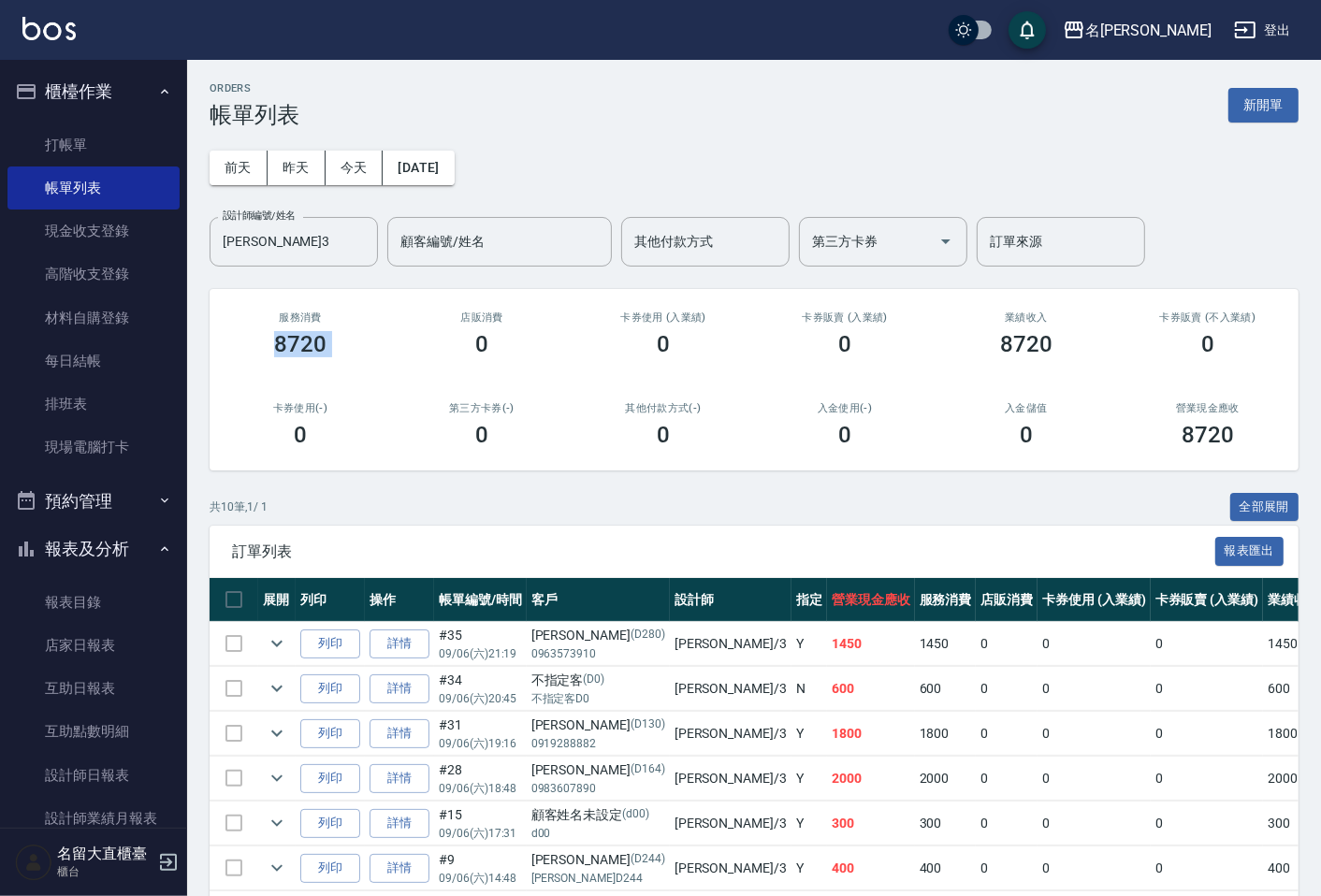
drag, startPoint x: 276, startPoint y: 348, endPoint x: 406, endPoint y: 306, distance: 136.6
click at [406, 306] on div "服務消費 8720 店販消費 0 卡券使用 (入業績) 0 卡券販賣 (入業績) 0 業績收入 8720 卡券販賣 (不入業績) 0 卡券使用(-) 0 第三…" at bounding box center [753, 379] width 1089 height 181
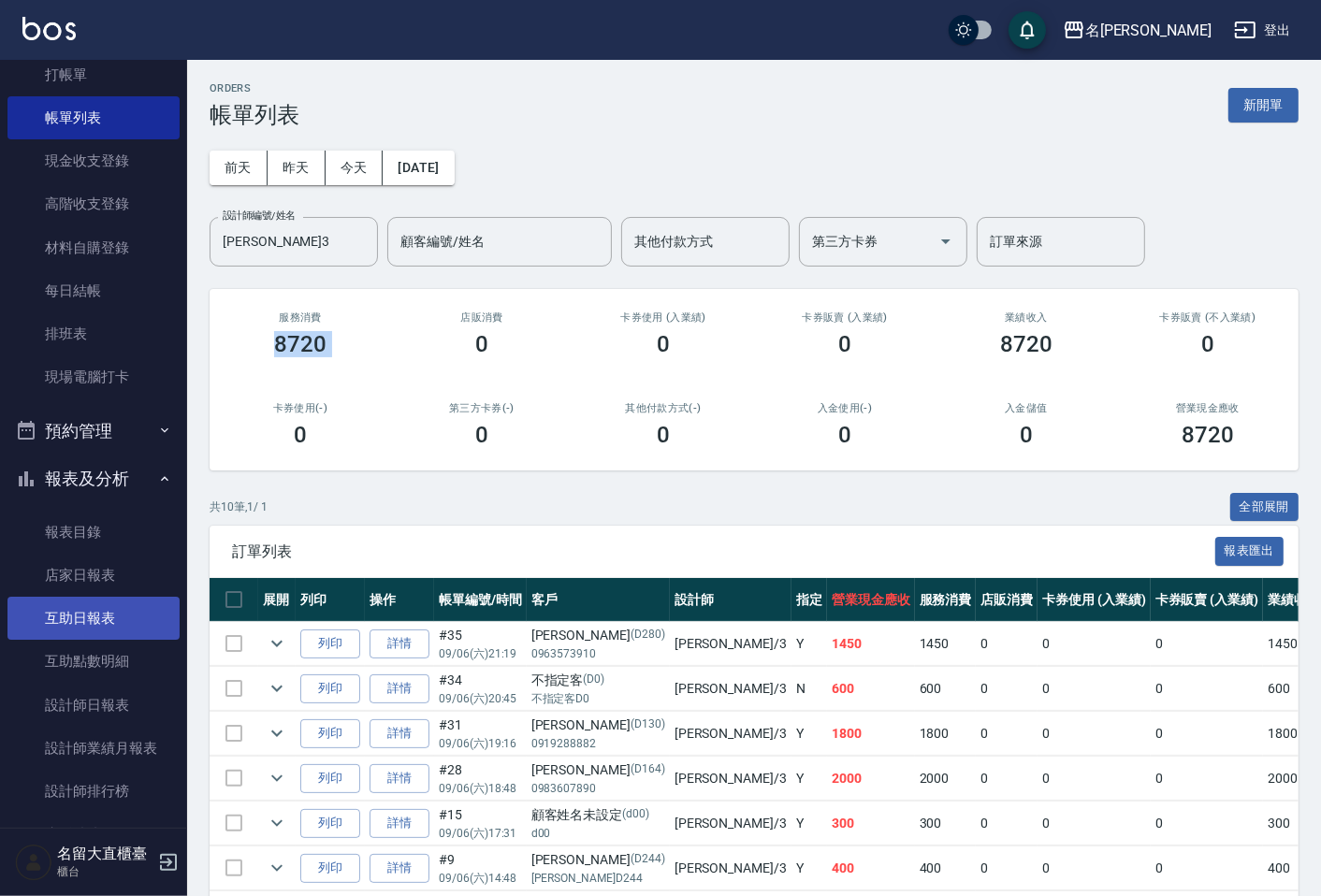
scroll to position [104, 0]
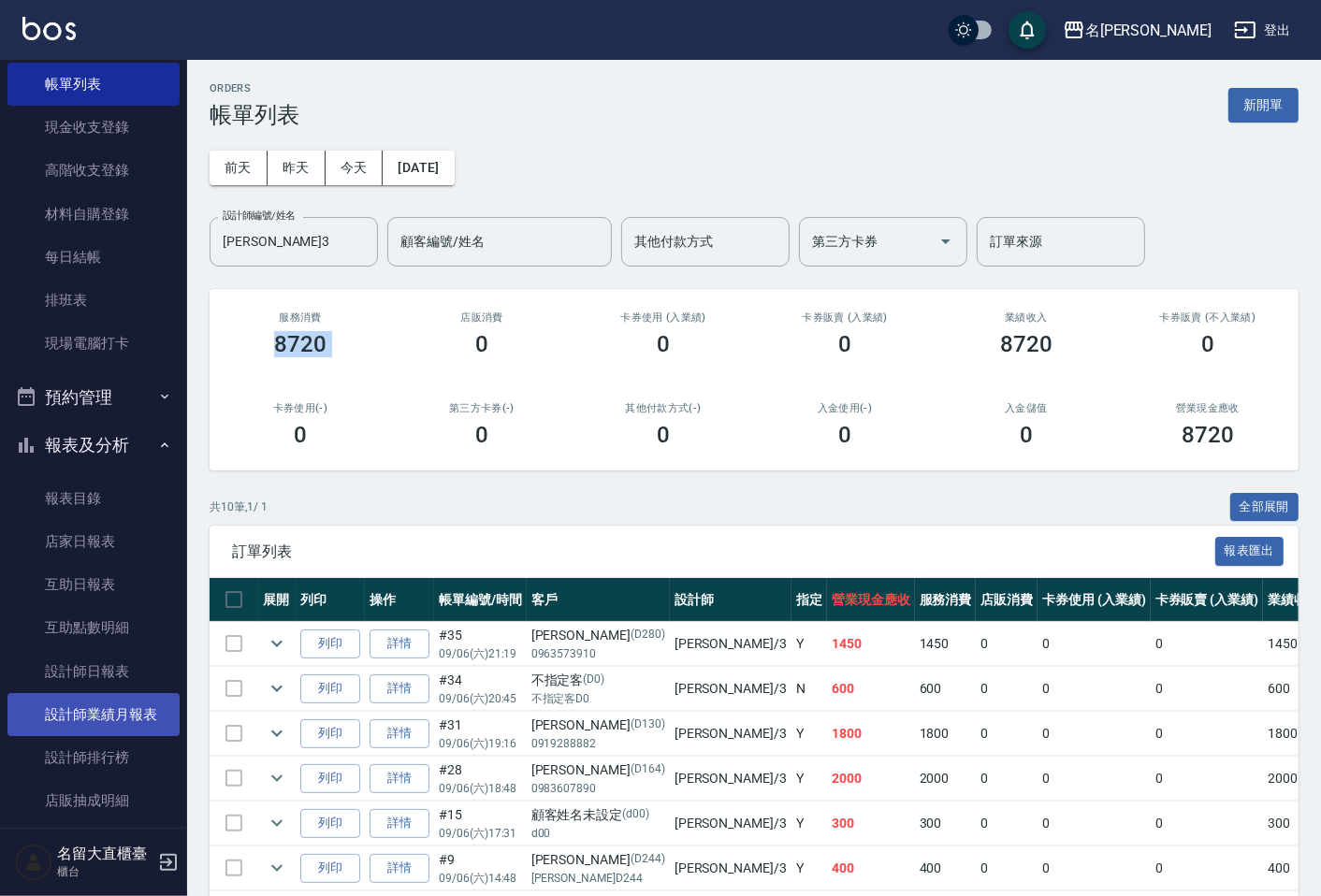
click at [98, 704] on link "設計師業績月報表" at bounding box center [94, 714] width 172 height 43
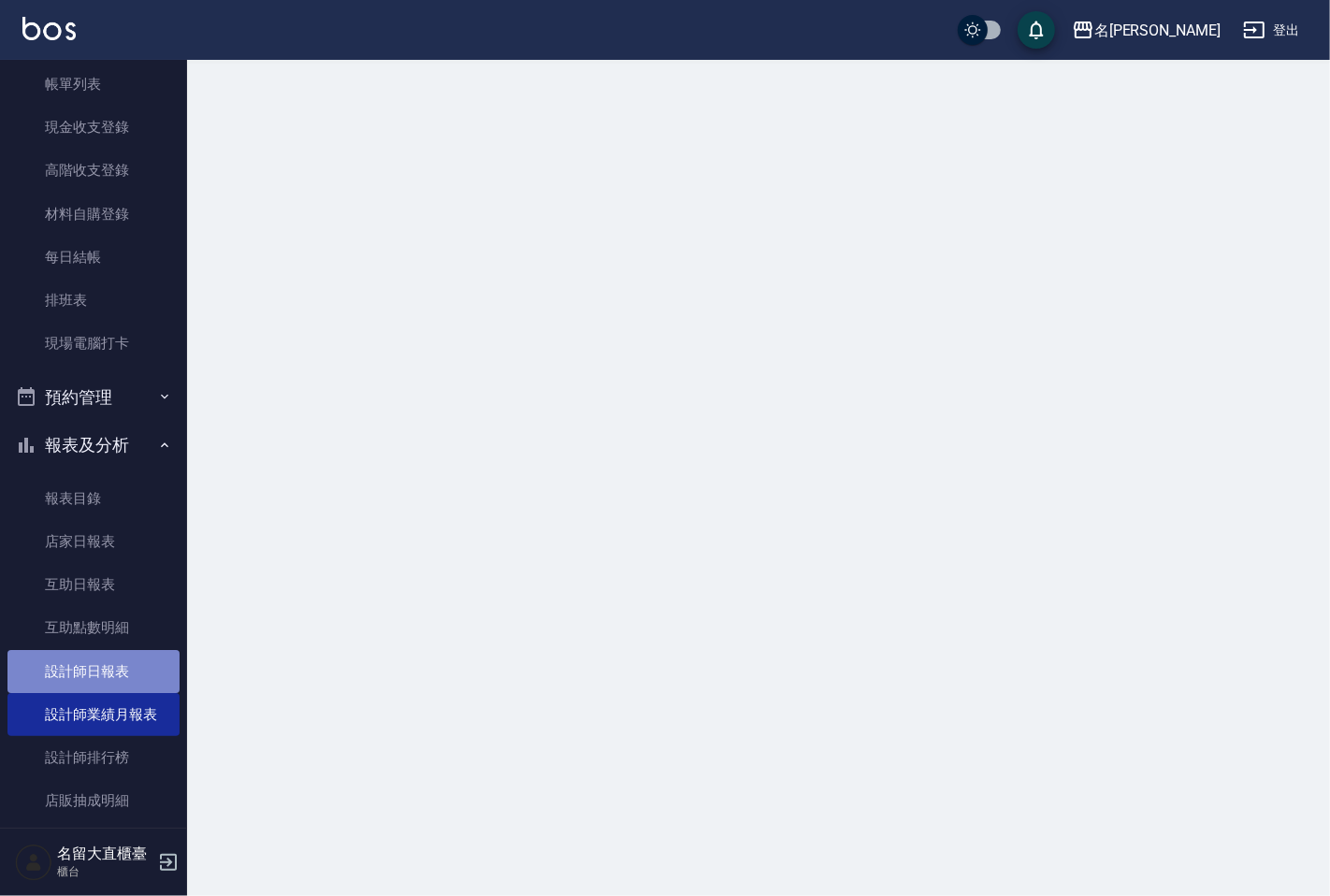
click at [95, 675] on link "設計師日報表" at bounding box center [94, 671] width 172 height 43
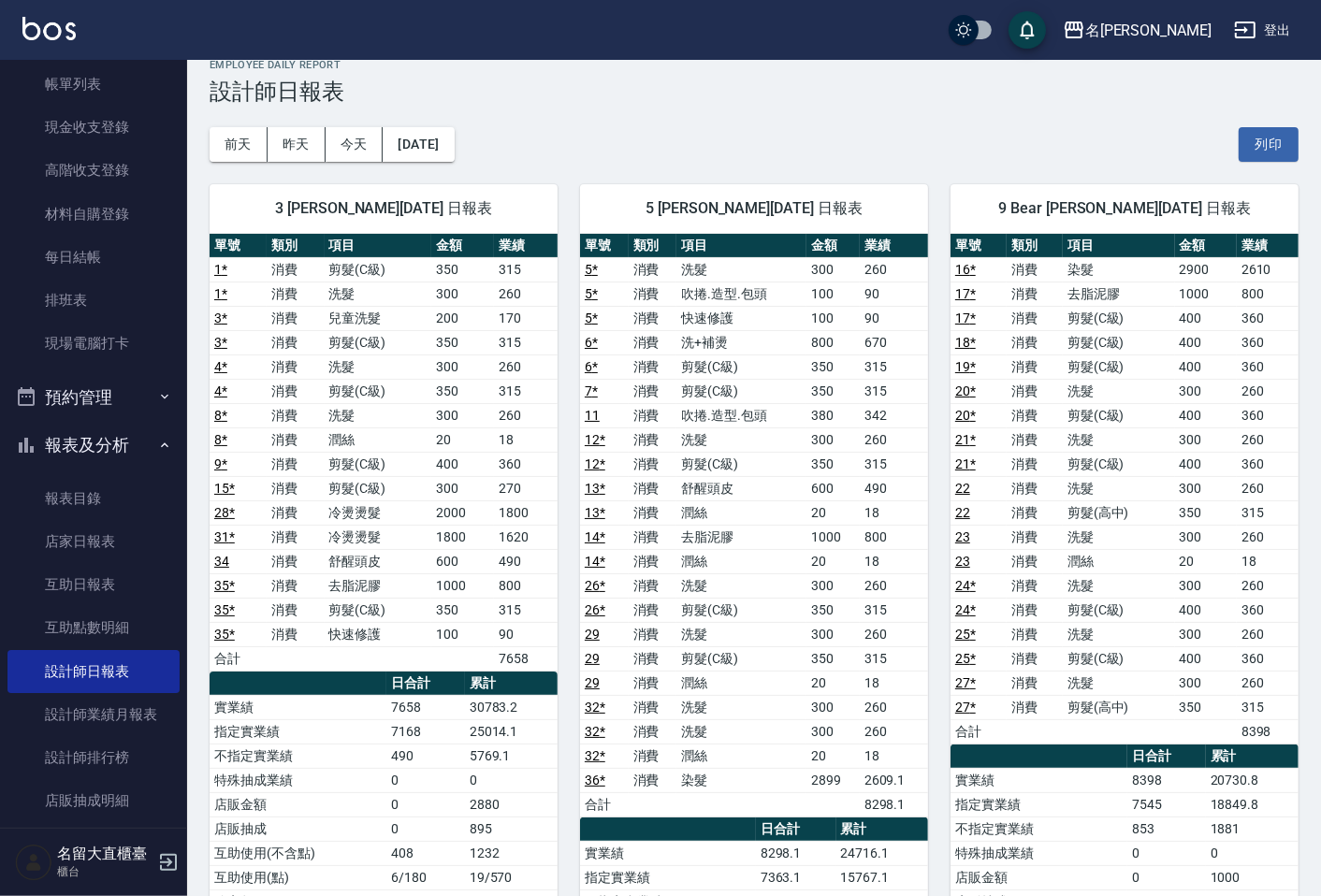
scroll to position [415, 0]
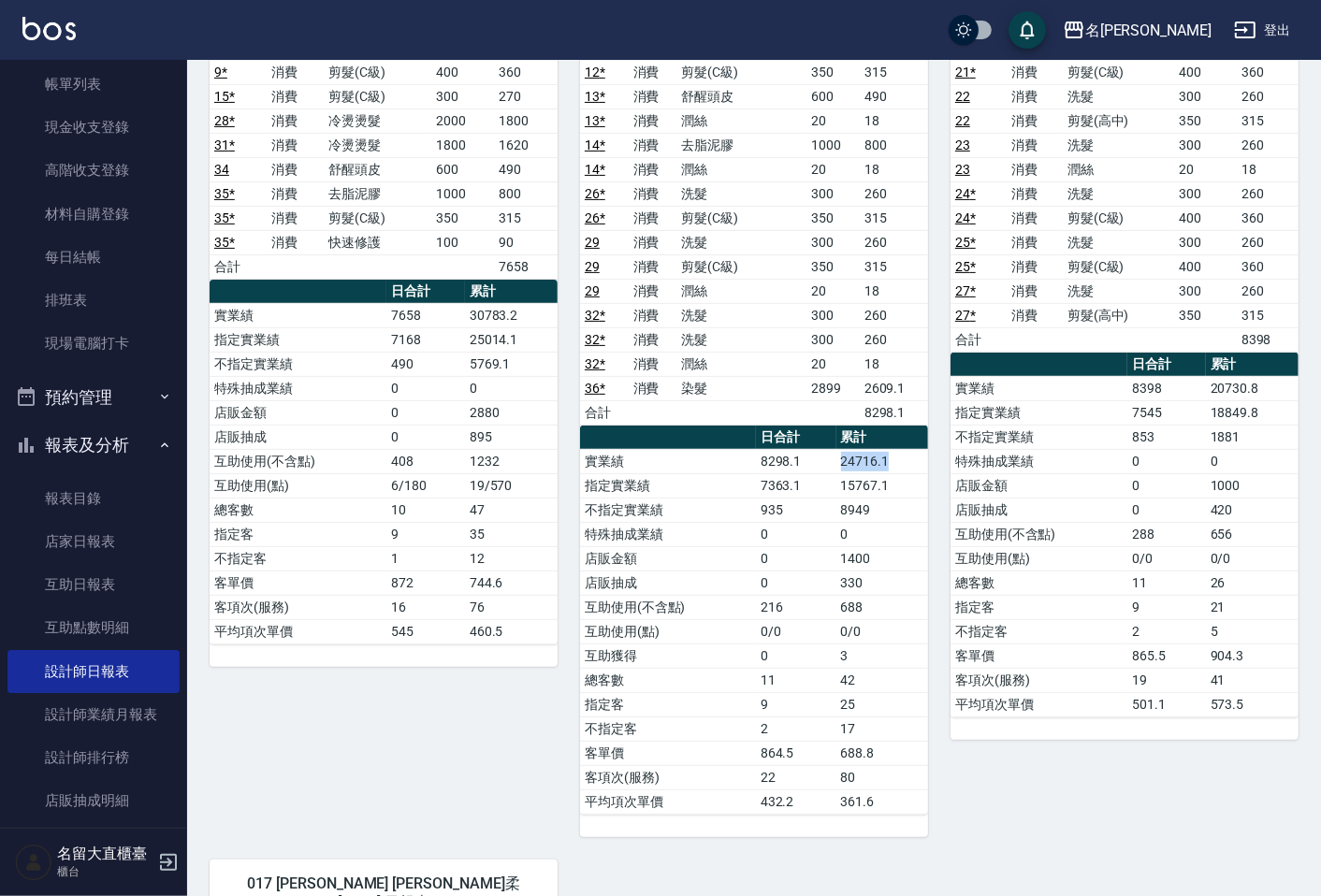
drag, startPoint x: 840, startPoint y: 462, endPoint x: 901, endPoint y: 468, distance: 61.3
click at [898, 472] on td "24716.1" at bounding box center [883, 461] width 92 height 24
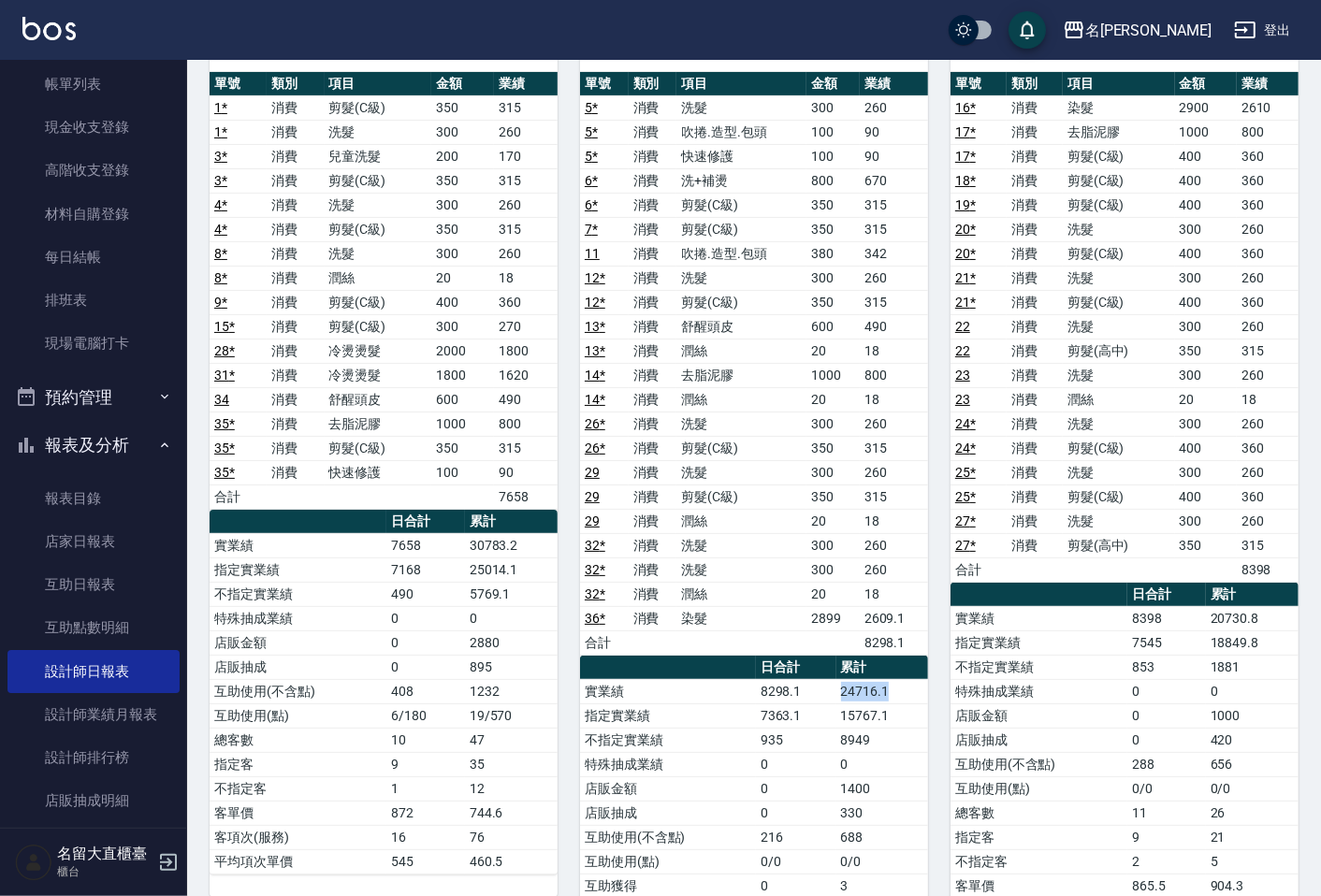
scroll to position [0, 0]
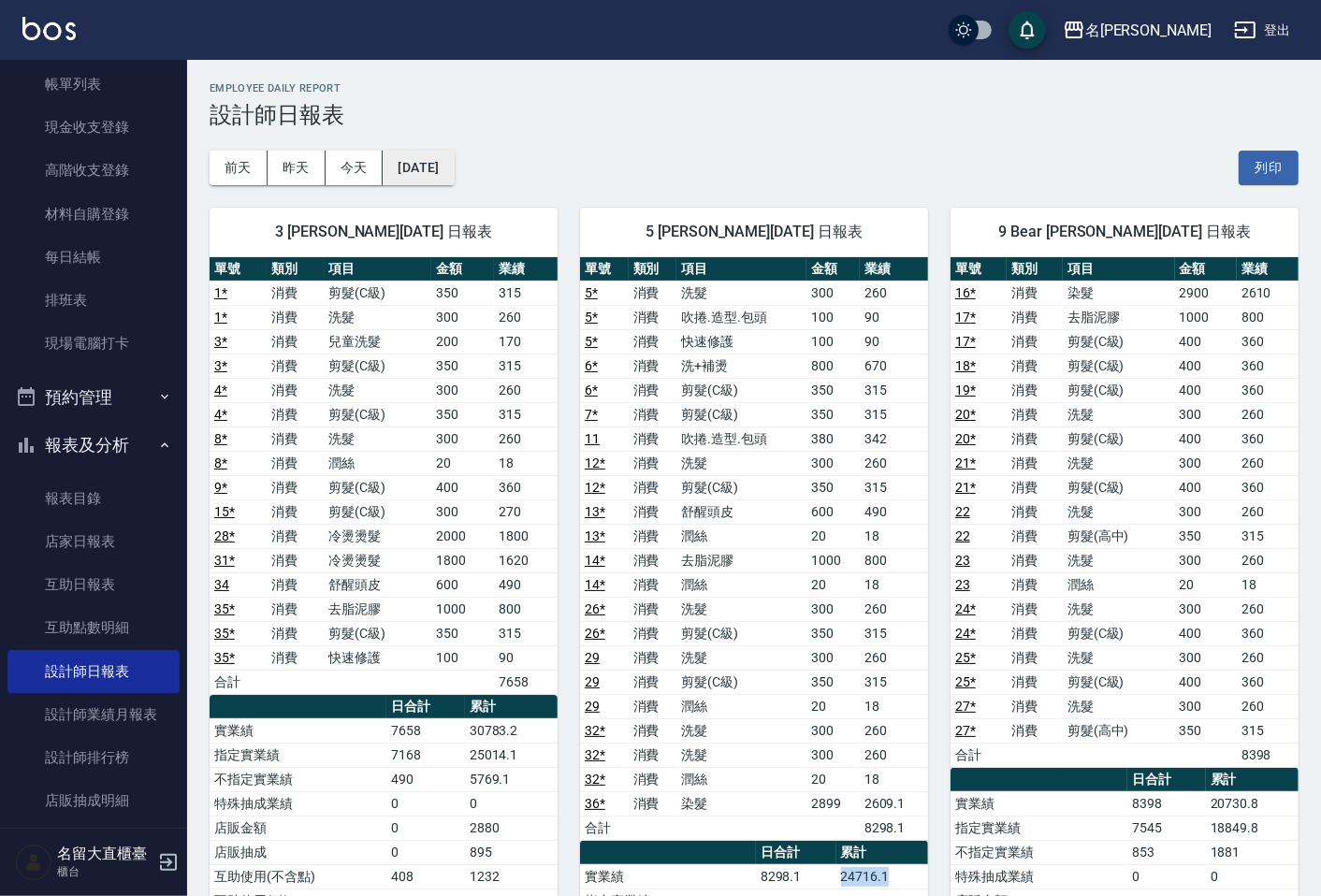
click at [441, 173] on button "[DATE]" at bounding box center [418, 167] width 71 height 34
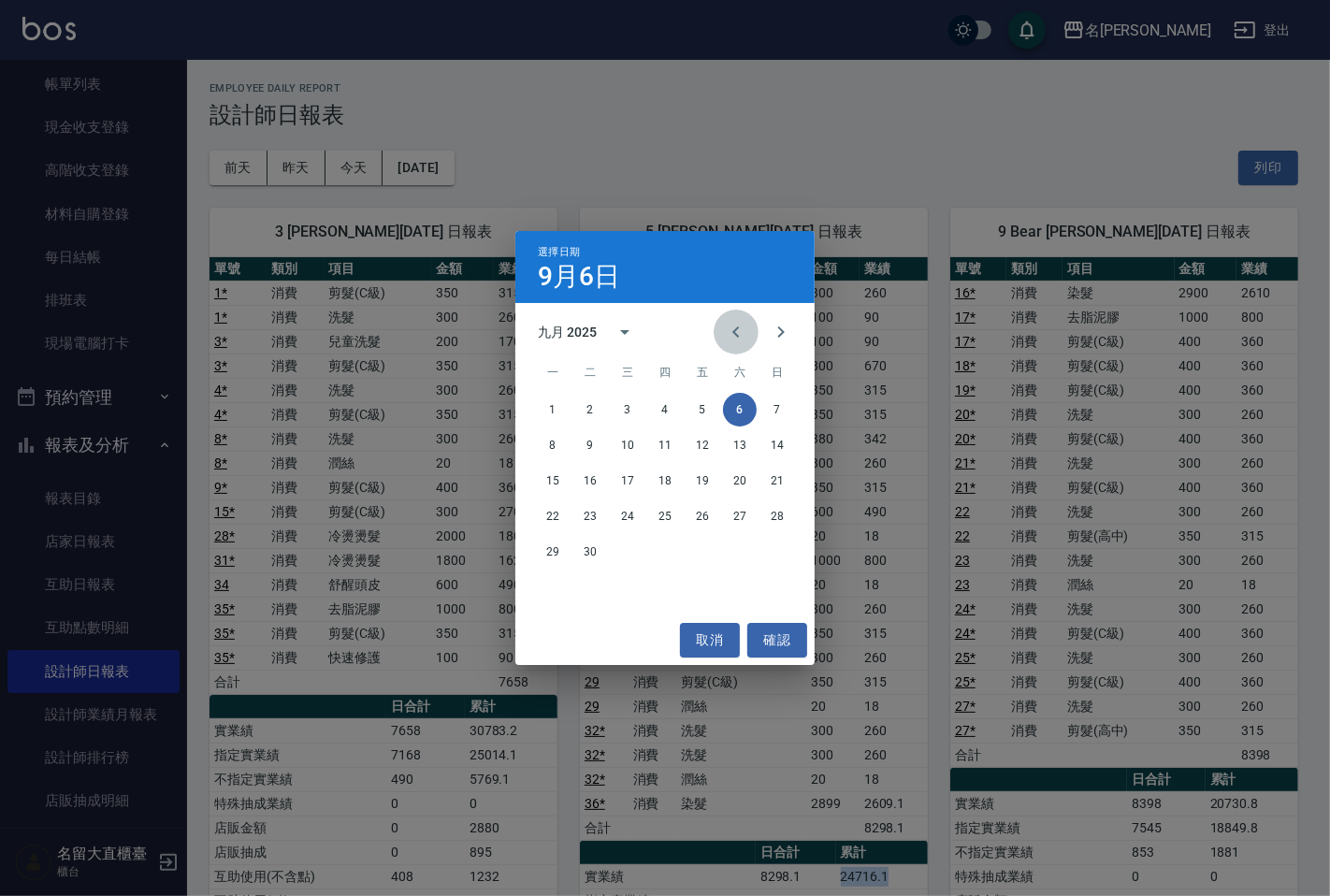
click at [739, 331] on icon "Previous month" at bounding box center [736, 332] width 23 height 22
click at [629, 442] on button "6" at bounding box center [627, 445] width 33 height 33
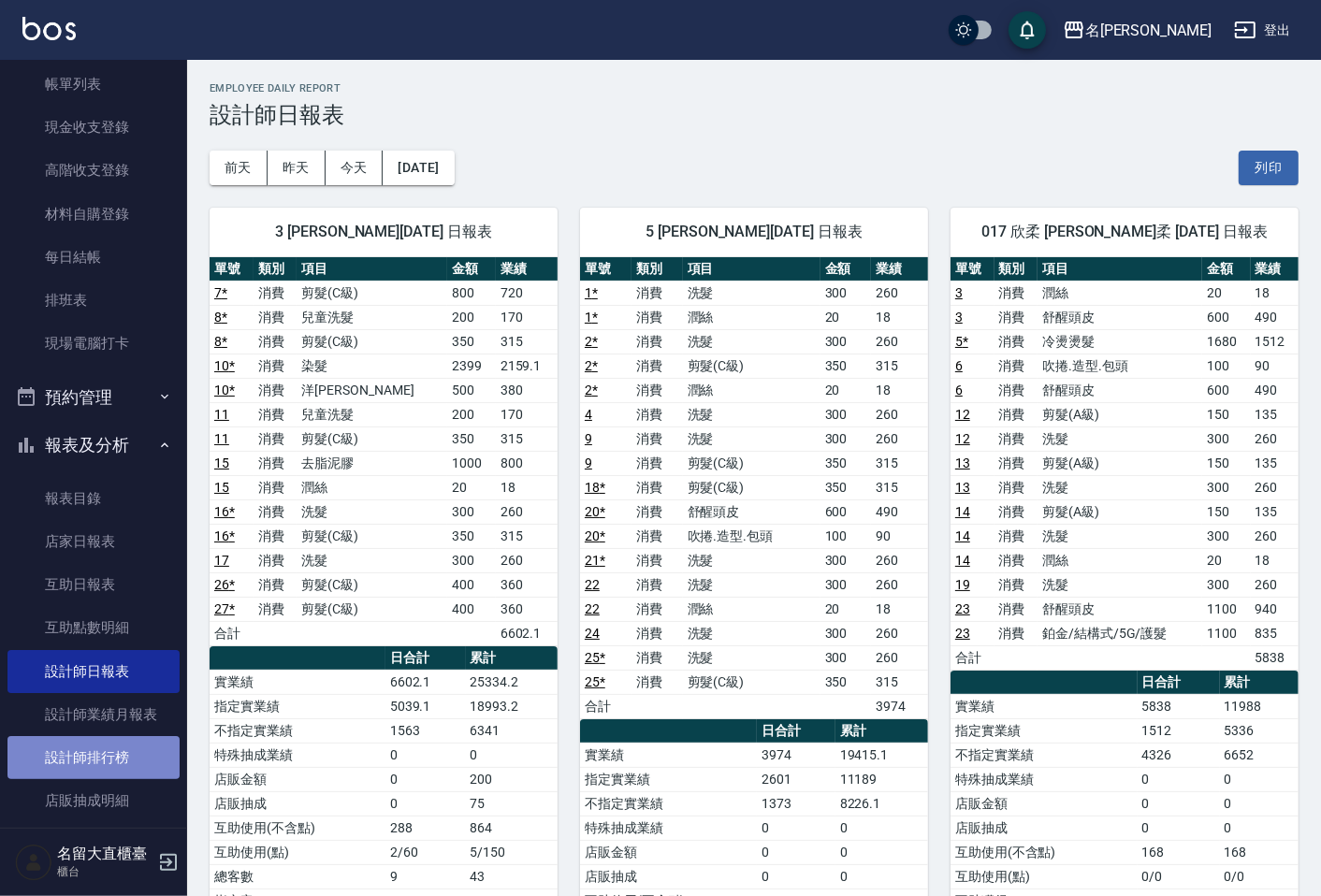
click at [128, 751] on link "設計師排行榜" at bounding box center [94, 757] width 172 height 43
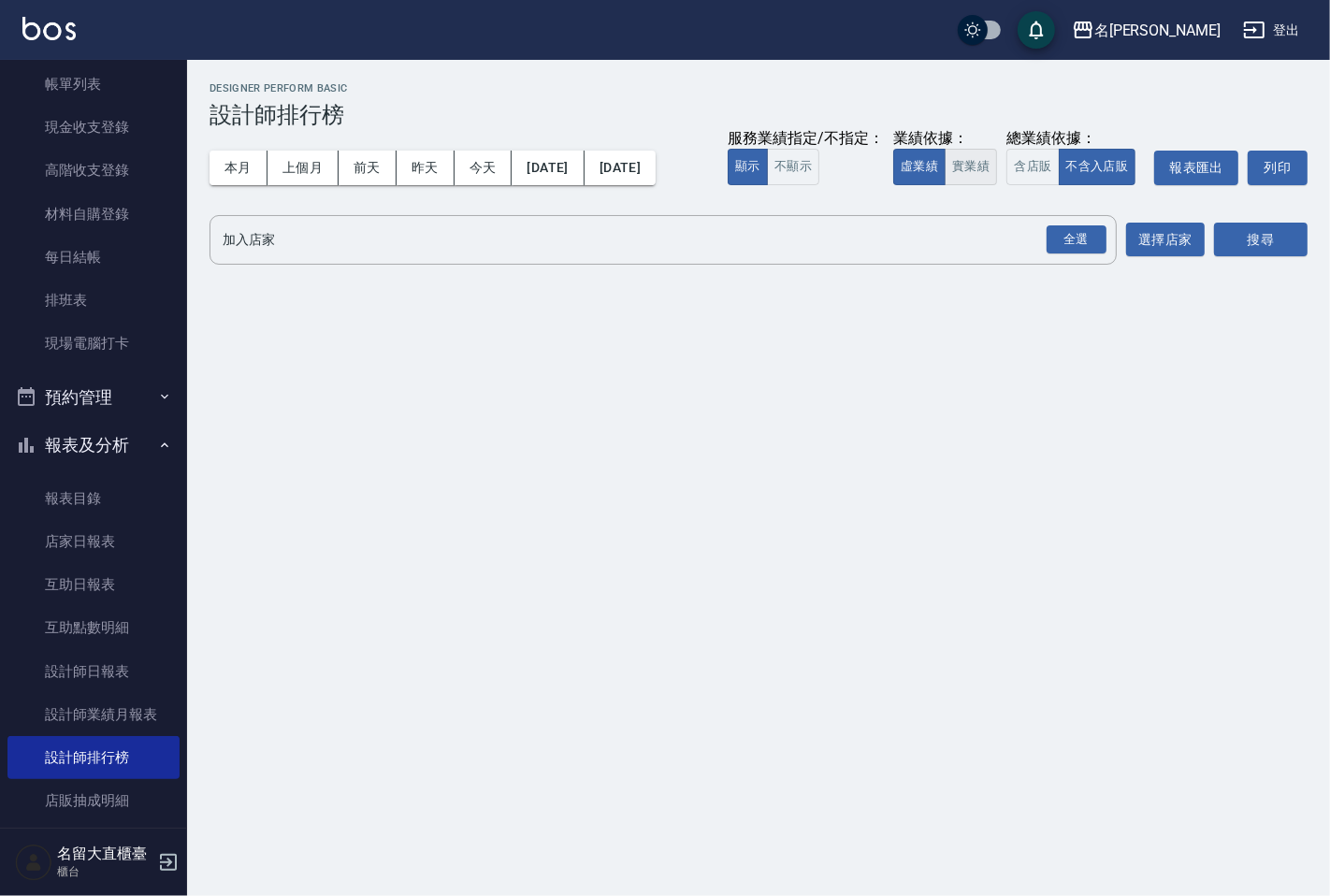
click at [986, 155] on button "實業績" at bounding box center [971, 166] width 53 height 36
click at [1077, 227] on div "全選" at bounding box center [1077, 240] width 60 height 29
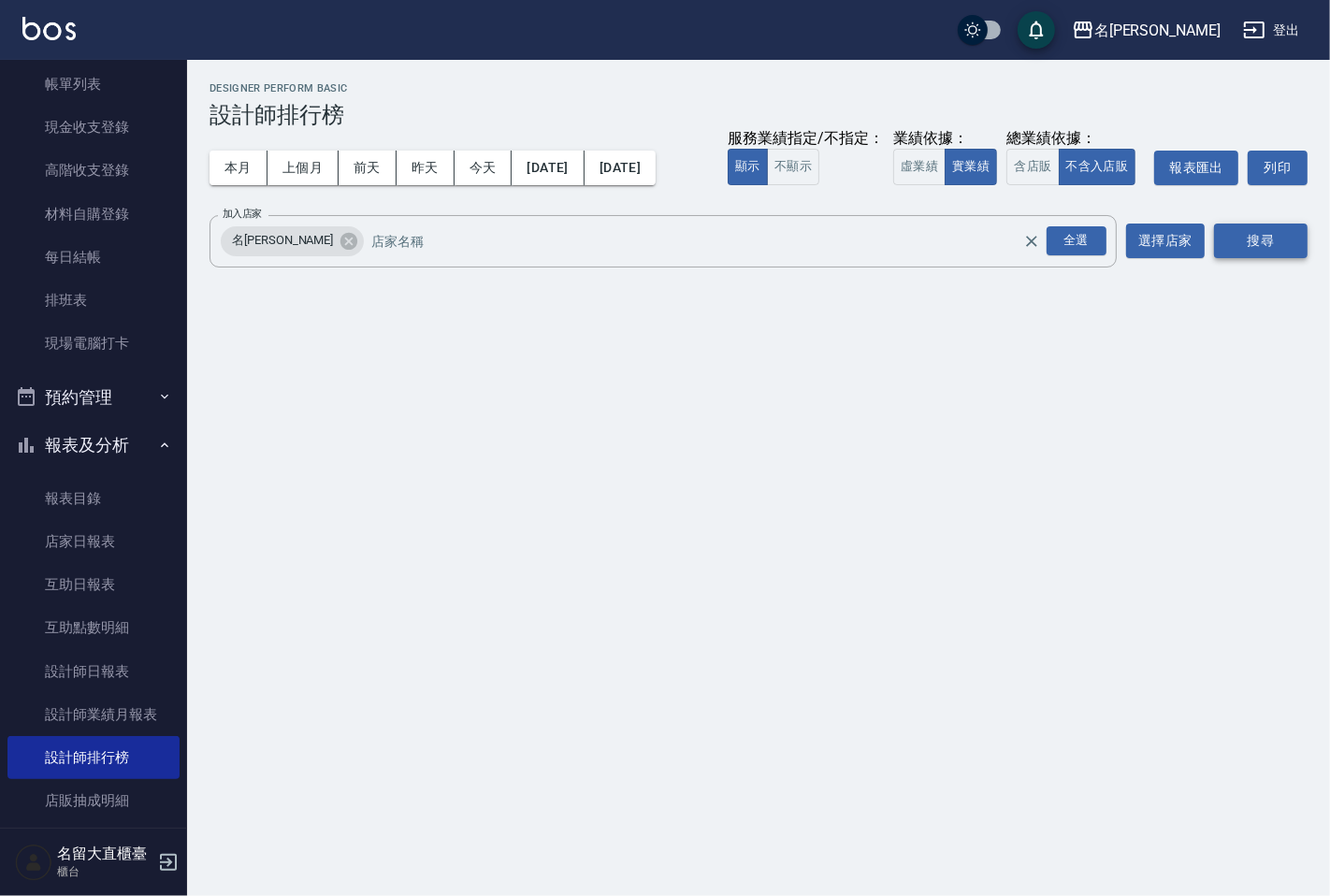
click at [1287, 246] on button "搜尋" at bounding box center [1261, 240] width 94 height 34
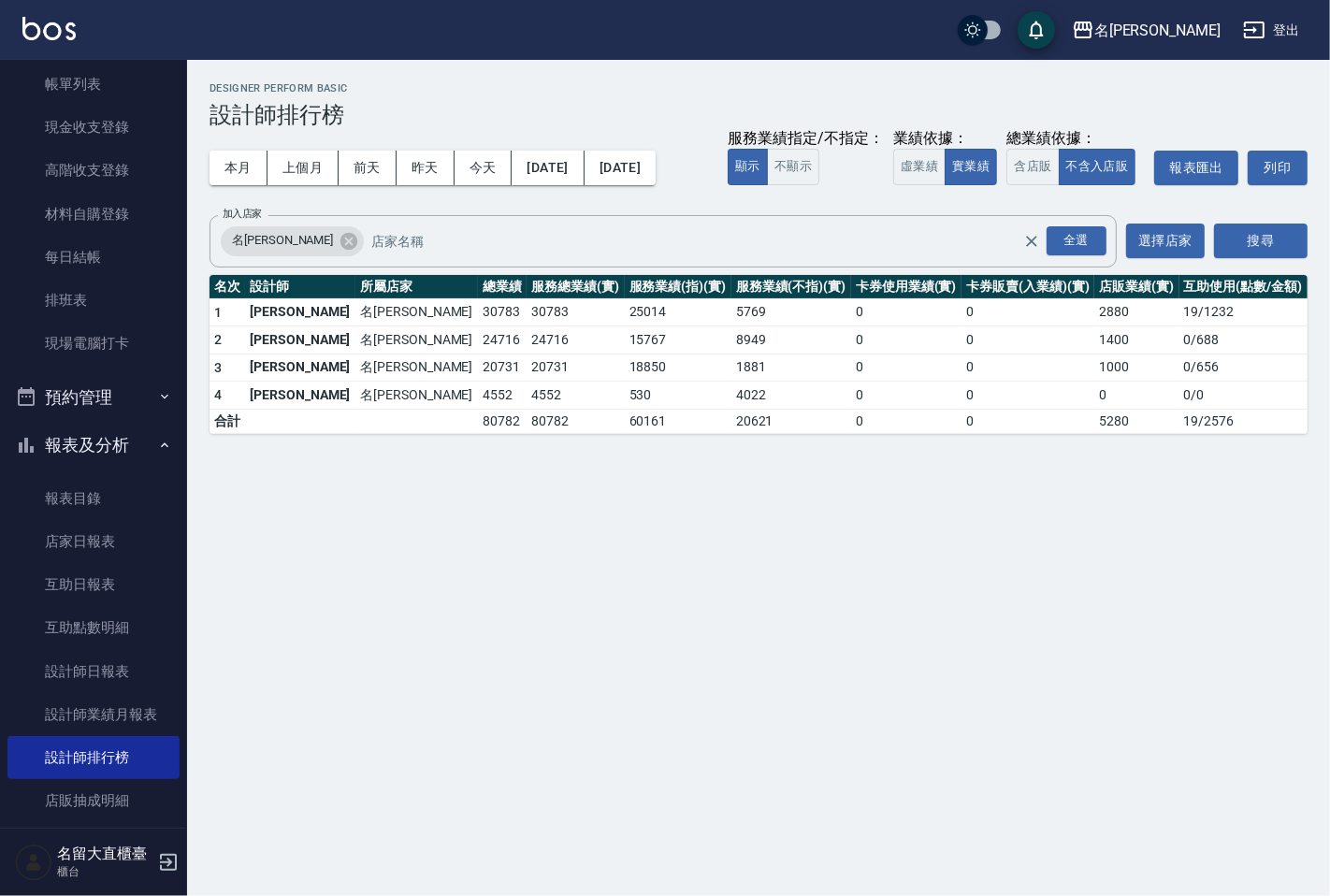
click at [1278, 26] on button "登出" at bounding box center [1272, 29] width 72 height 34
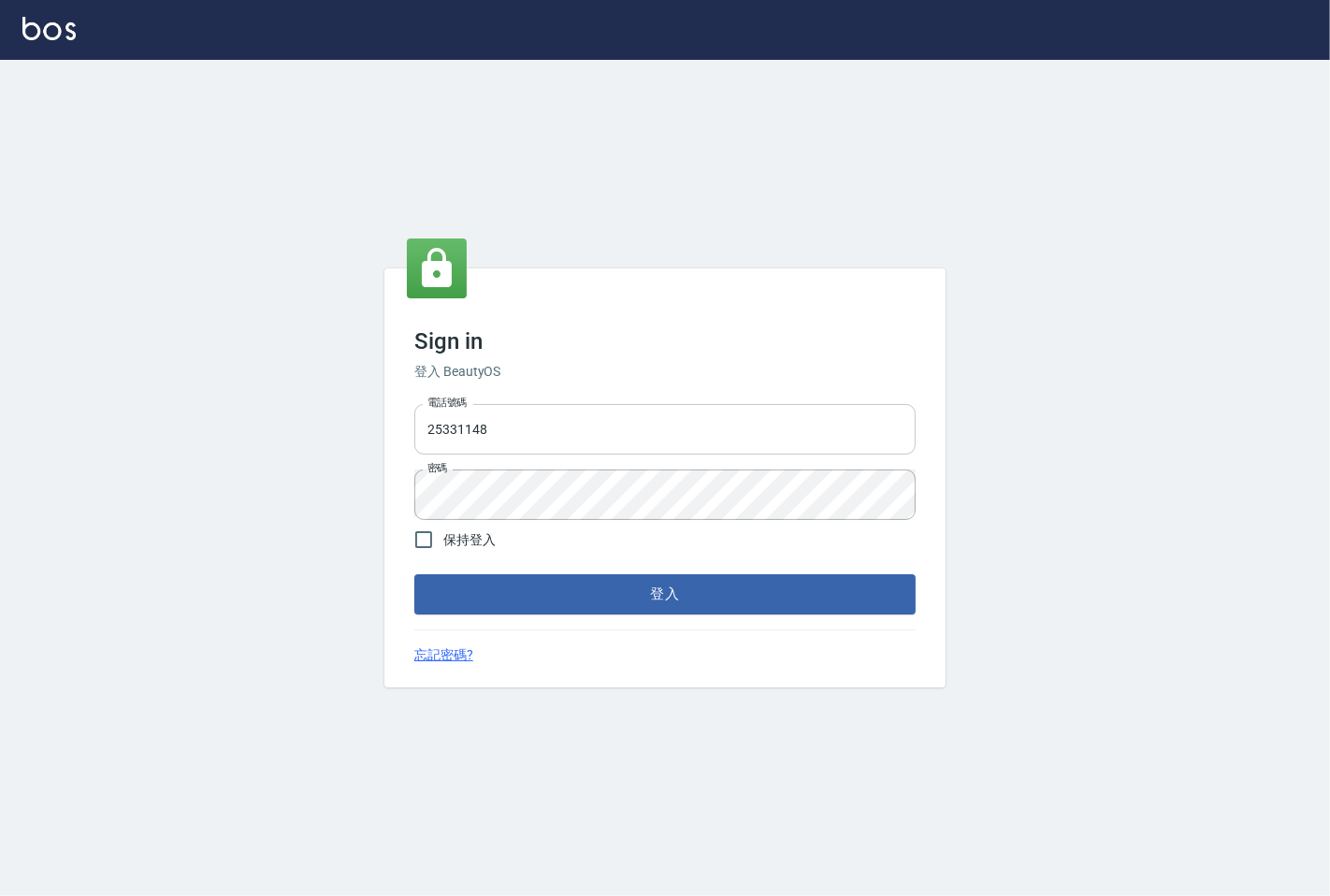
drag, startPoint x: 0, startPoint y: 0, endPoint x: 591, endPoint y: 415, distance: 722.2
click at [591, 415] on input "25331148" at bounding box center [665, 429] width 501 height 51
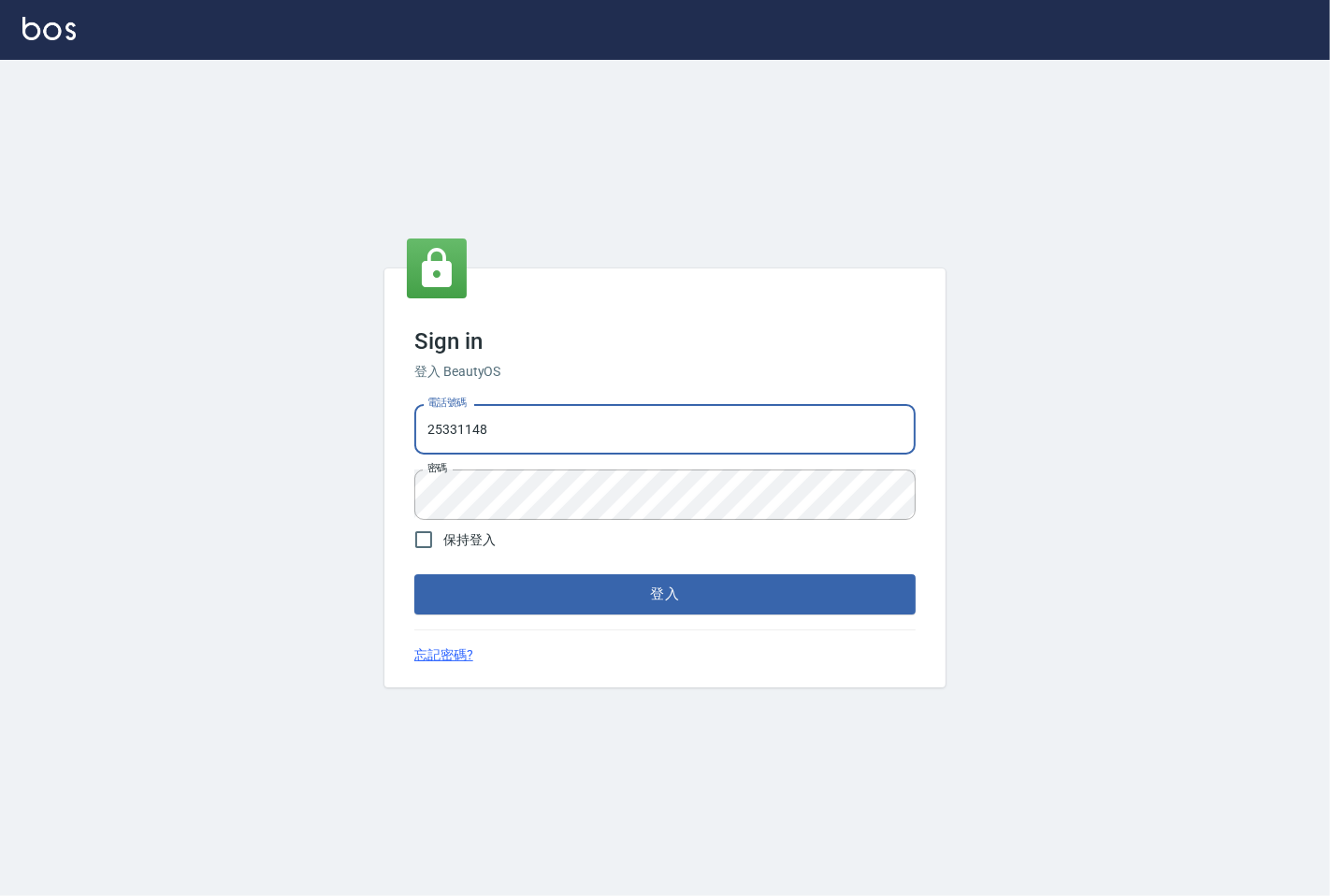
click at [591, 415] on input "25331148" at bounding box center [665, 429] width 501 height 51
type input "0983983823"
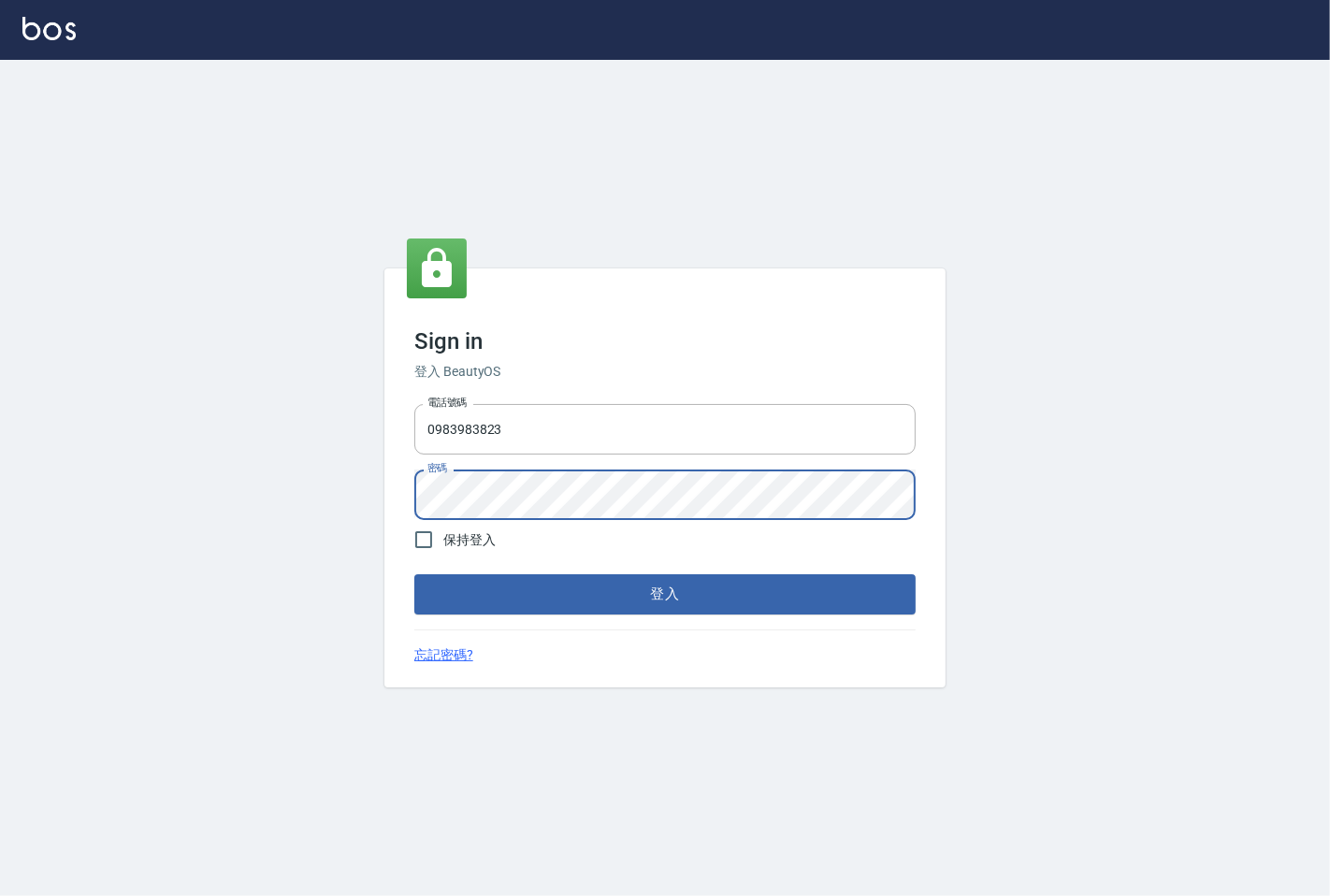
click at [414, 574] on button "登入" at bounding box center [665, 594] width 501 height 39
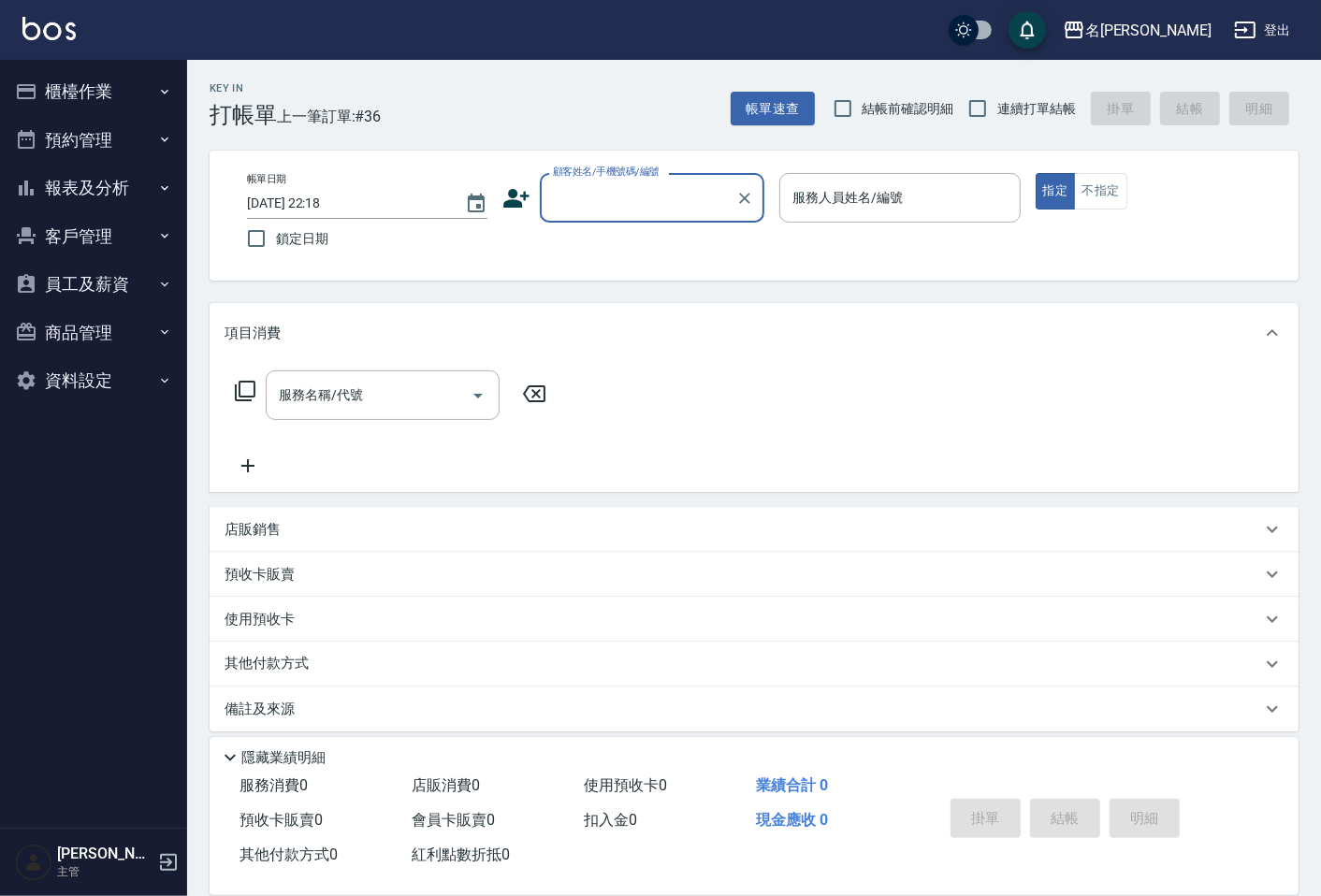
click at [104, 179] on button "報表及分析" at bounding box center [94, 188] width 172 height 49
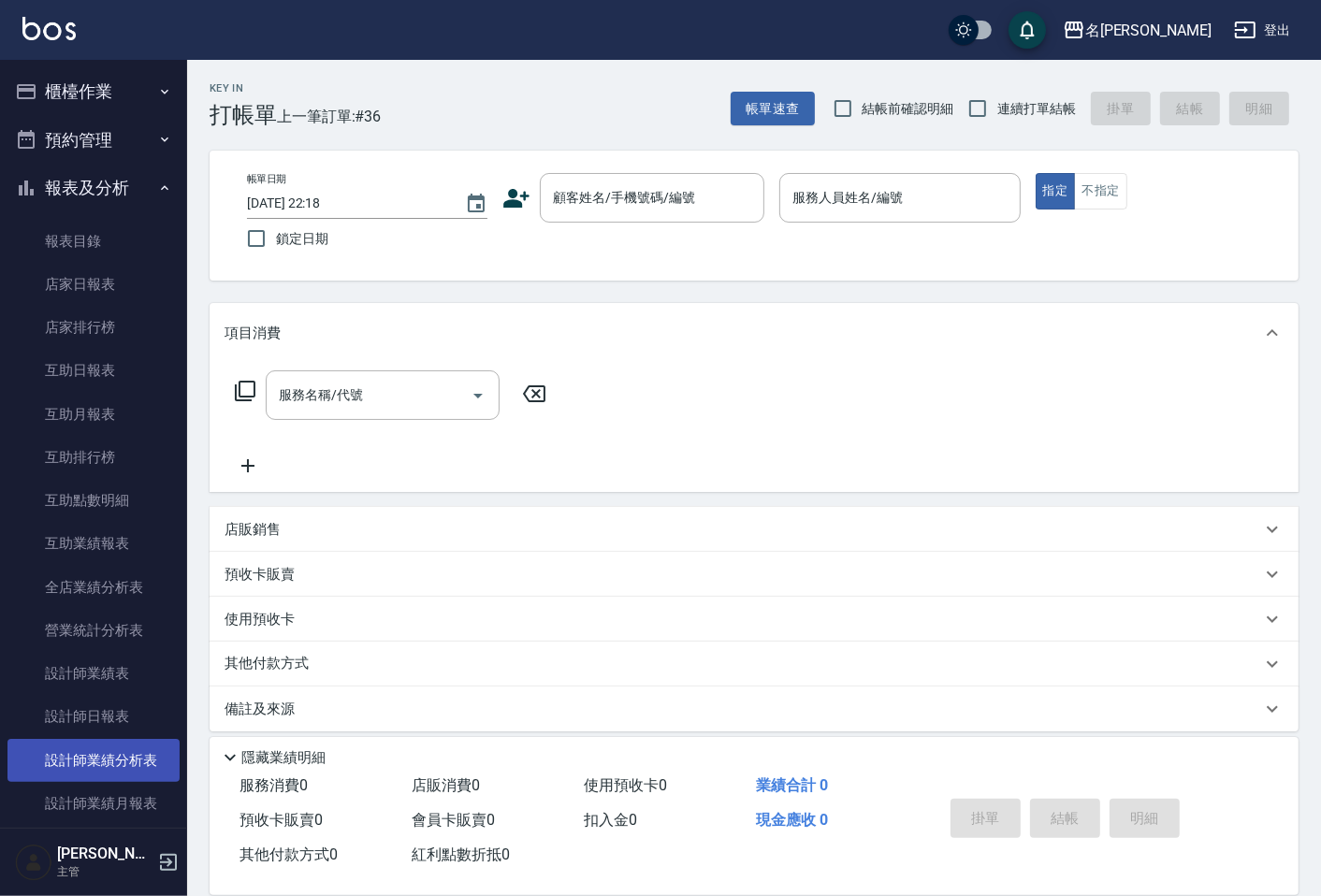
click at [121, 759] on link "設計師業績分析表" at bounding box center [94, 760] width 172 height 43
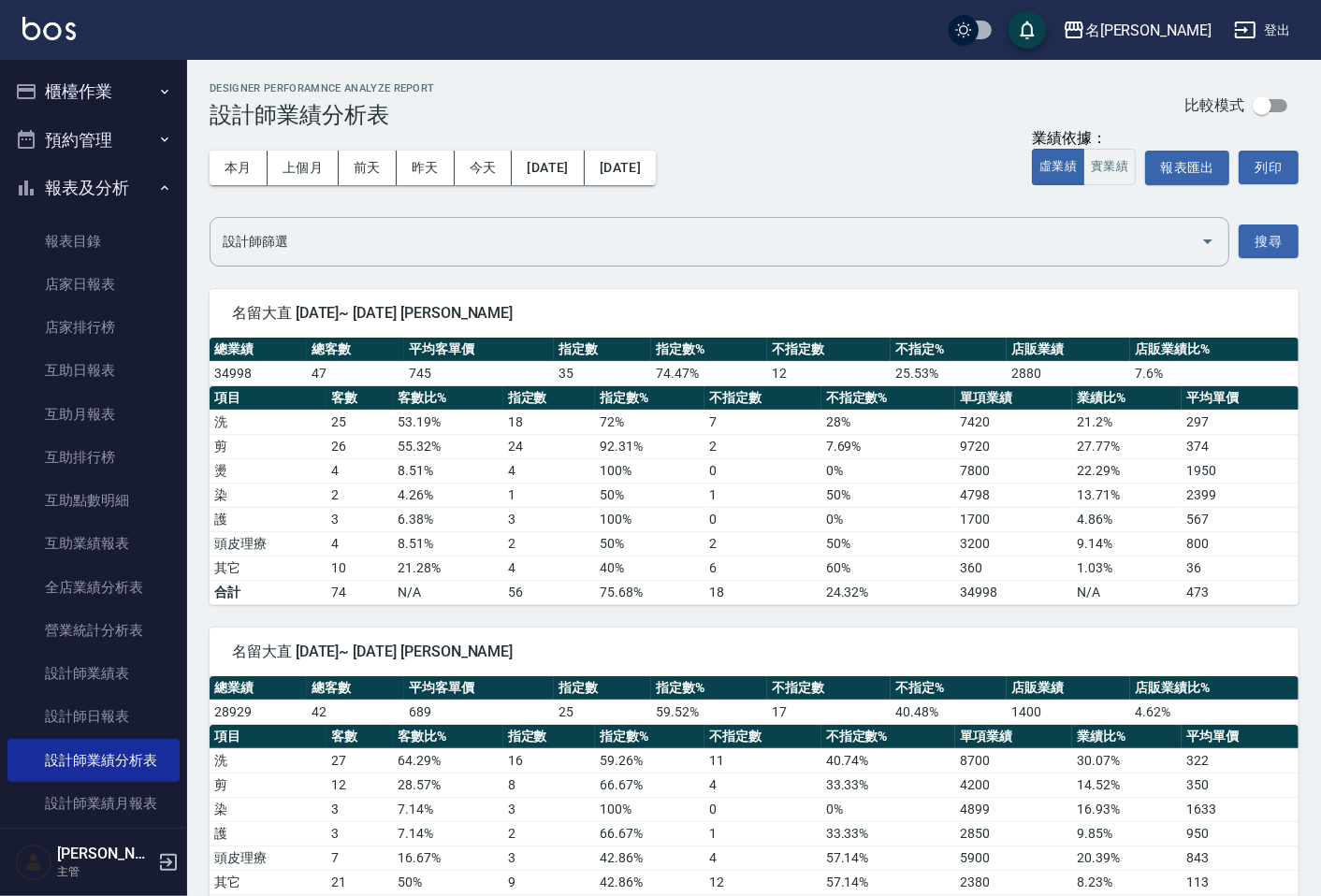
drag, startPoint x: 954, startPoint y: 617, endPoint x: 826, endPoint y: 179, distance: 456.3
click at [826, 179] on div "本月 上個月 前天 昨天 今天 2025/09/01 2025/09/06 業績依據： 虛業績 實業績 報表匯出 列印" at bounding box center [753, 167] width 1089 height 79
click at [1076, 168] on button "虛業績" at bounding box center [1058, 166] width 53 height 36
click at [1123, 159] on button "實業績" at bounding box center [1110, 166] width 53 height 36
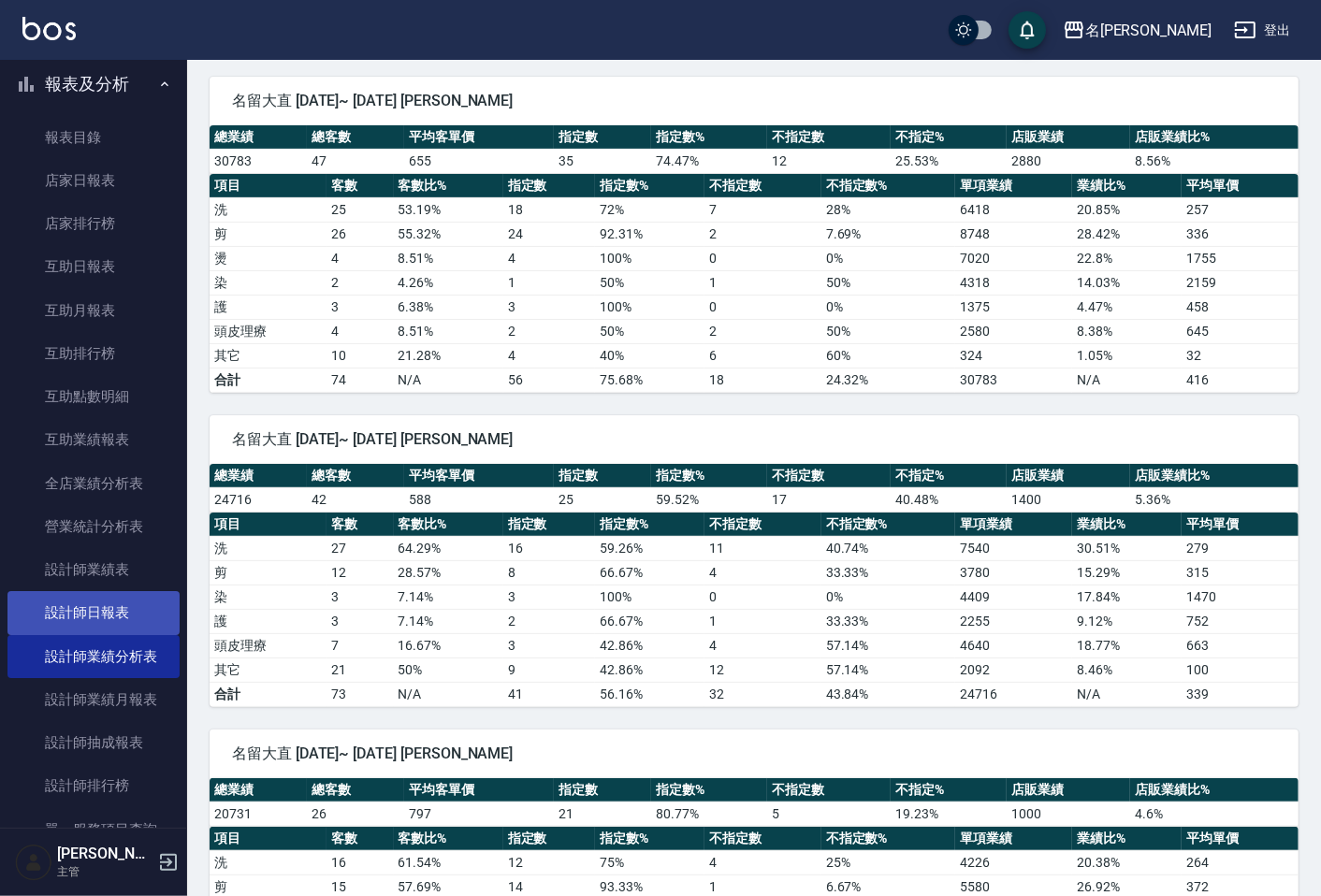
scroll to position [415, 0]
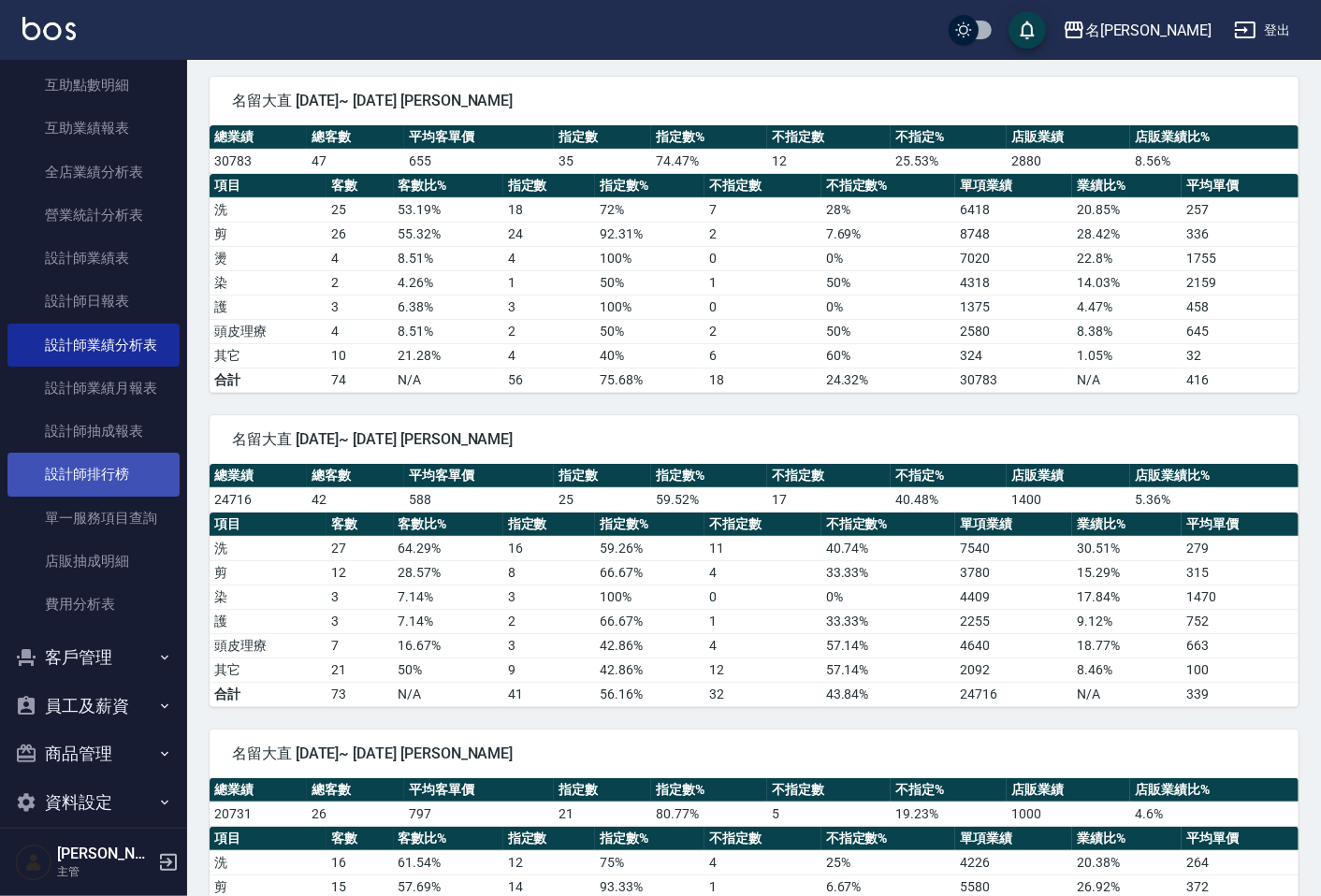
click at [126, 488] on link "設計師排行榜" at bounding box center [94, 474] width 172 height 43
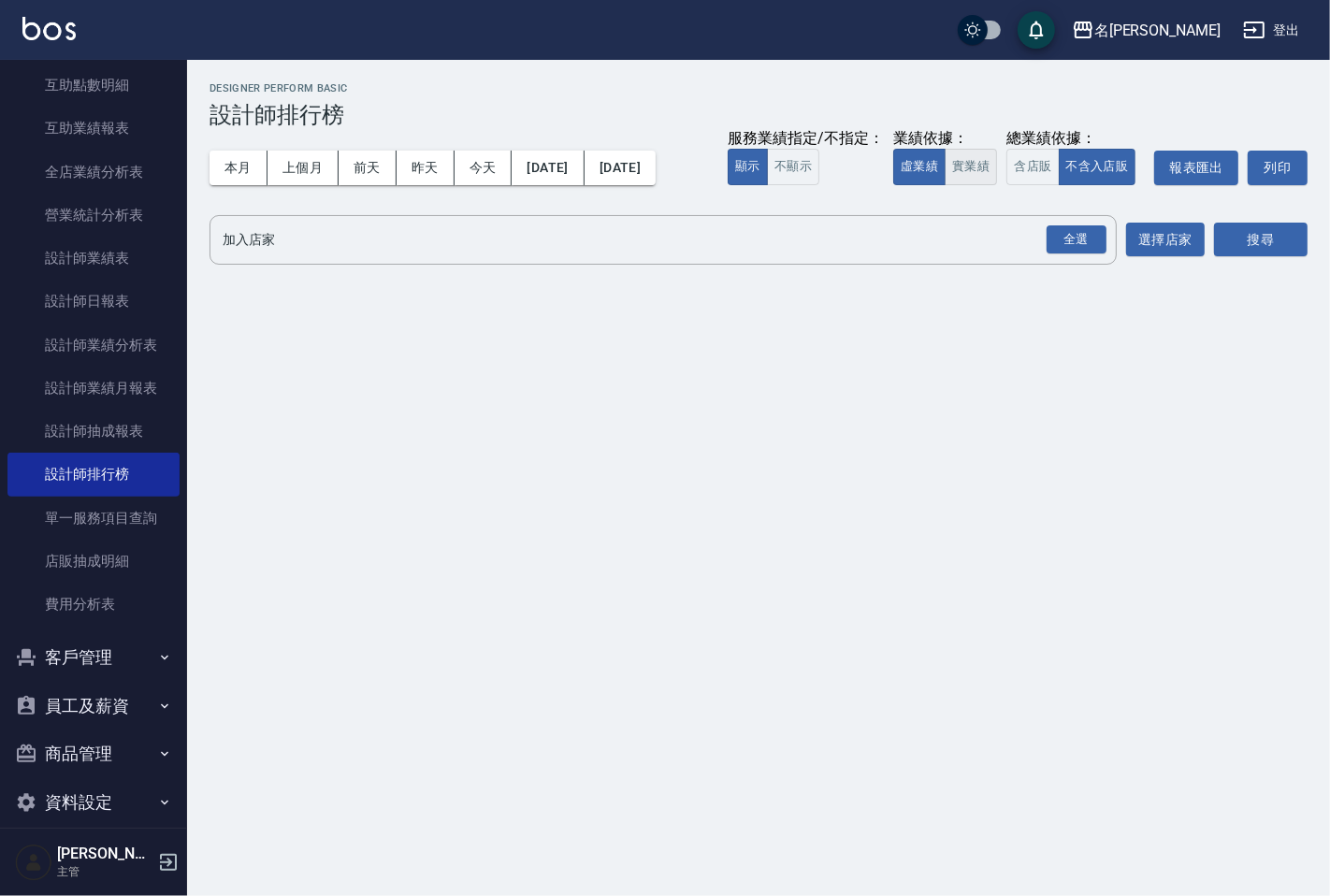
click at [980, 168] on button "實業績" at bounding box center [971, 166] width 53 height 36
click at [1053, 242] on div "全選" at bounding box center [1077, 240] width 60 height 29
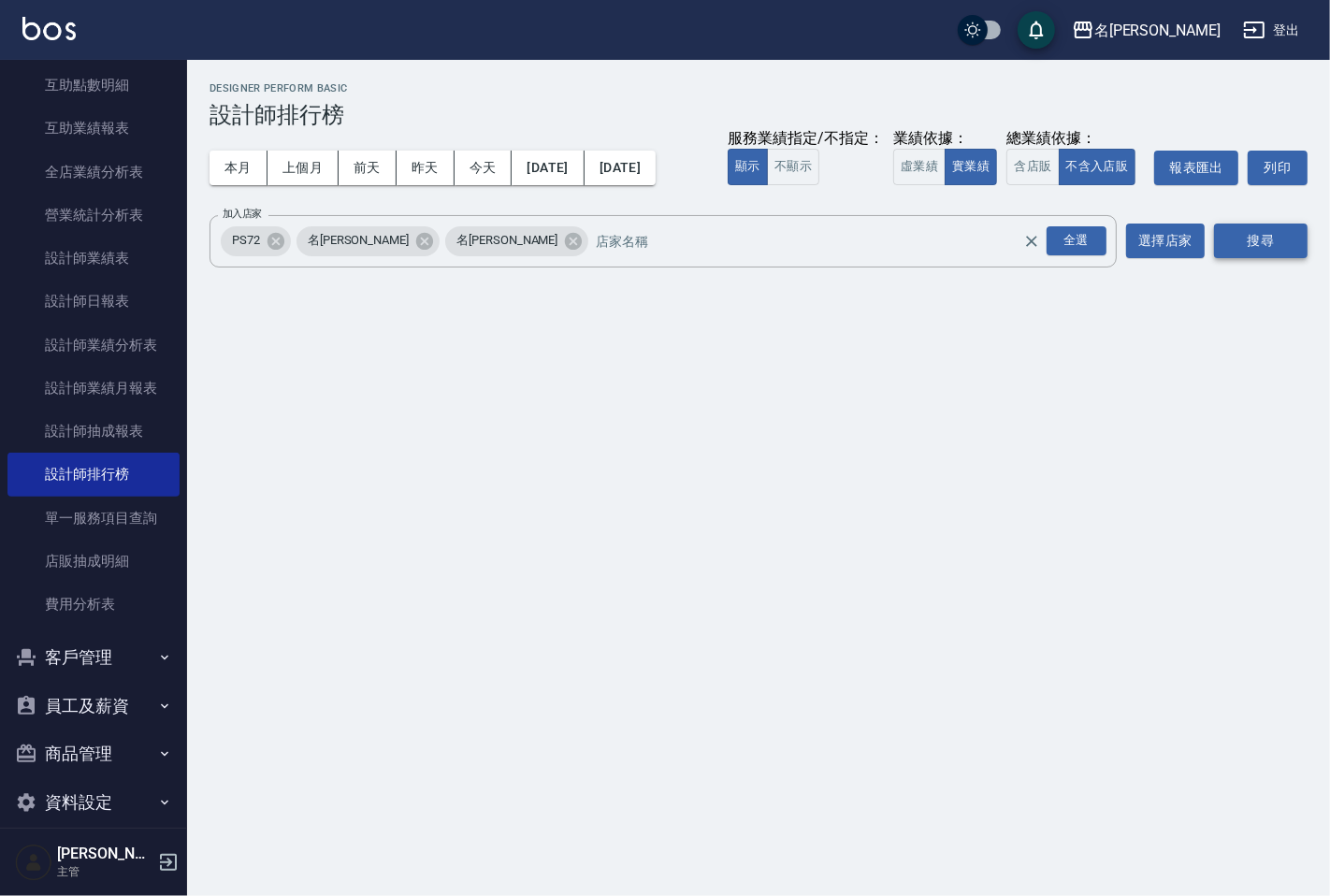
click at [1301, 240] on button "搜尋" at bounding box center [1261, 240] width 94 height 34
